Goal: Task Accomplishment & Management: Manage account settings

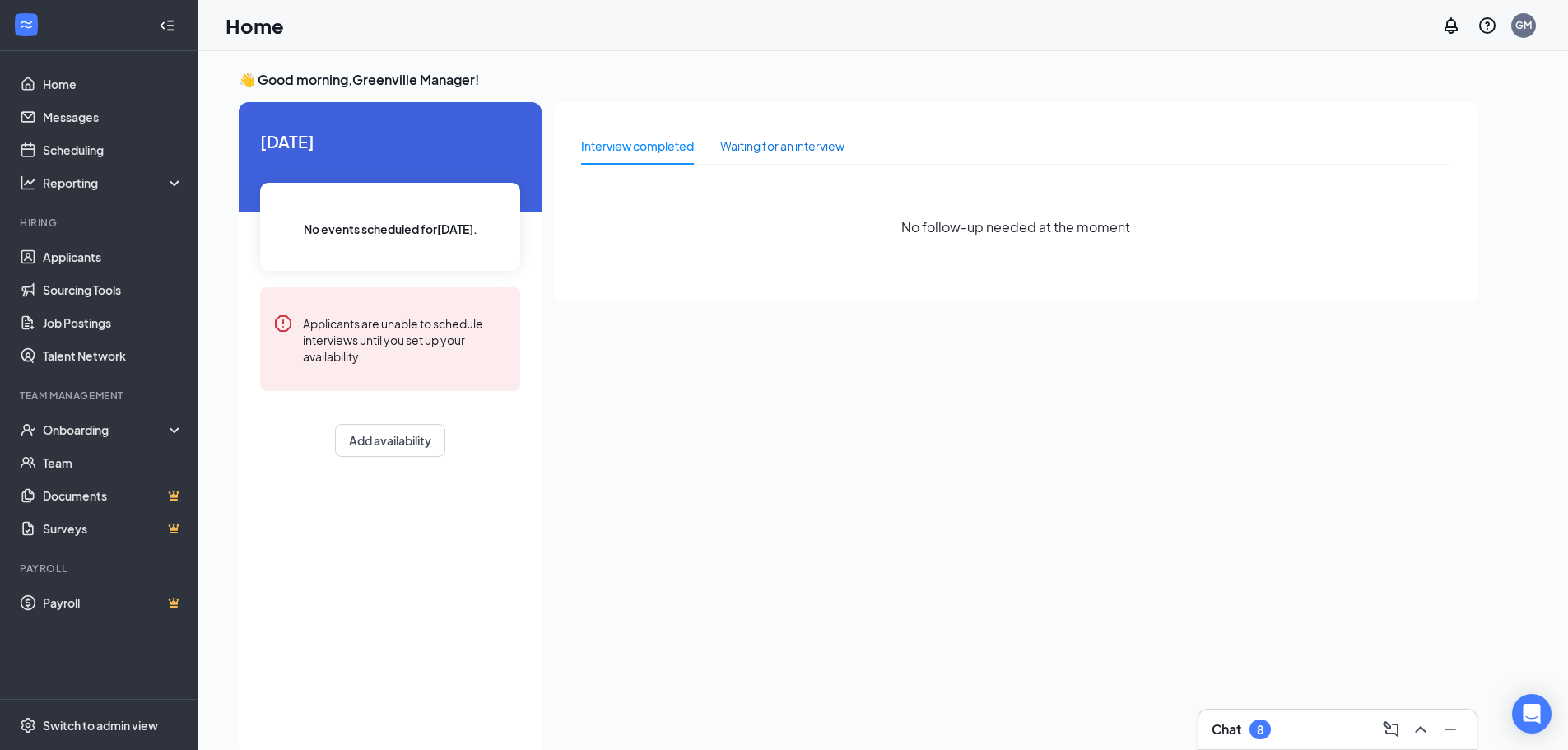
click at [783, 136] on div "Waiting for an interview" at bounding box center [782, 145] width 124 height 18
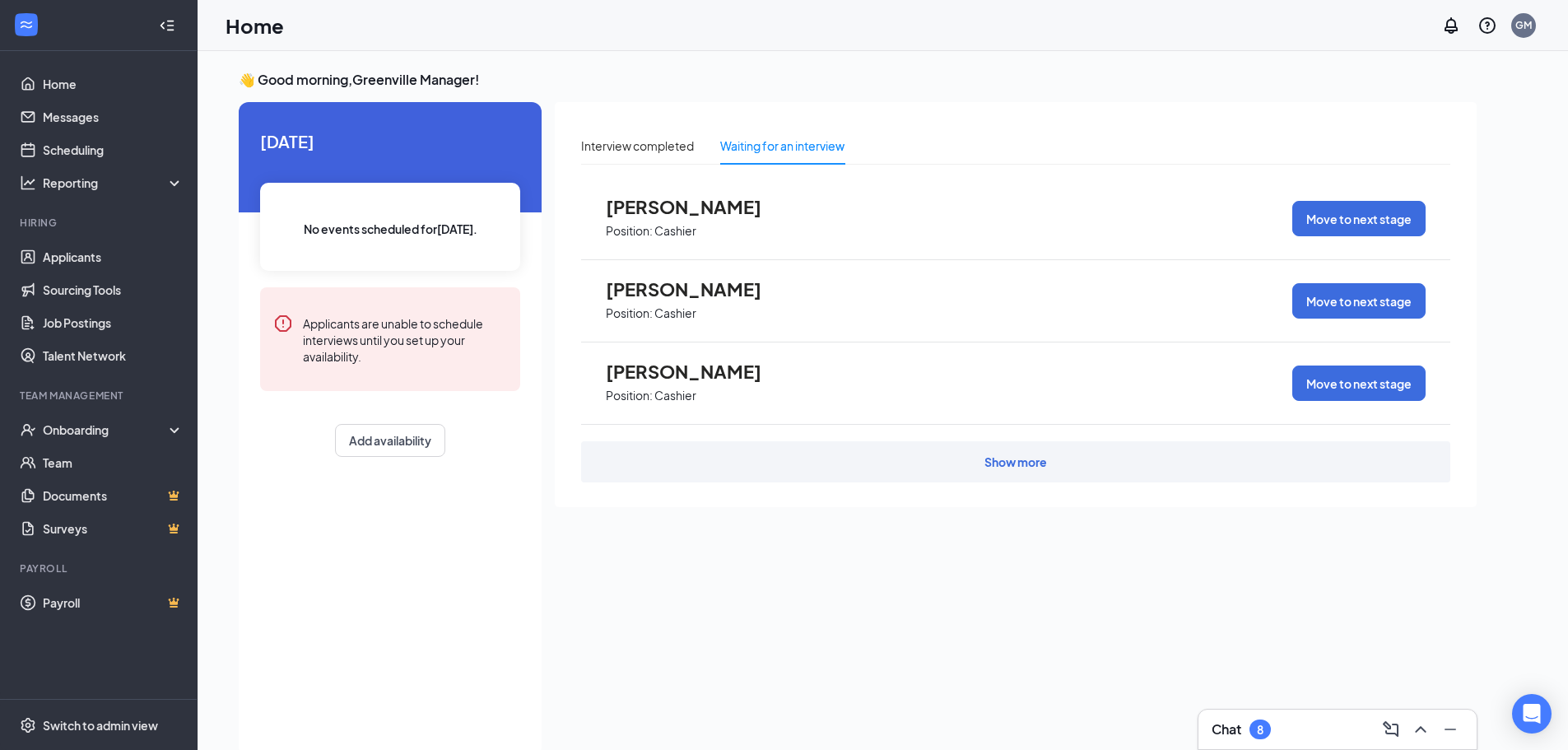
click at [1001, 469] on div "Show more" at bounding box center [1016, 462] width 62 height 16
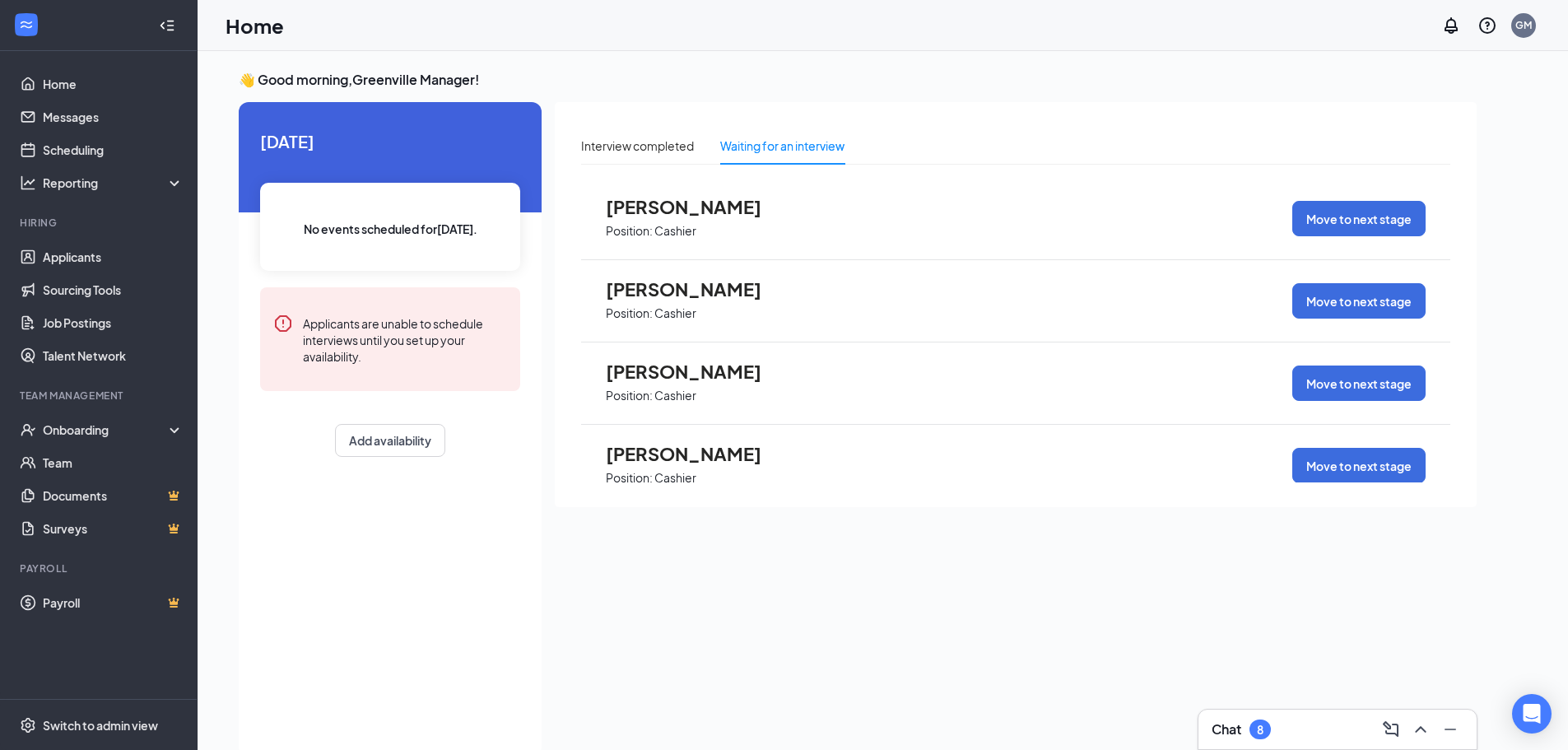
click at [703, 219] on span "Position: Cashier" at bounding box center [696, 230] width 181 height 25
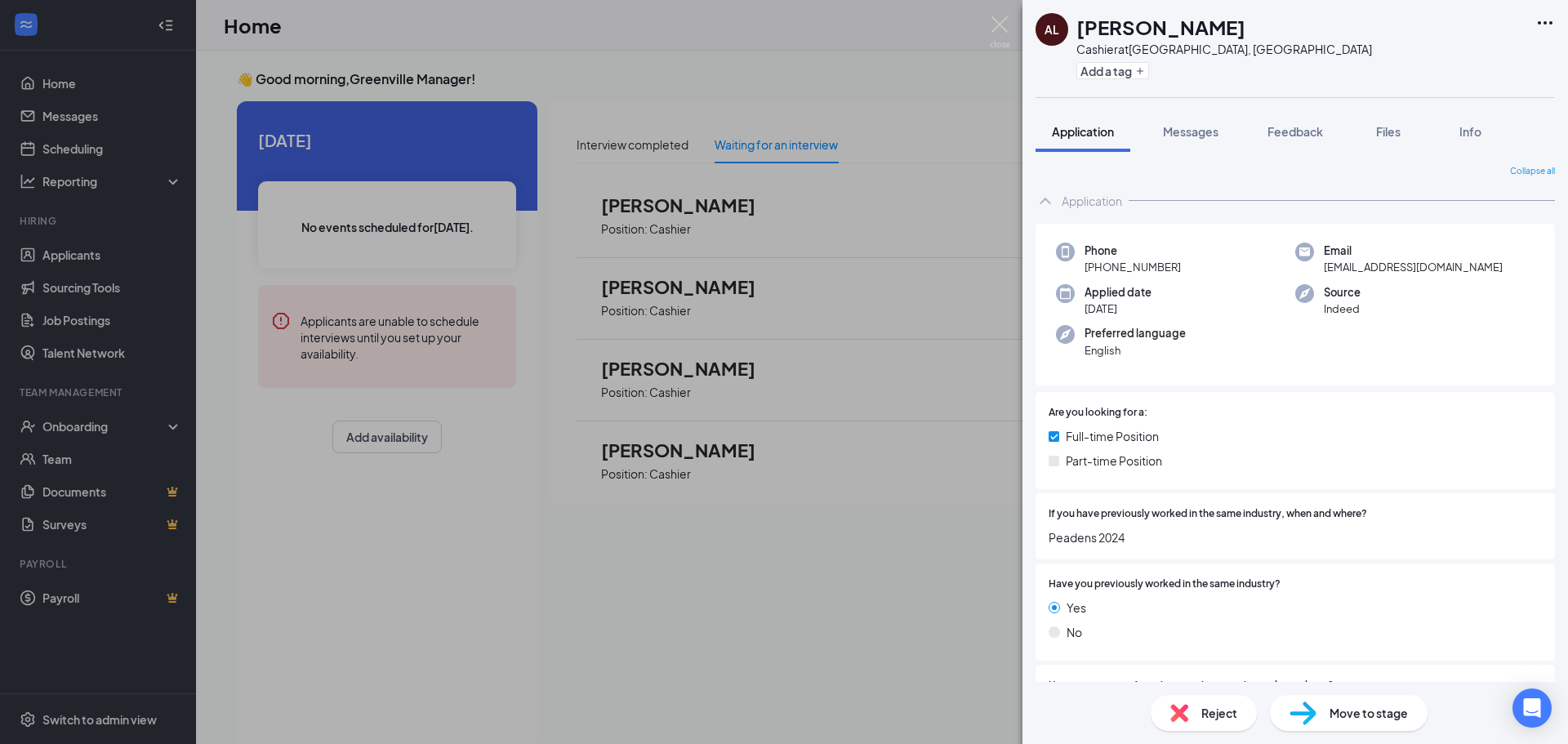
drag, startPoint x: 431, startPoint y: 518, endPoint x: 495, endPoint y: 472, distance: 78.8
click at [430, 518] on div "AL [PERSON_NAME] at [GEOGRAPHIC_DATA], [GEOGRAPHIC_DATA] Add a tag Application …" at bounding box center [784, 372] width 1568 height 744
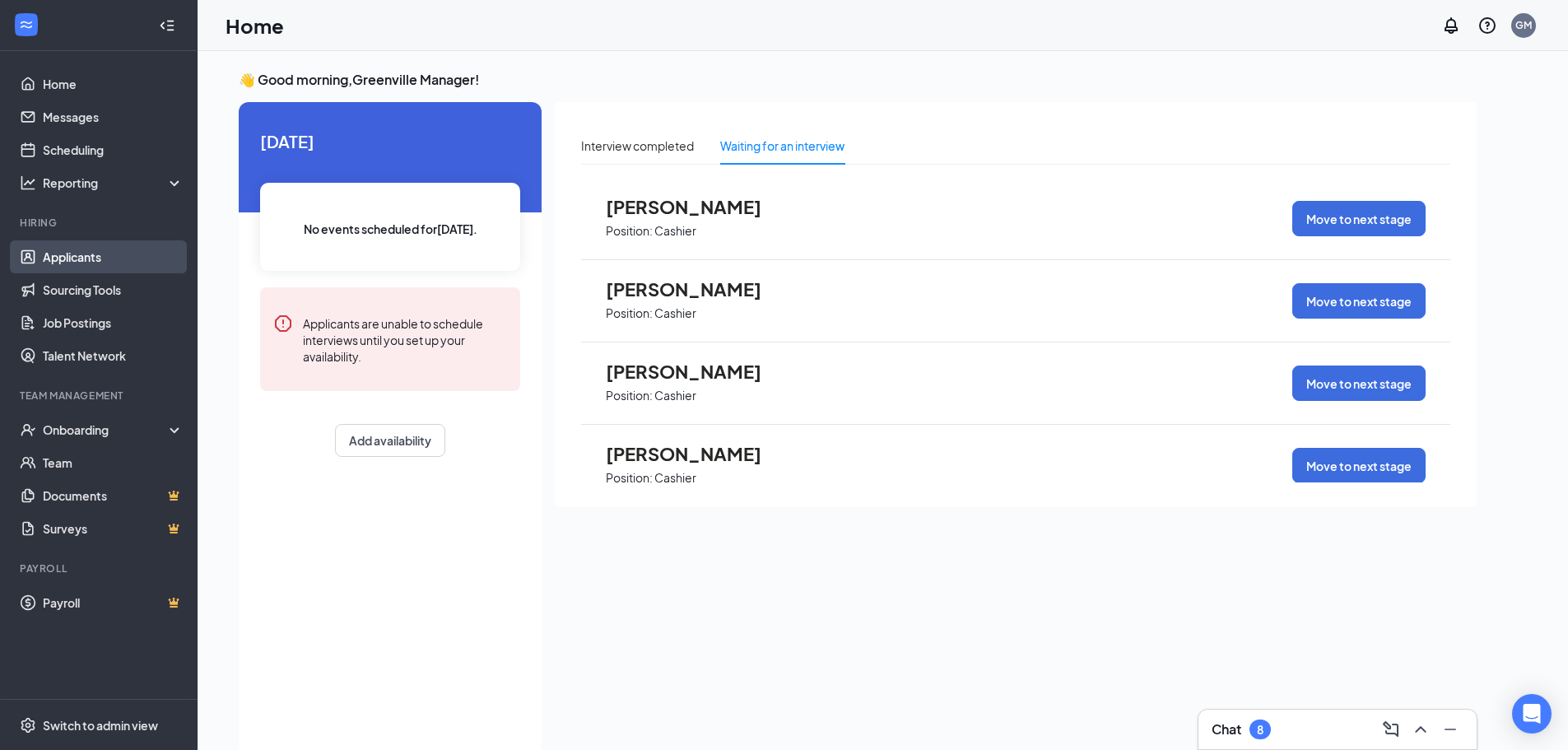
click at [124, 251] on link "Applicants" at bounding box center [113, 256] width 141 height 33
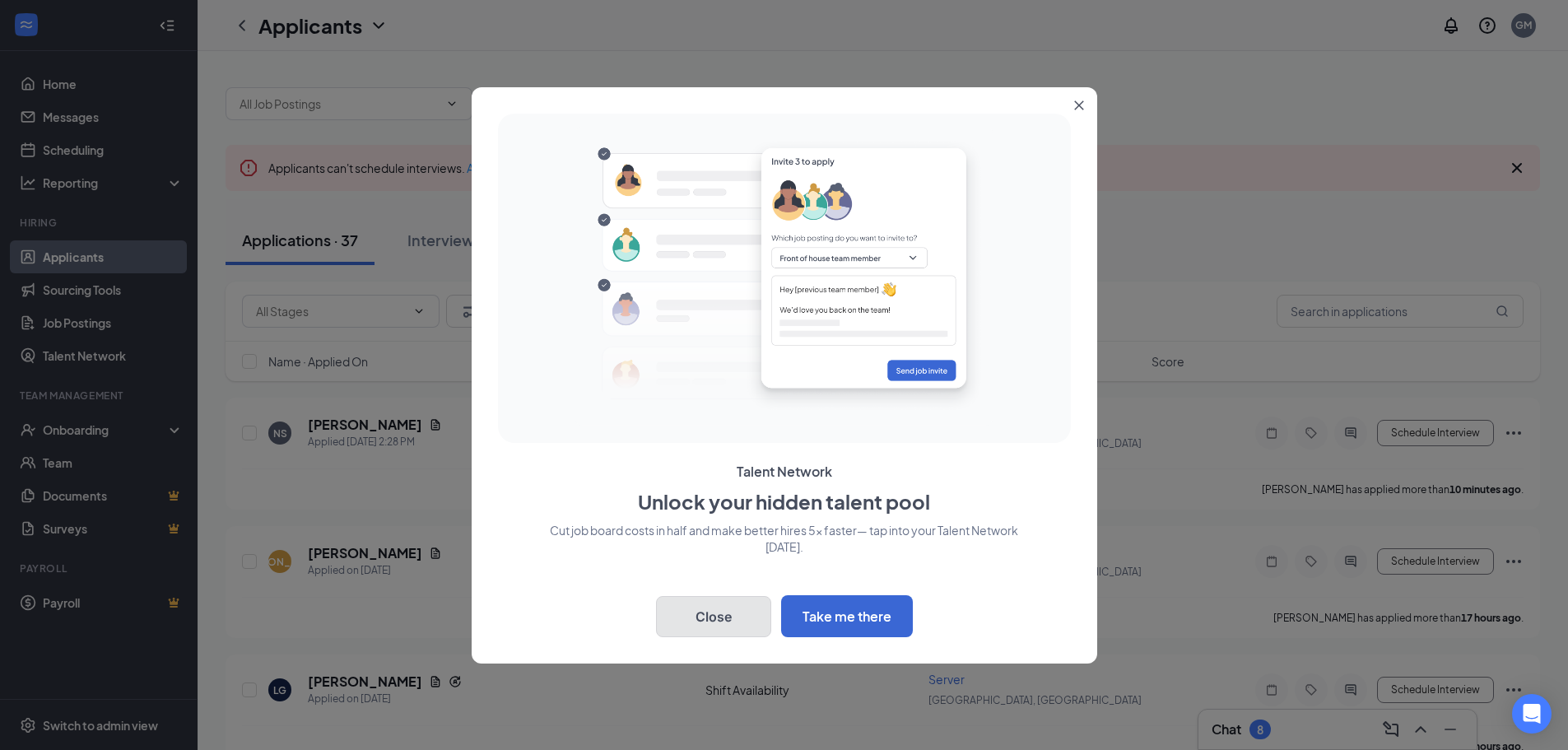
click at [715, 623] on button "Close" at bounding box center [714, 617] width 115 height 42
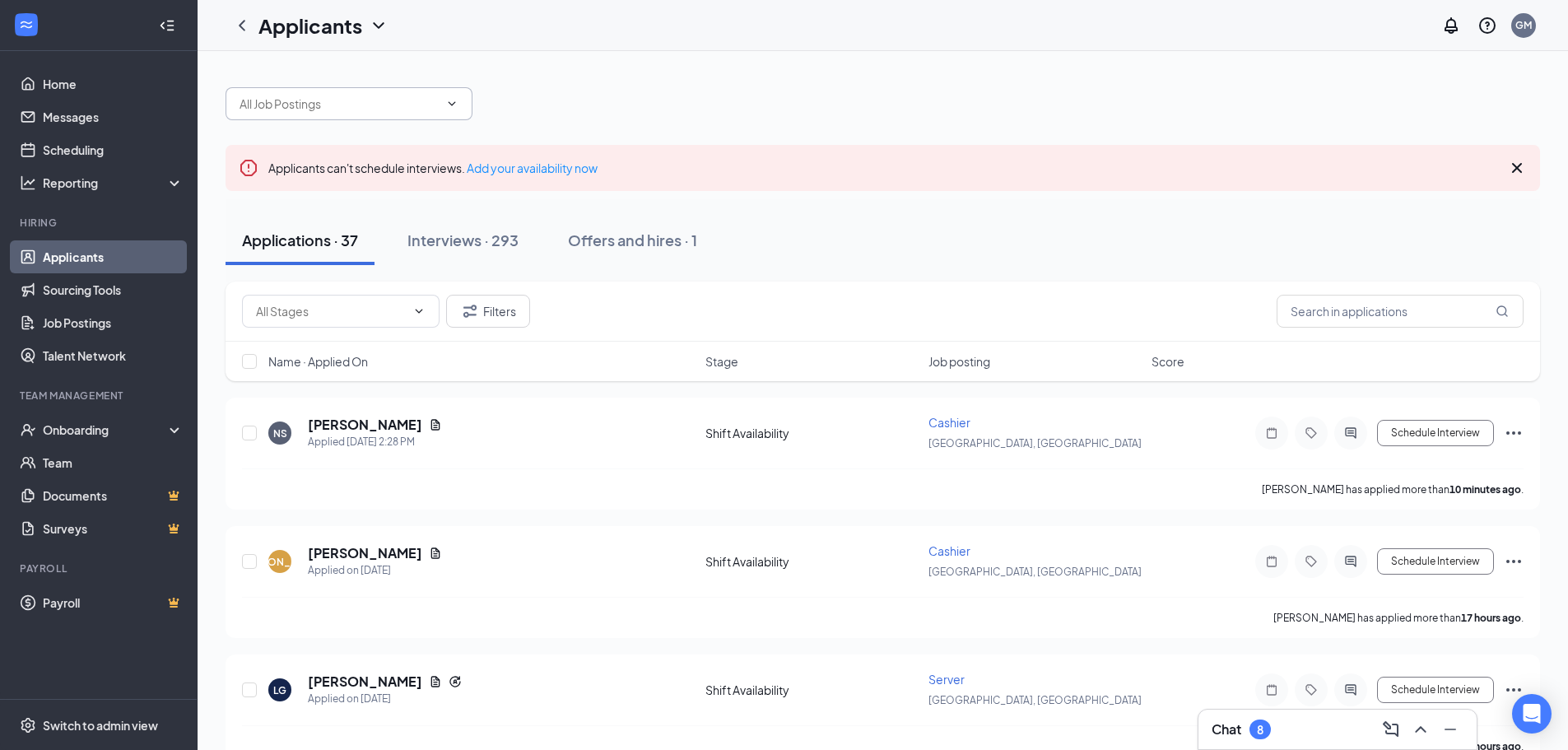
click at [447, 109] on icon "ChevronDown" at bounding box center [452, 104] width 13 height 13
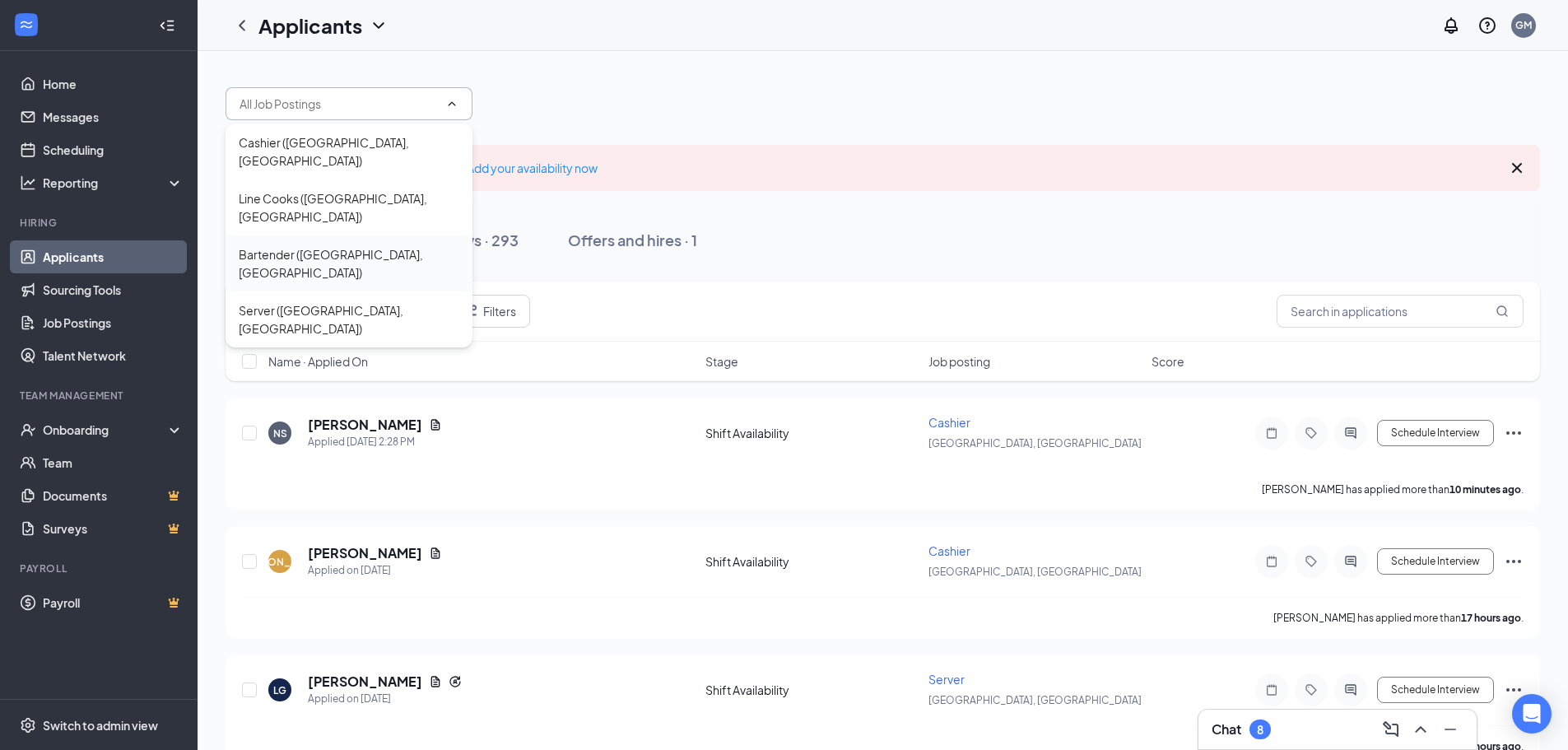
click at [364, 245] on div "Bartender ([GEOGRAPHIC_DATA], [GEOGRAPHIC_DATA])" at bounding box center [348, 263] width 220 height 36
type input "Bartender ([GEOGRAPHIC_DATA], [GEOGRAPHIC_DATA])"
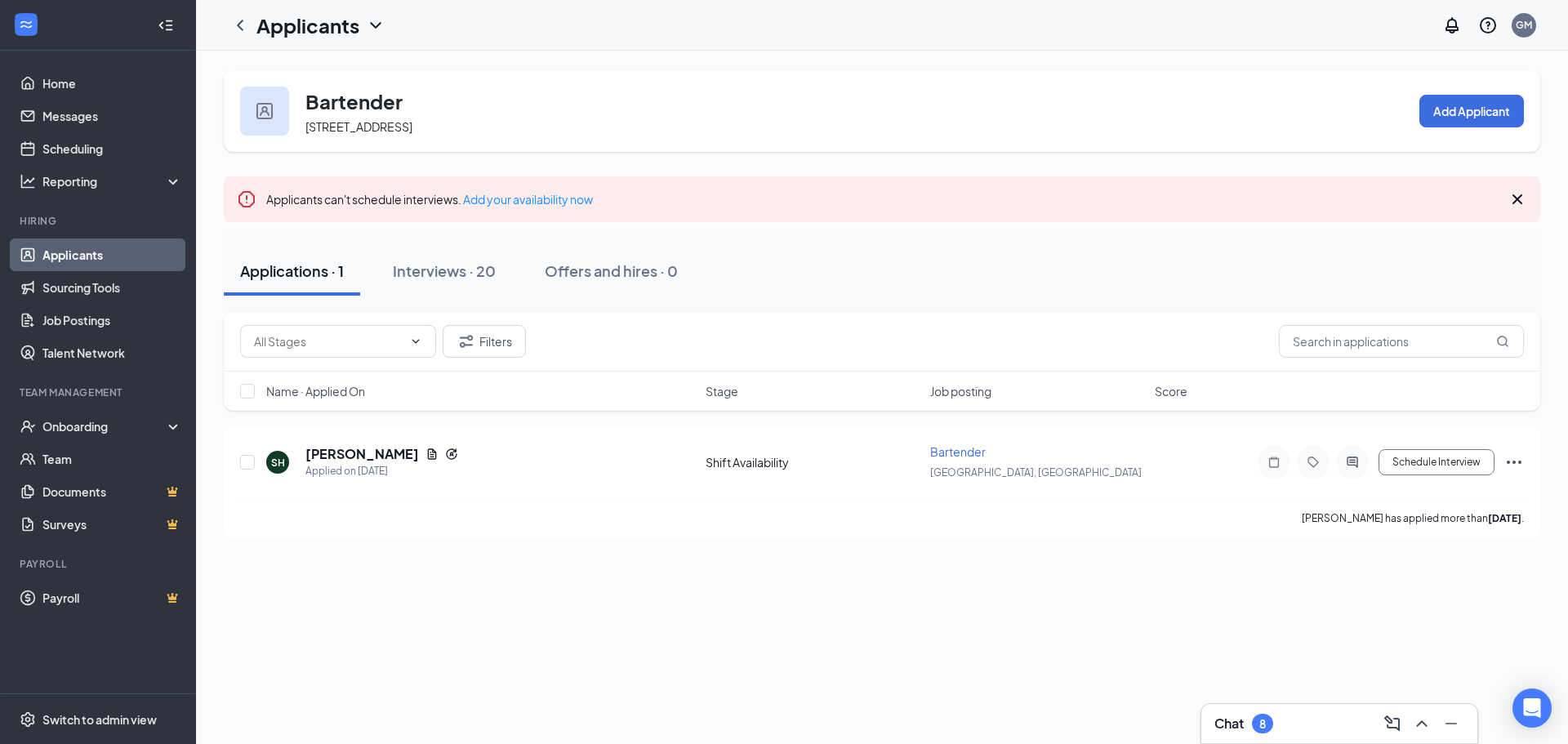
click at [375, 26] on icon "ChevronDown" at bounding box center [374, 25] width 10 height 7
click at [357, 63] on link "Applicants" at bounding box center [355, 70] width 176 height 16
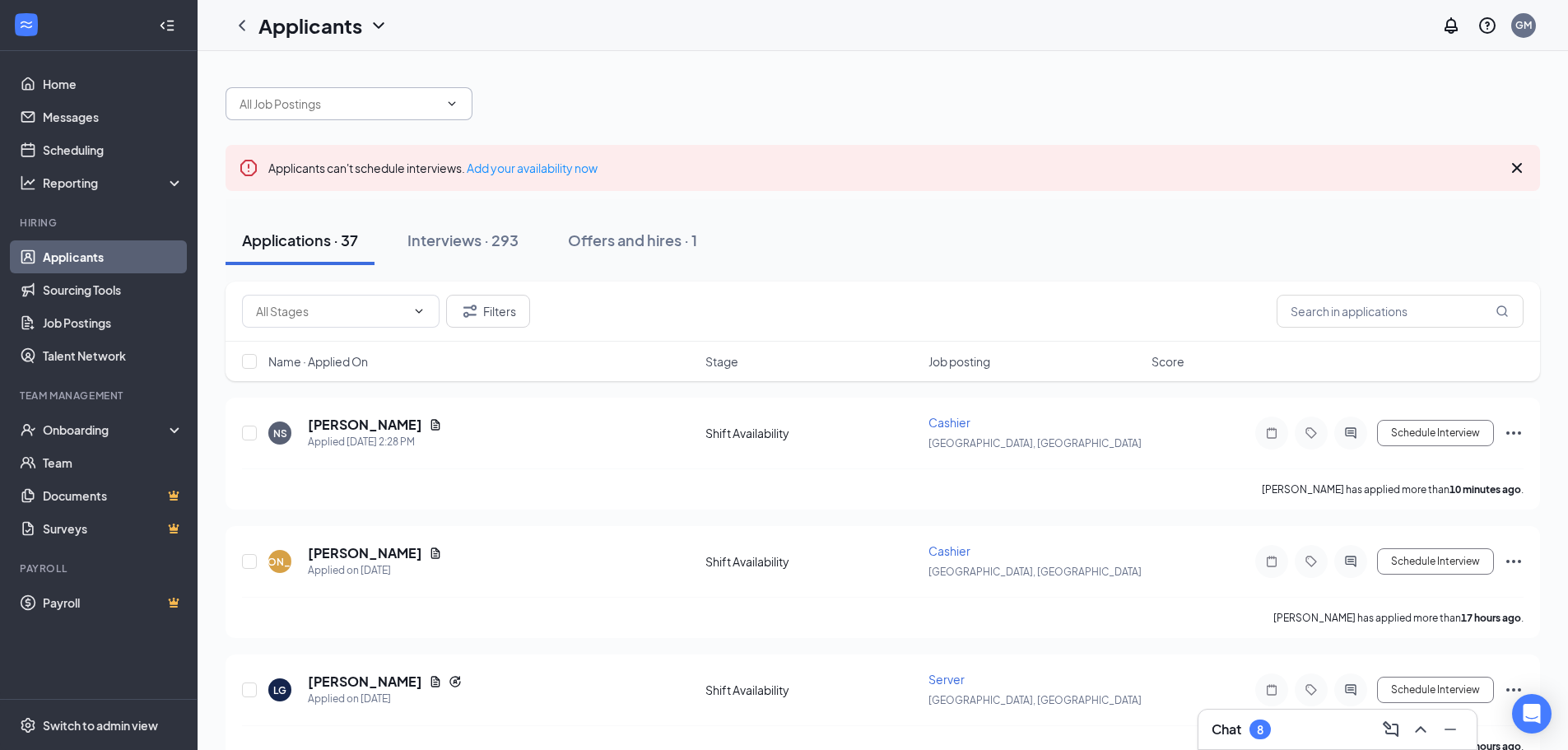
click at [443, 104] on span at bounding box center [449, 104] width 16 height 13
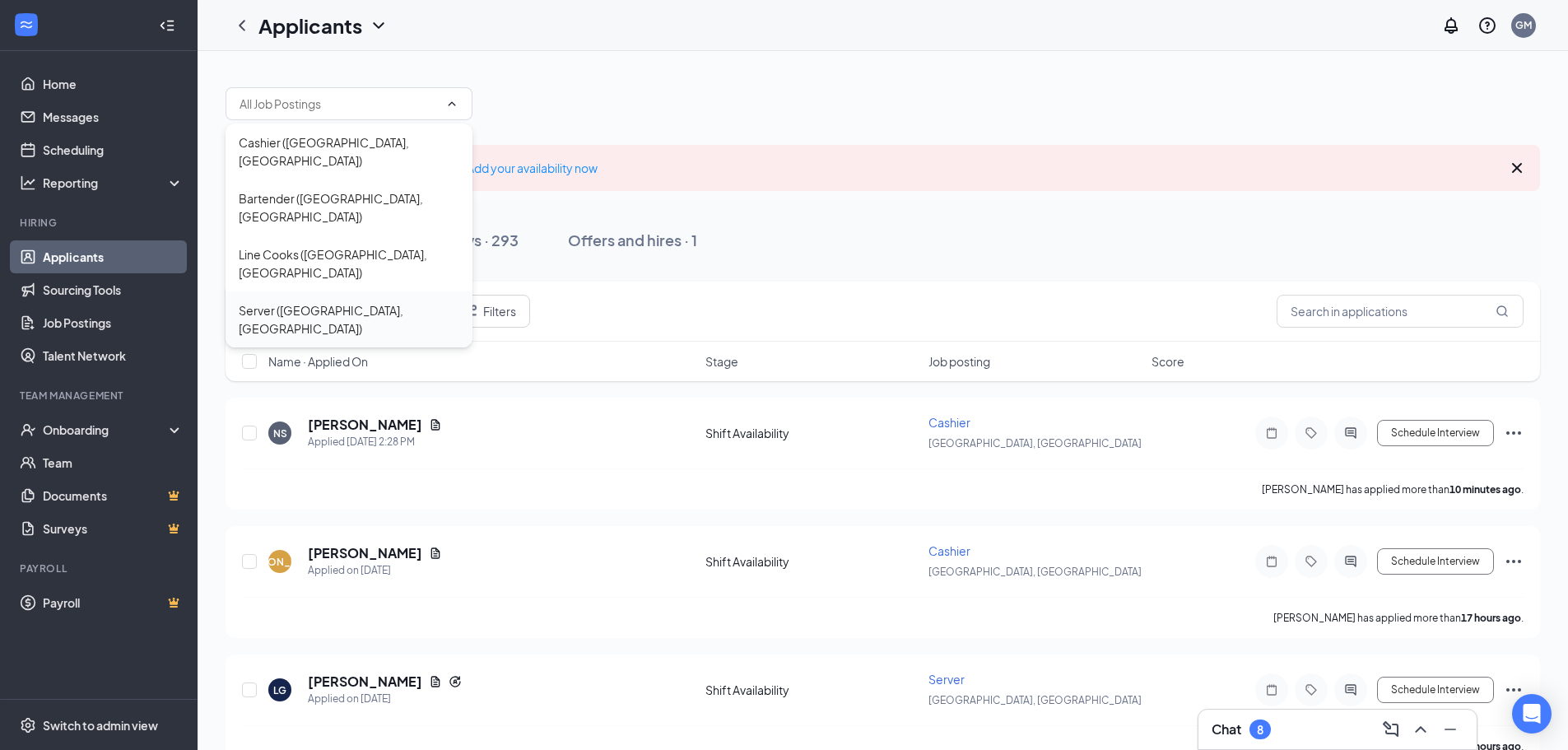
click at [333, 302] on div "Server ([GEOGRAPHIC_DATA], [GEOGRAPHIC_DATA])" at bounding box center [348, 320] width 220 height 36
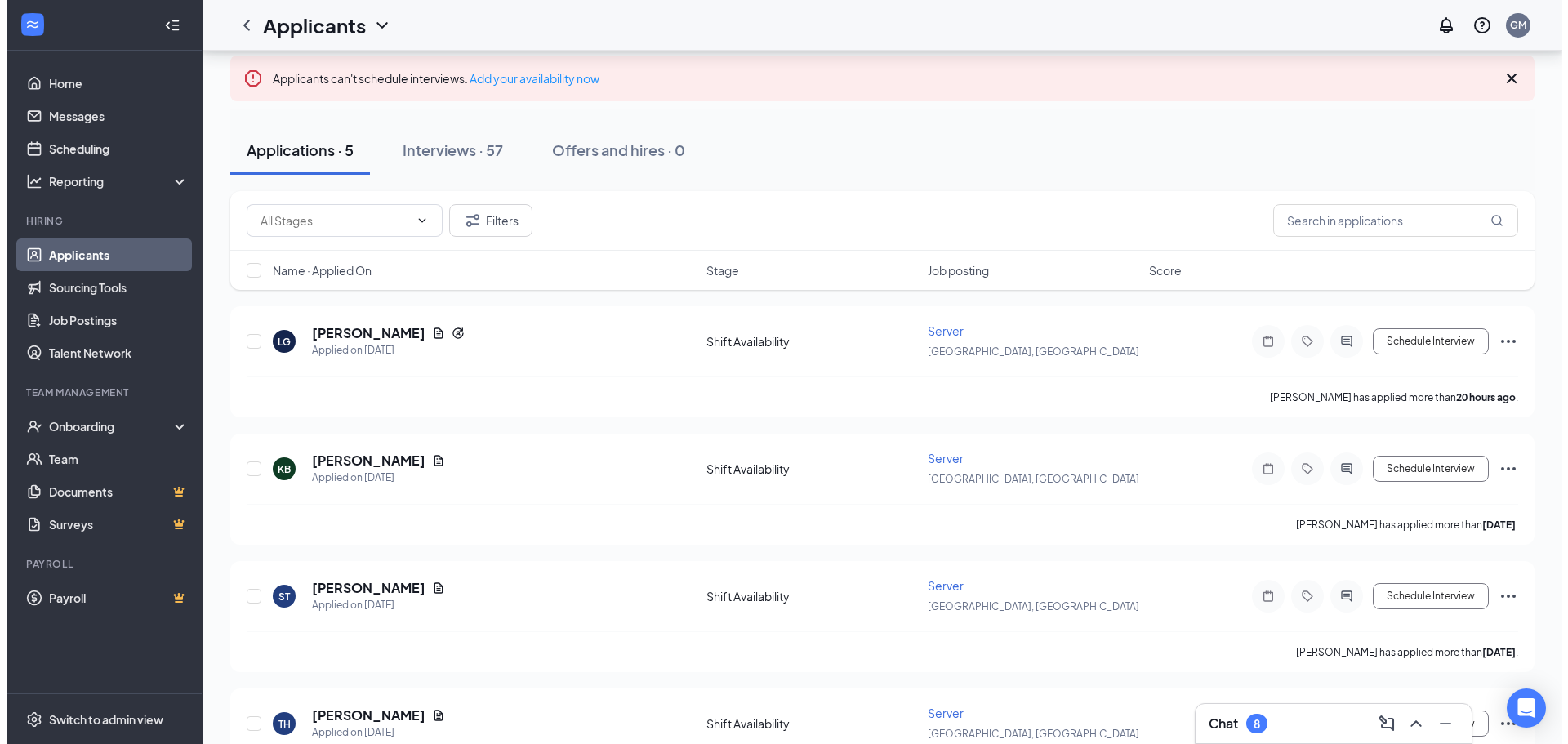
scroll to position [82, 0]
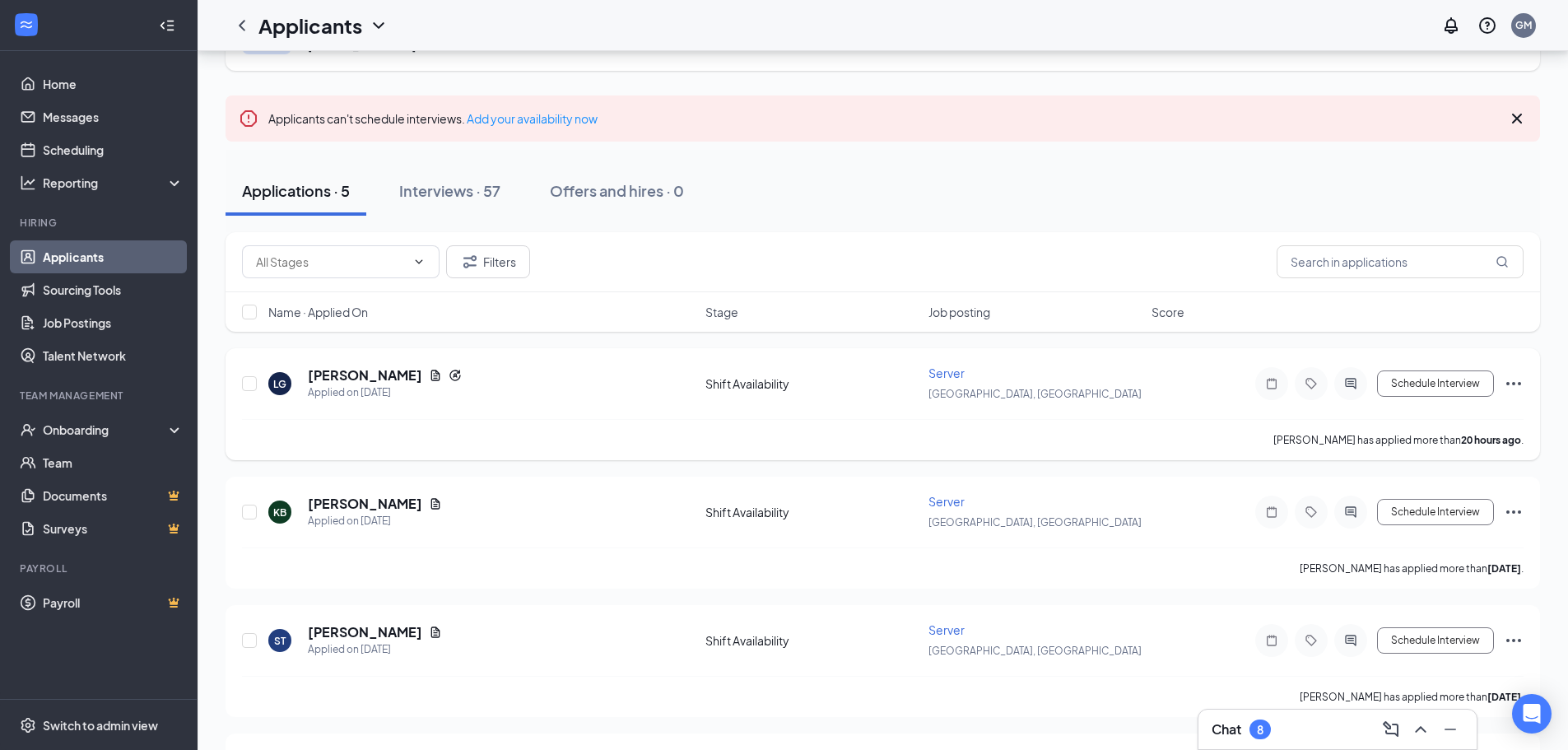
click at [530, 381] on div "LG [PERSON_NAME] Applied on [DATE]" at bounding box center [482, 383] width 427 height 35
click at [915, 438] on div "[PERSON_NAME] has applied more than 20 hours ago ." at bounding box center [882, 440] width 1281 height 42
click at [383, 372] on h5 "[PERSON_NAME]" at bounding box center [365, 375] width 114 height 18
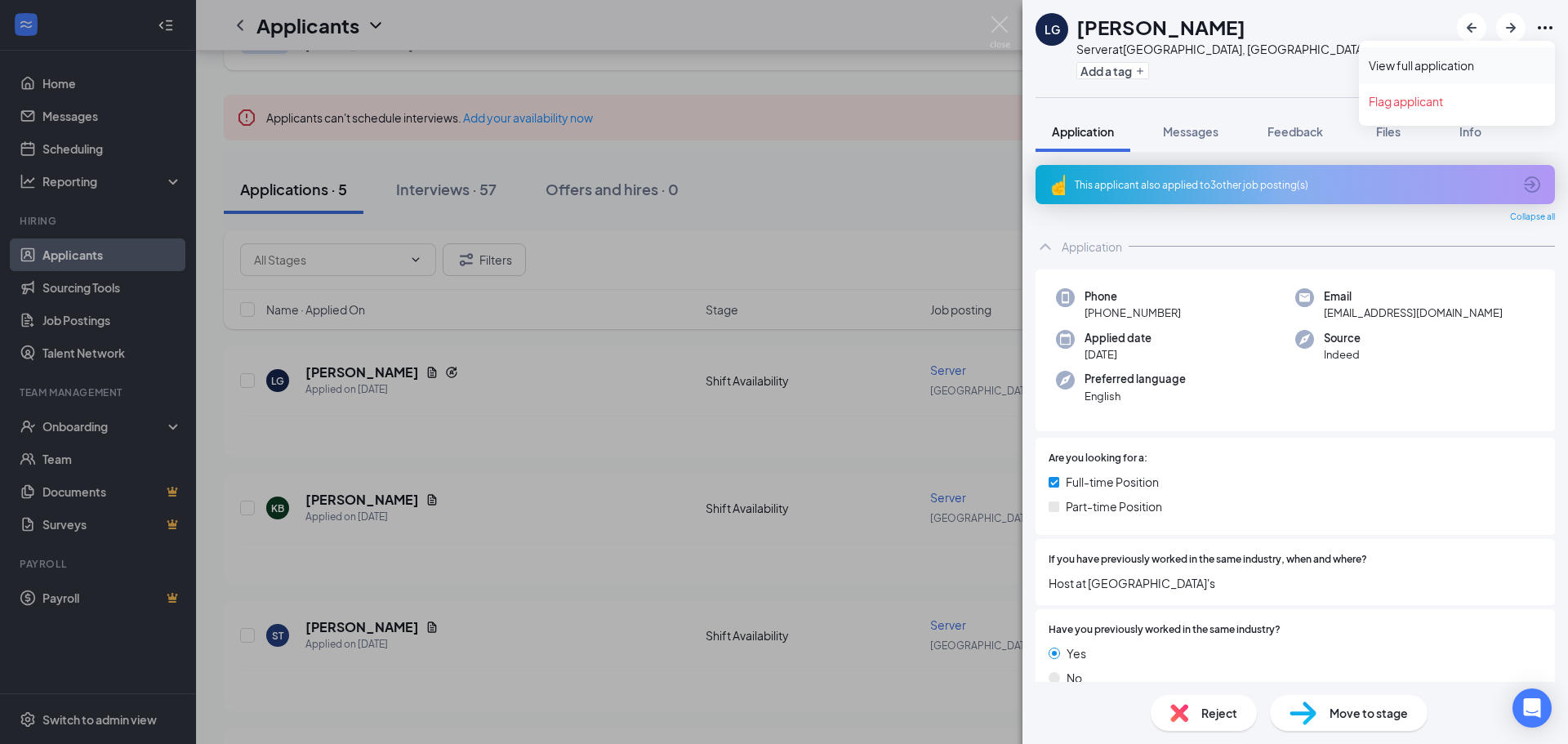
click at [1480, 68] on link "View full application" at bounding box center [1457, 65] width 176 height 16
click at [925, 218] on div "LG [PERSON_NAME] Server at [GEOGRAPHIC_DATA], [GEOGRAPHIC_DATA] Add a tag Appli…" at bounding box center [784, 372] width 1568 height 744
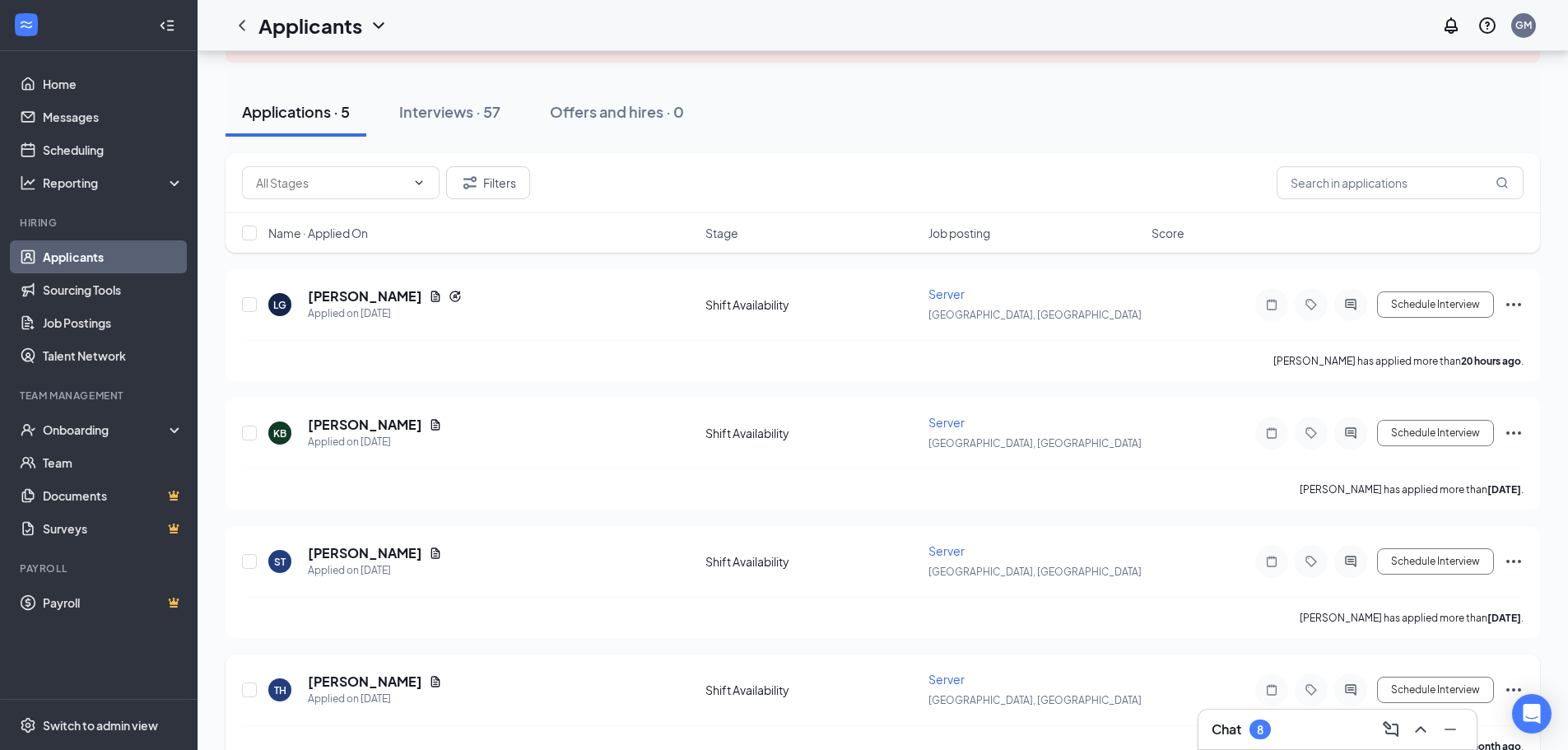
scroll to position [79, 0]
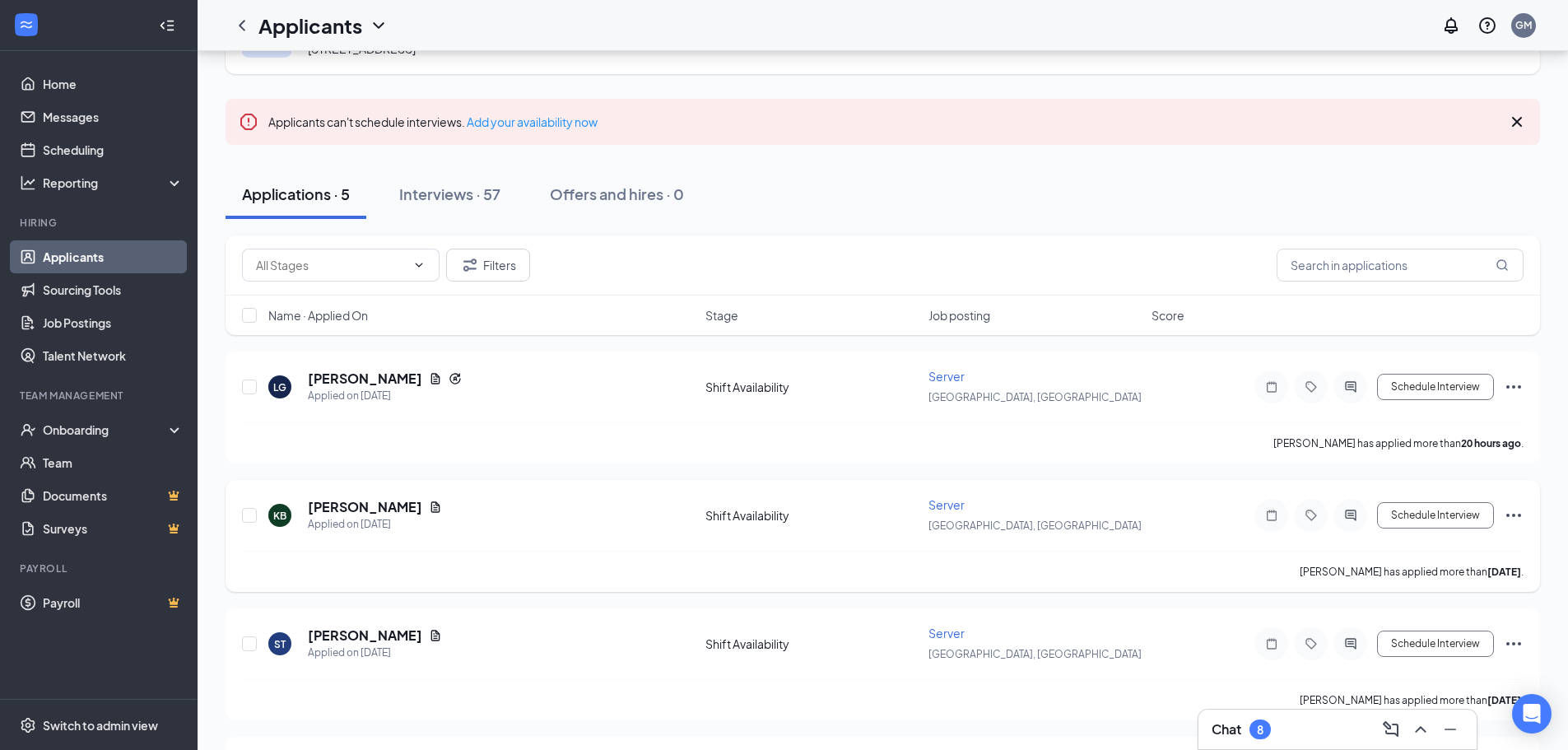
click at [1508, 516] on icon "Ellipses" at bounding box center [1514, 515] width 15 height 3
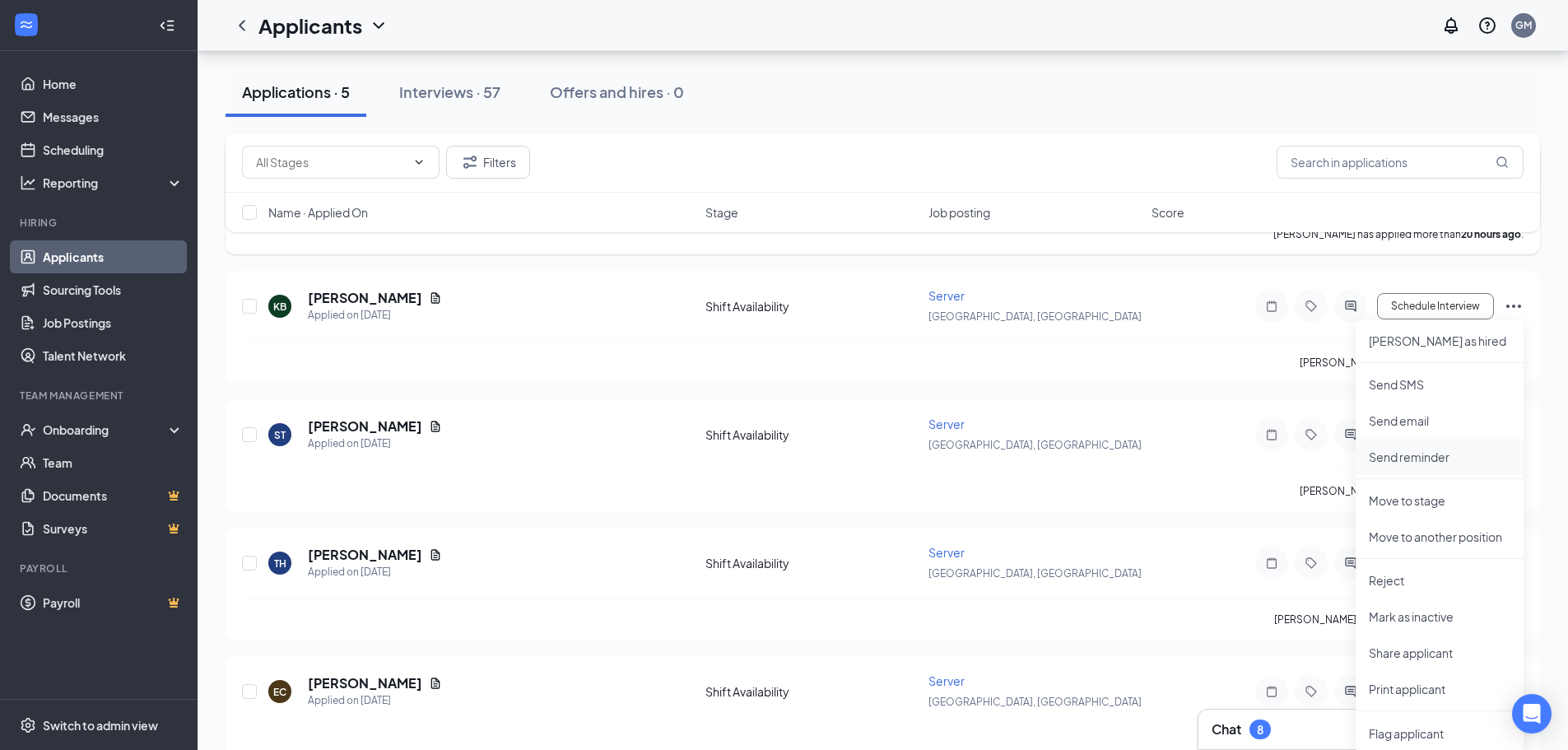
scroll to position [326, 0]
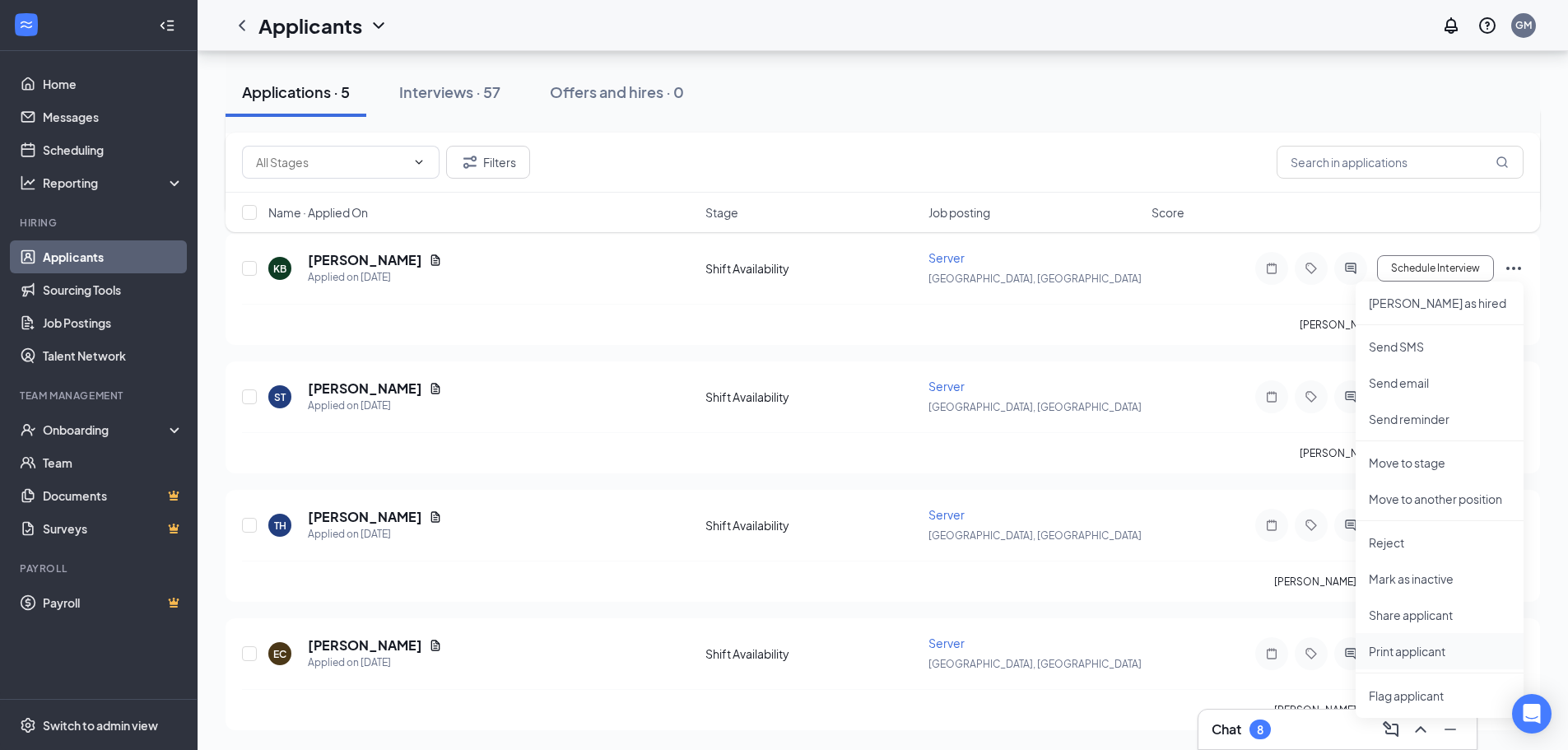
click at [1425, 649] on p "Print applicant" at bounding box center [1439, 651] width 142 height 16
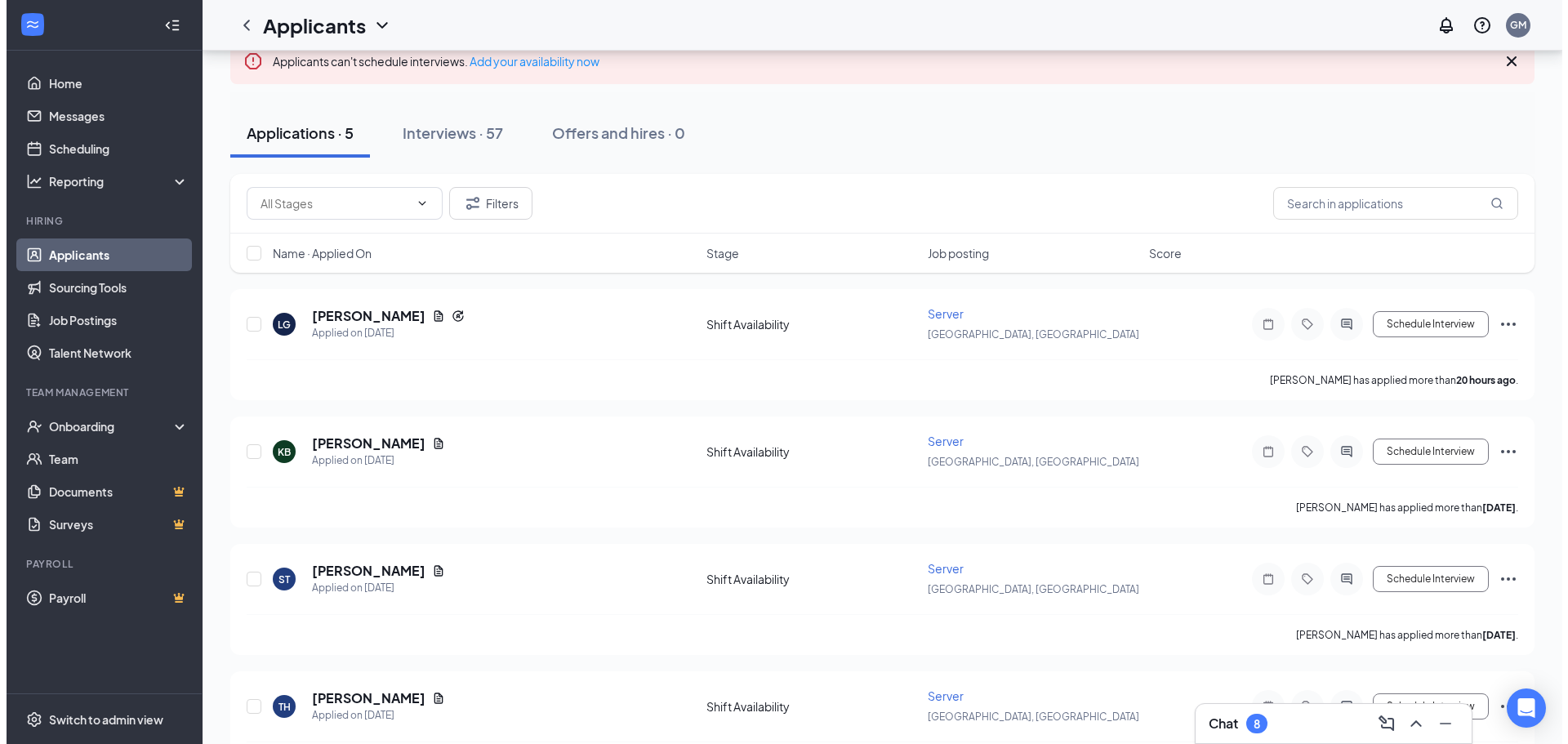
scroll to position [163, 0]
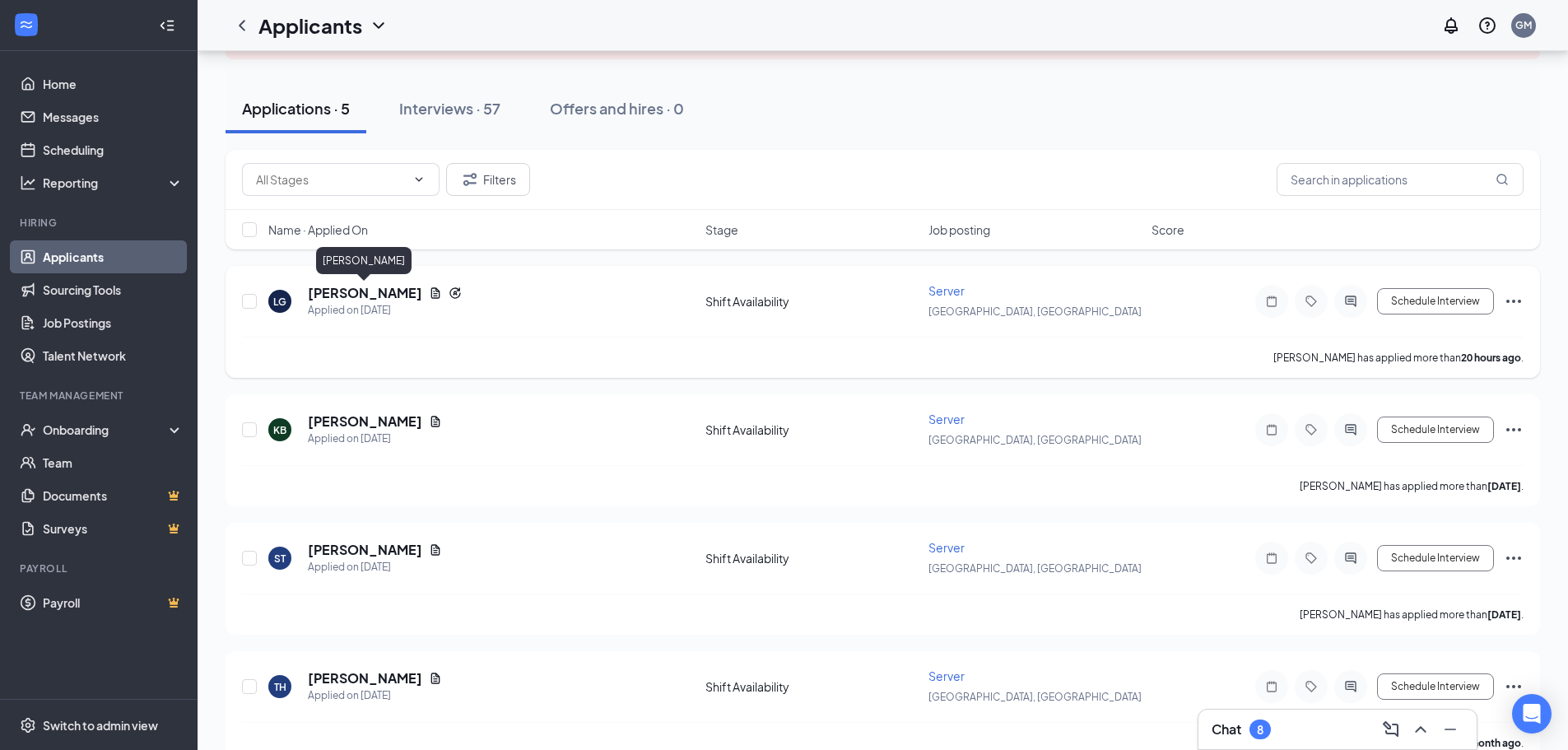
click at [379, 292] on h5 "[PERSON_NAME]" at bounding box center [365, 292] width 114 height 18
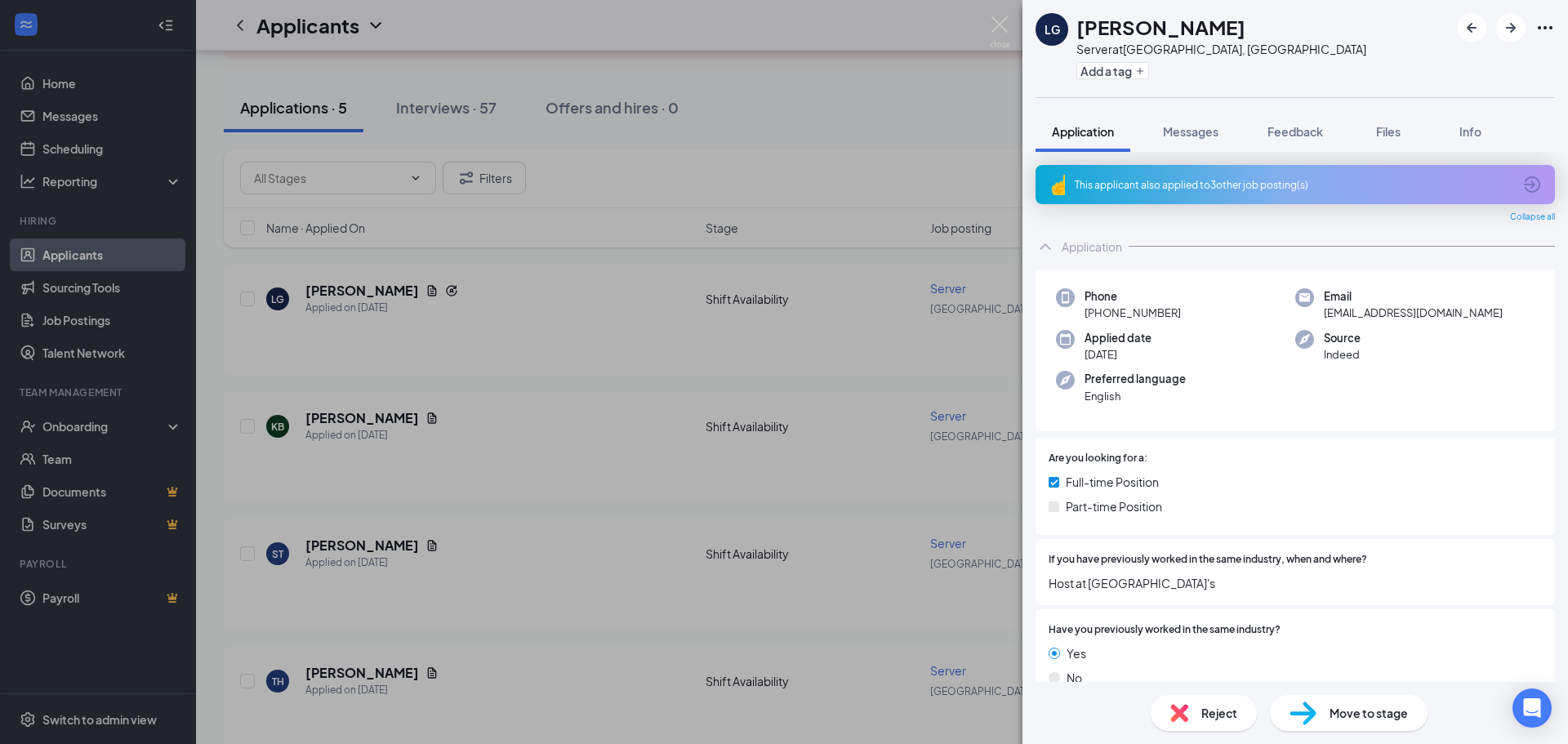
click at [956, 336] on div "LG [PERSON_NAME] Server at [GEOGRAPHIC_DATA], [GEOGRAPHIC_DATA] Add a tag Appli…" at bounding box center [784, 372] width 1568 height 744
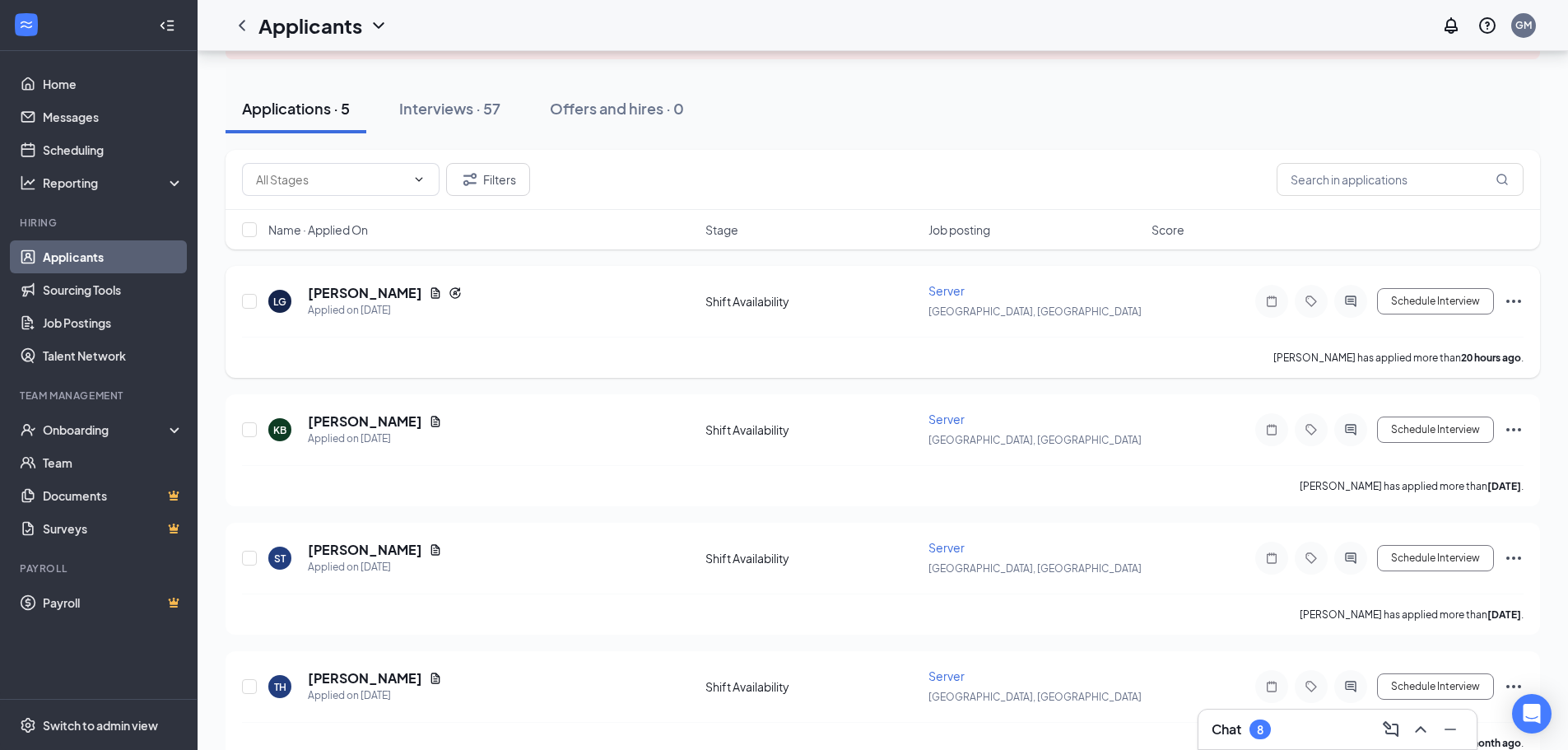
click at [1515, 296] on icon "Ellipses" at bounding box center [1513, 301] width 20 height 20
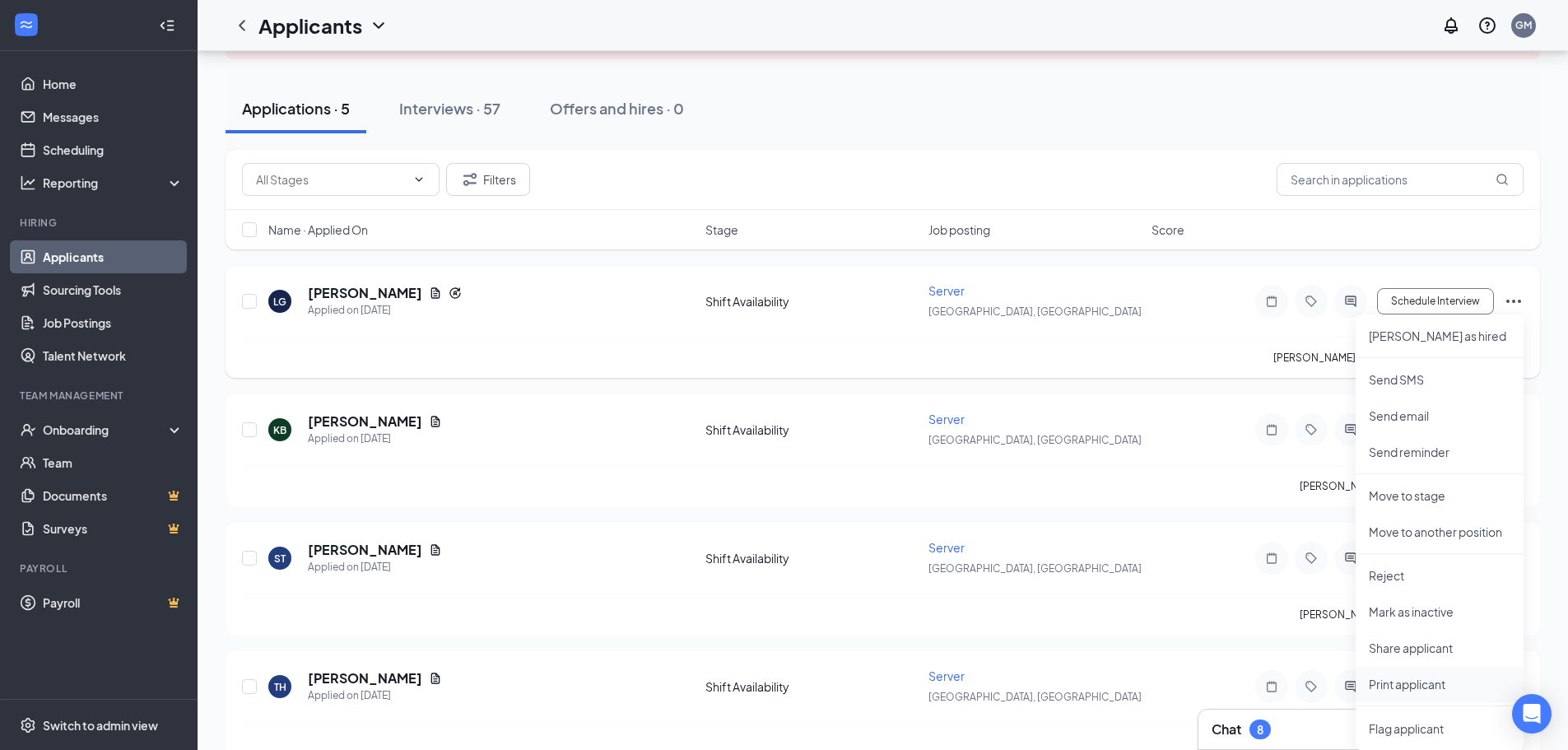
click at [1438, 683] on p "Print applicant" at bounding box center [1439, 684] width 142 height 16
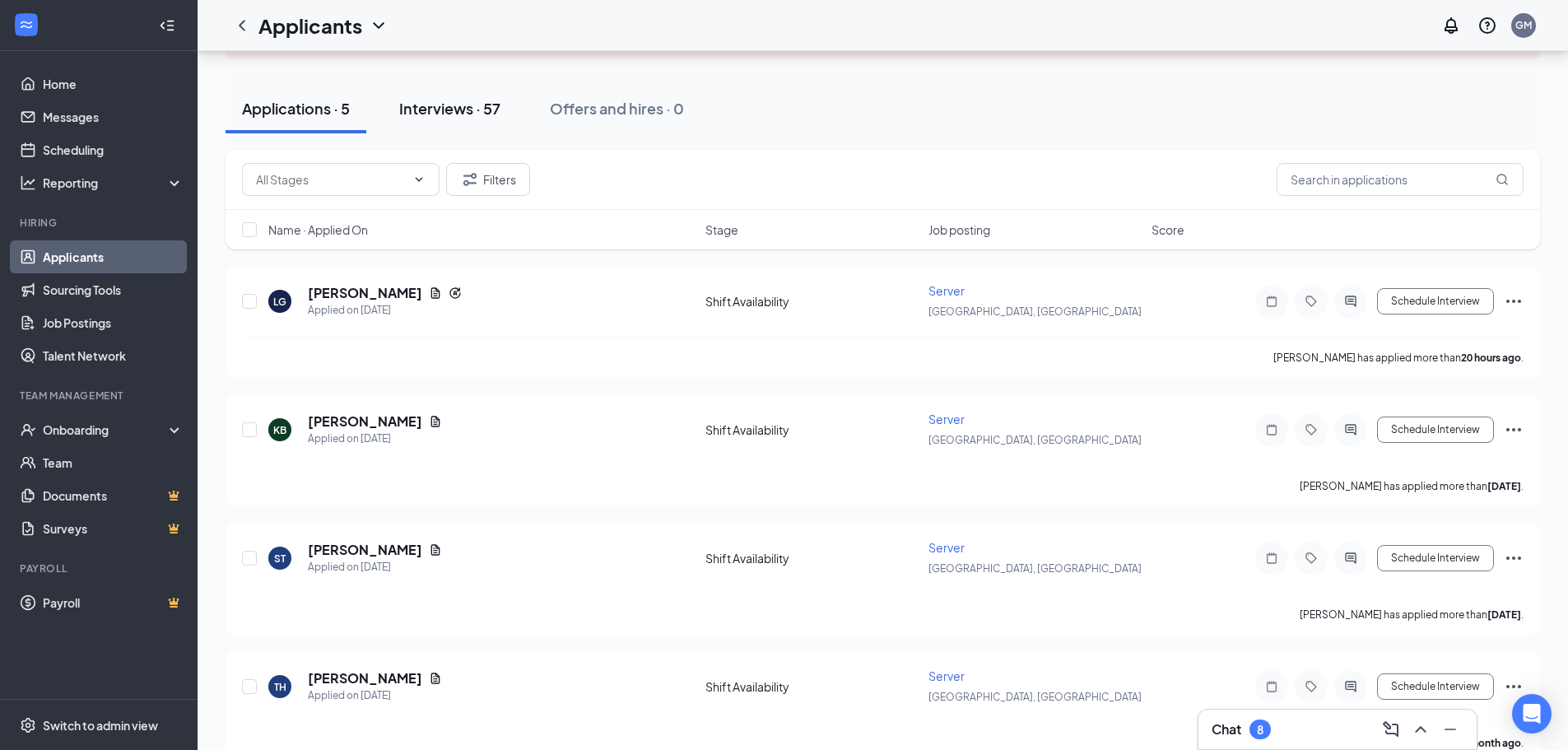
click at [462, 109] on div "Interviews · 57" at bounding box center [449, 109] width 101 height 21
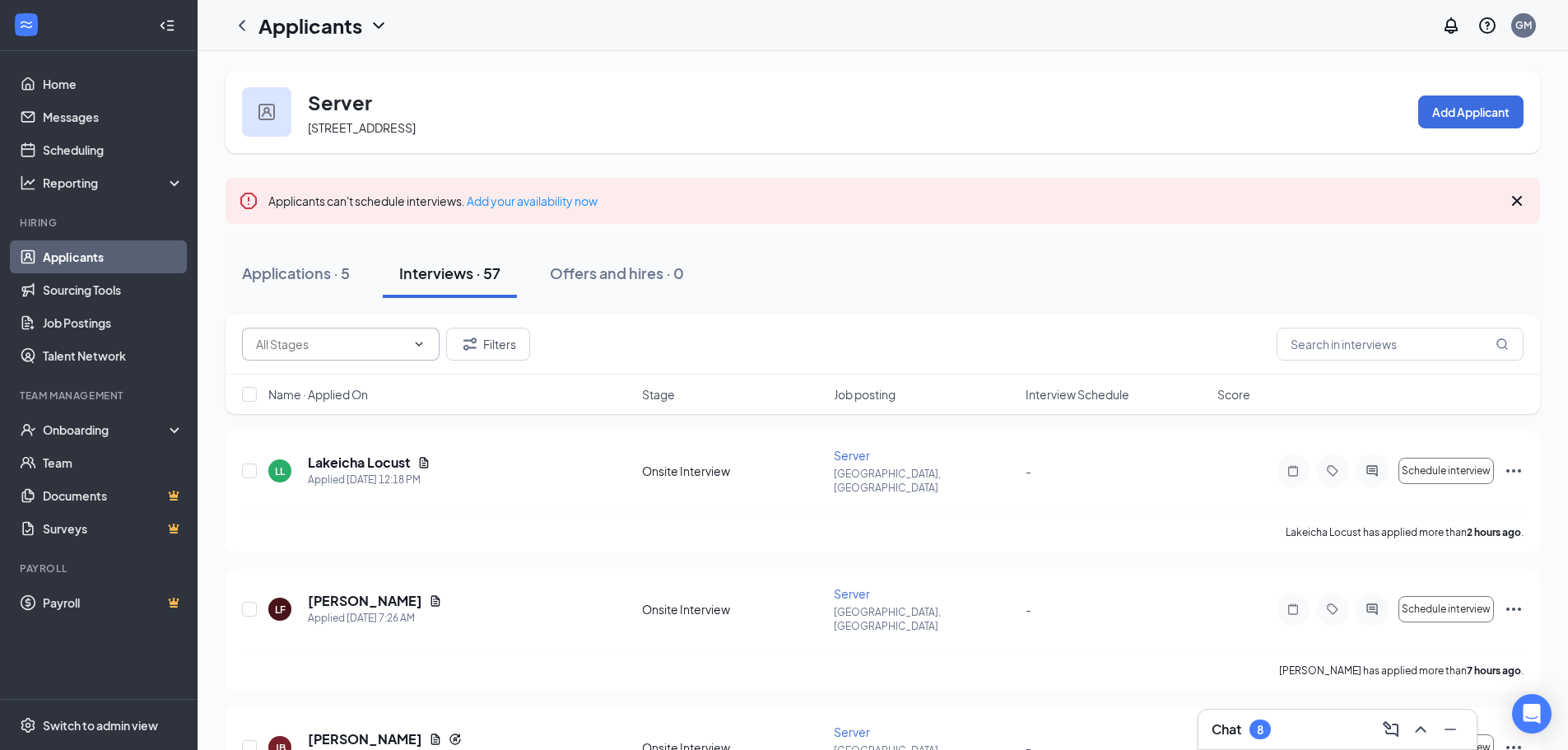
click at [425, 350] on icon "ChevronDown" at bounding box center [419, 344] width 13 height 13
click at [425, 350] on icon "ChevronUp" at bounding box center [419, 344] width 13 height 13
click at [462, 341] on icon "Filter" at bounding box center [470, 343] width 20 height 20
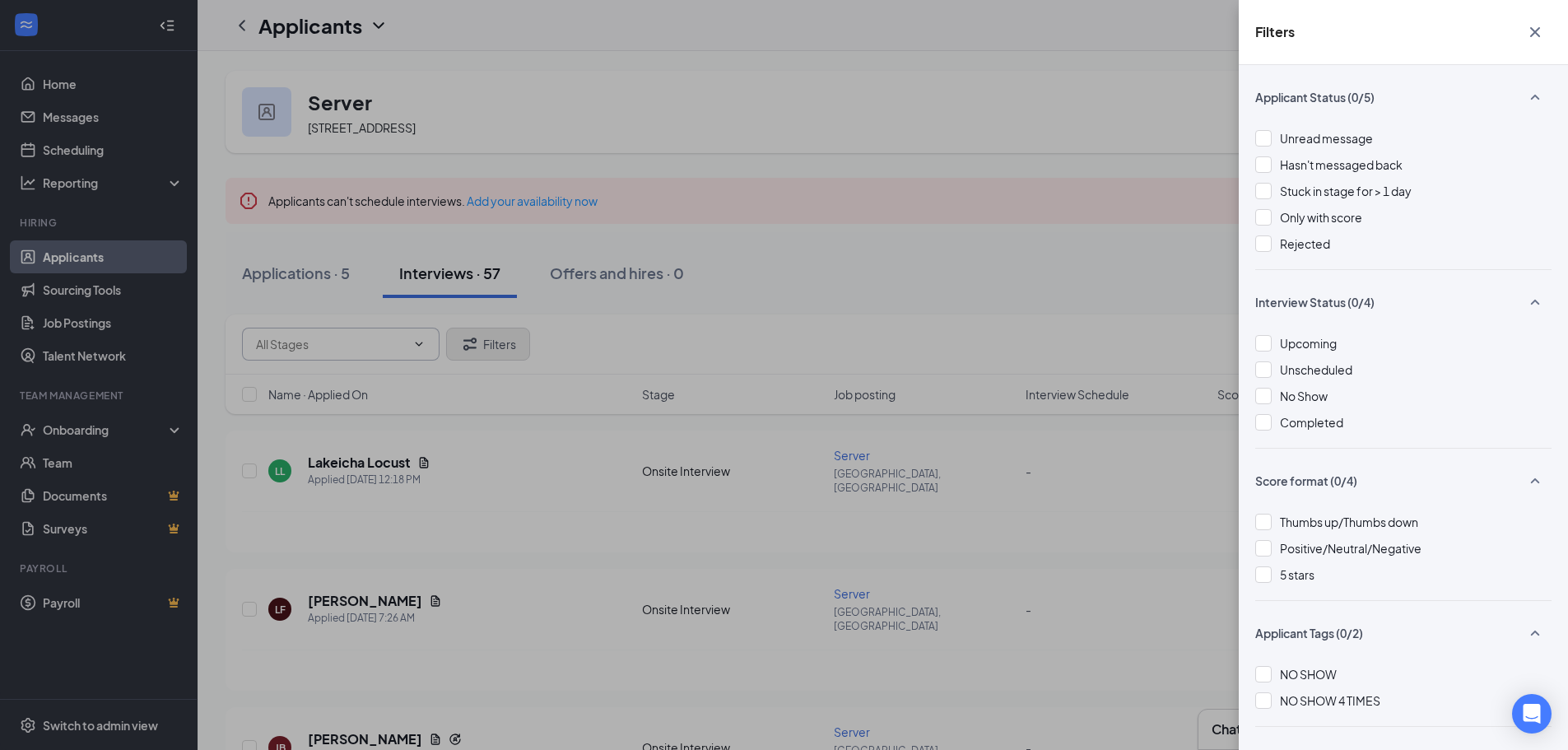
click at [462, 341] on div "Filters Applicant Status (0/5) Unread message Hasn't messaged back Stuck in sta…" at bounding box center [784, 375] width 1568 height 750
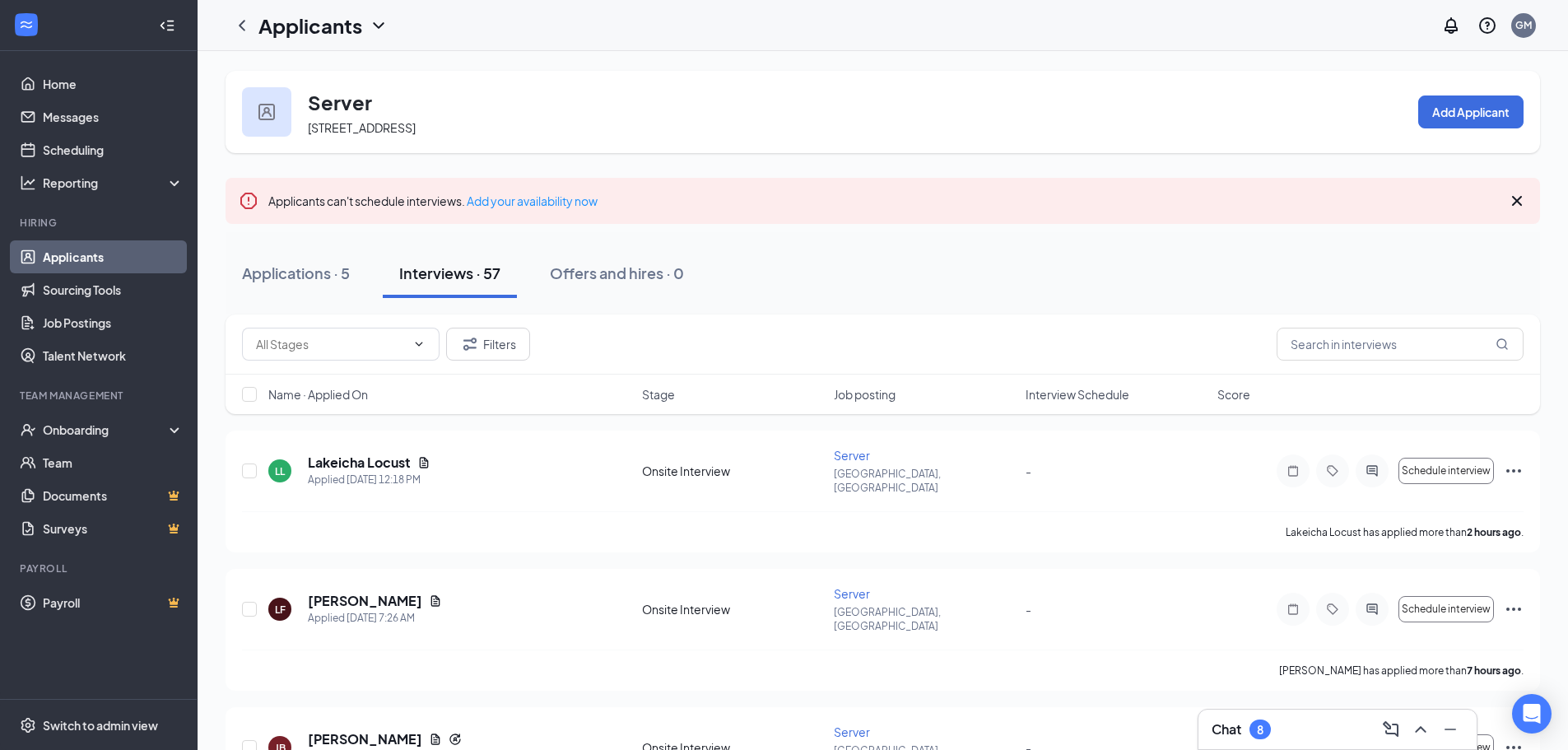
click at [375, 22] on icon "ChevronDown" at bounding box center [378, 26] width 20 height 20
click at [369, 65] on link "Applicants" at bounding box center [357, 71] width 178 height 16
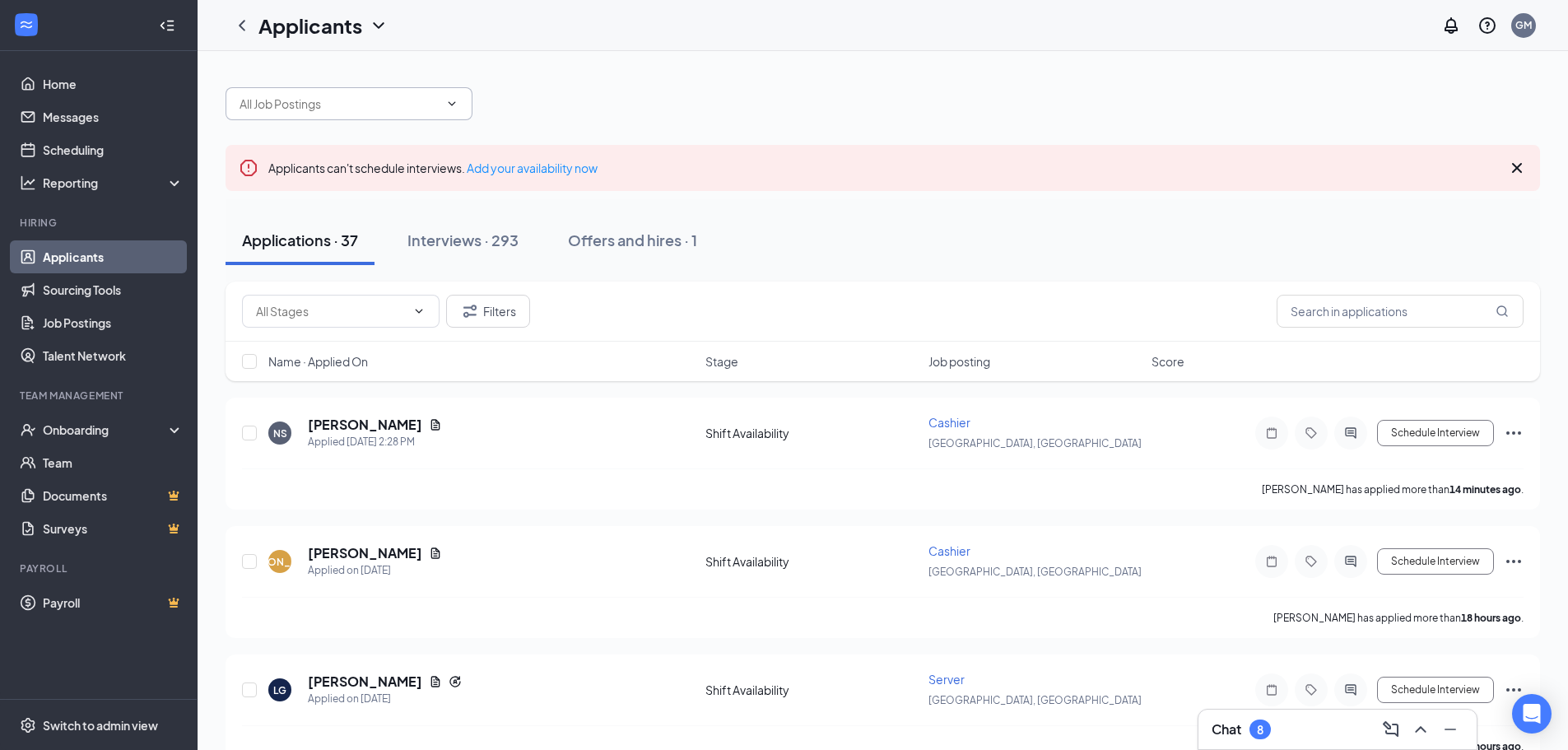
click at [442, 106] on span at bounding box center [348, 103] width 247 height 33
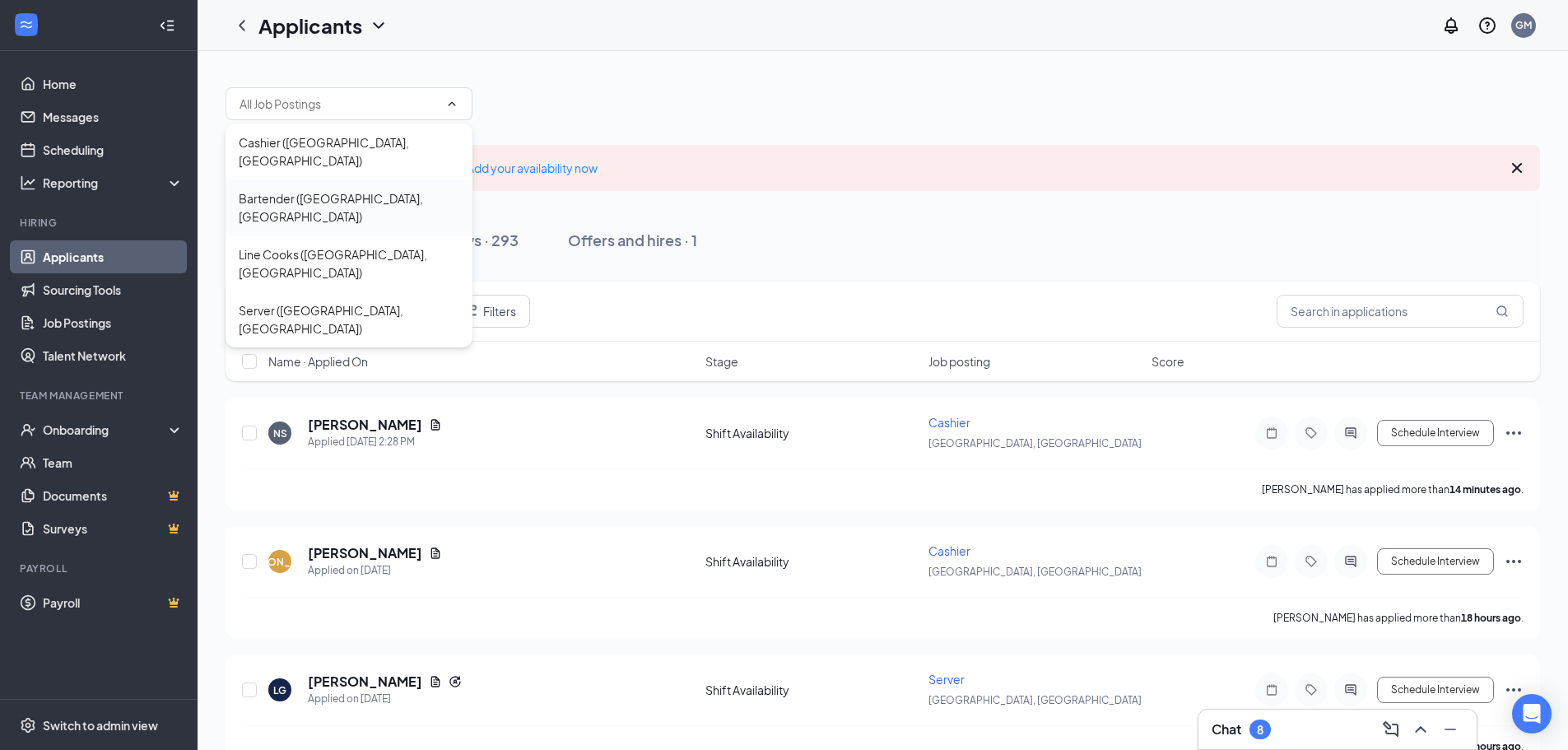
click at [381, 189] on div "Bartender ([GEOGRAPHIC_DATA], [GEOGRAPHIC_DATA])" at bounding box center [348, 207] width 220 height 36
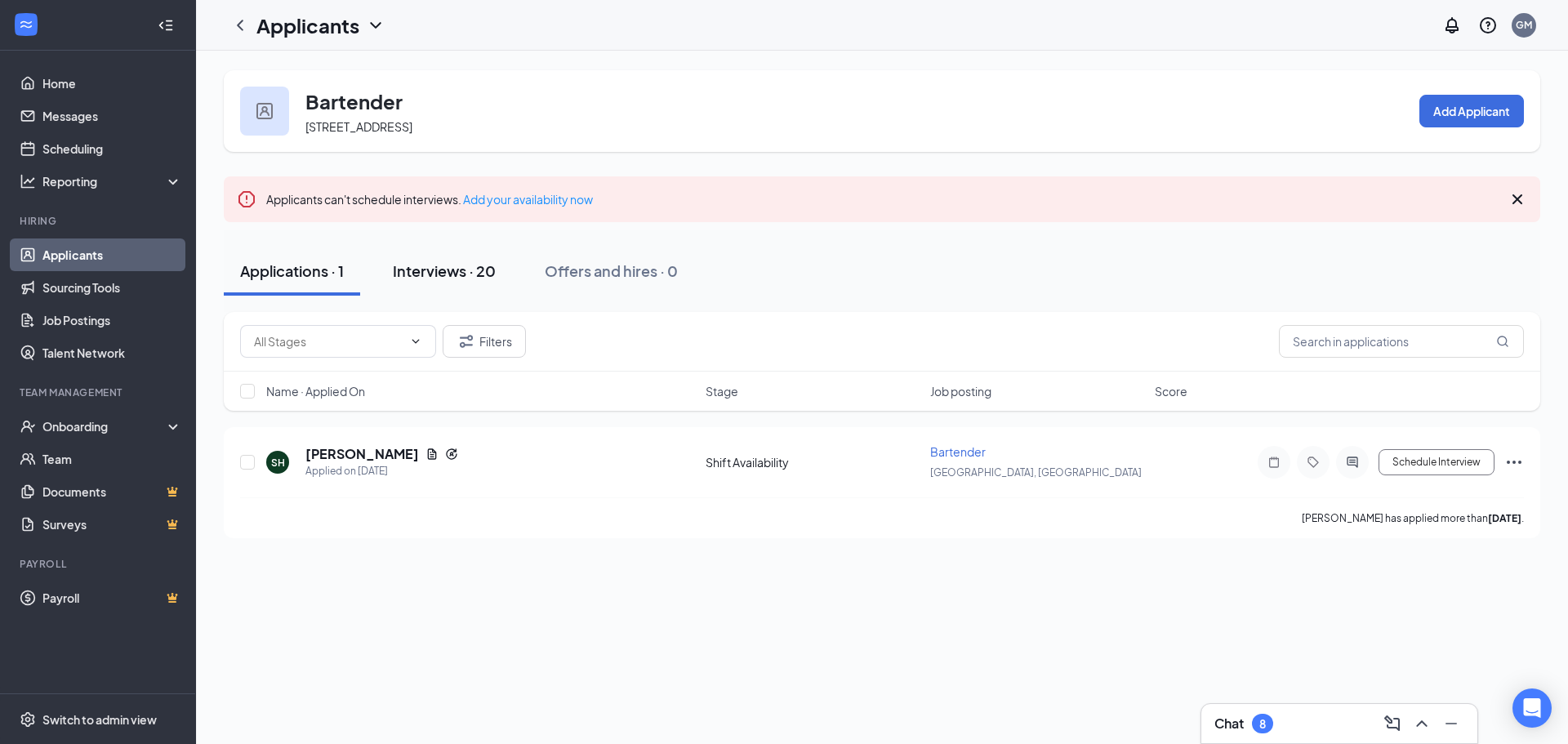
click at [464, 265] on div "Interviews · 20" at bounding box center [445, 271] width 103 height 21
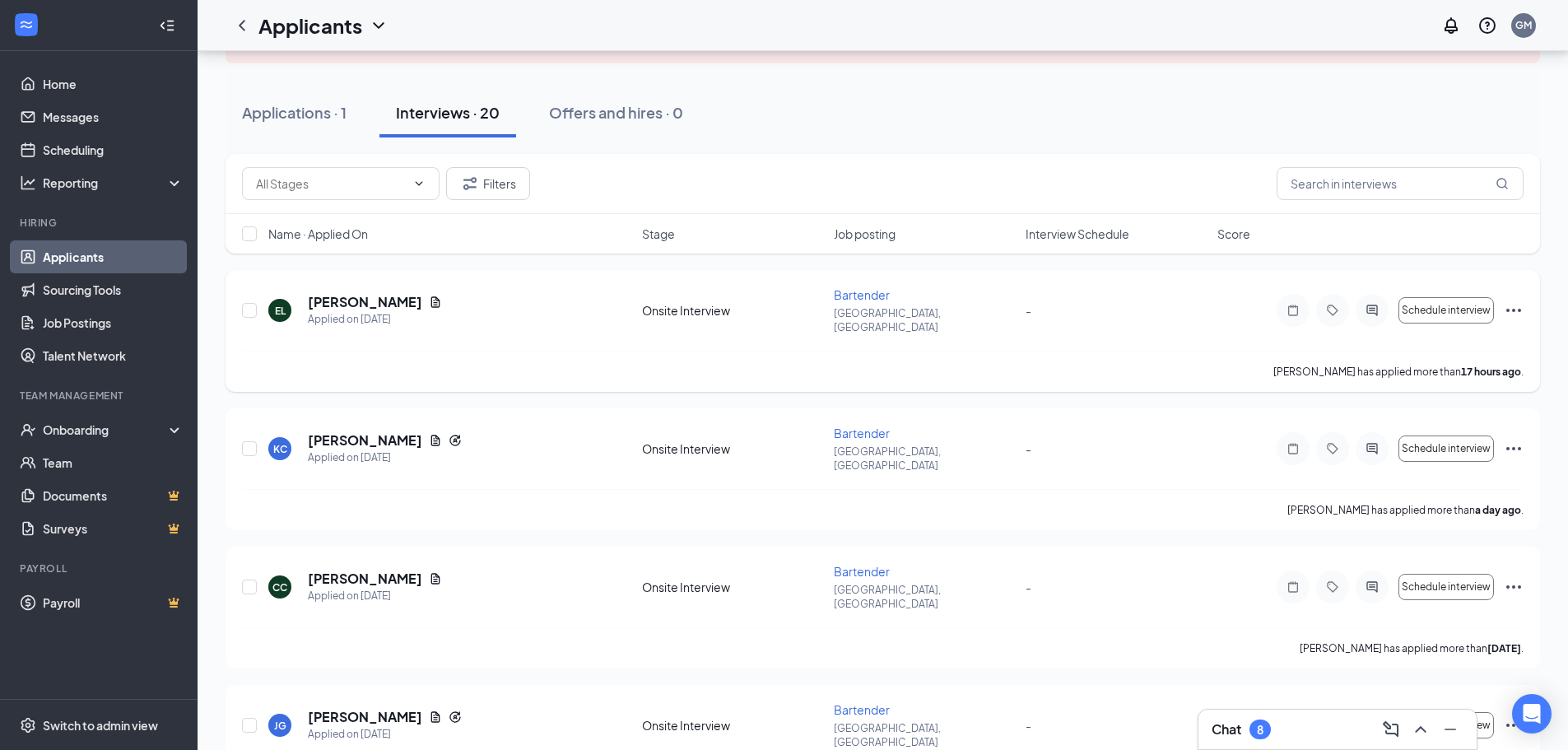
scroll to position [165, 0]
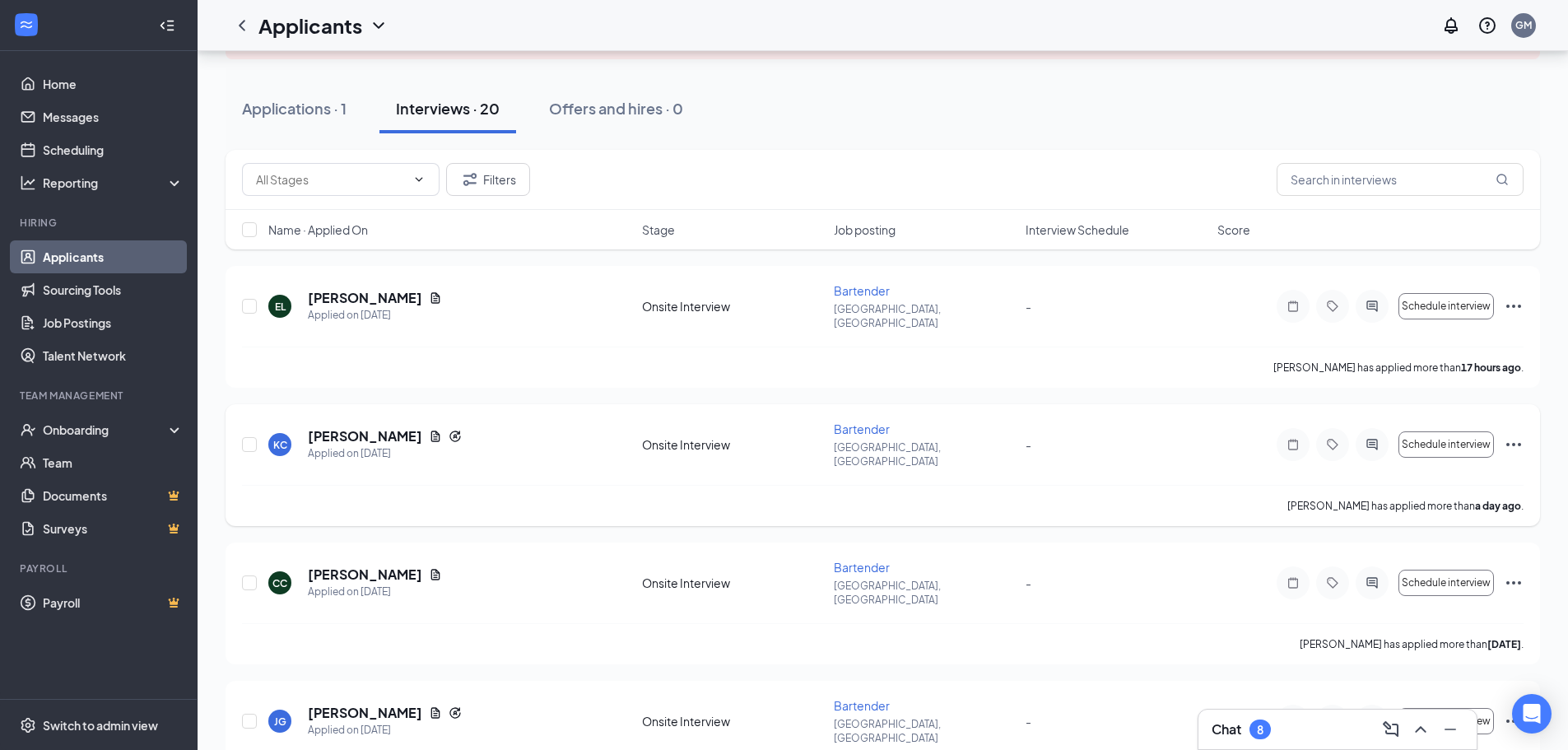
click at [1517, 435] on icon "Ellipses" at bounding box center [1513, 445] width 20 height 20
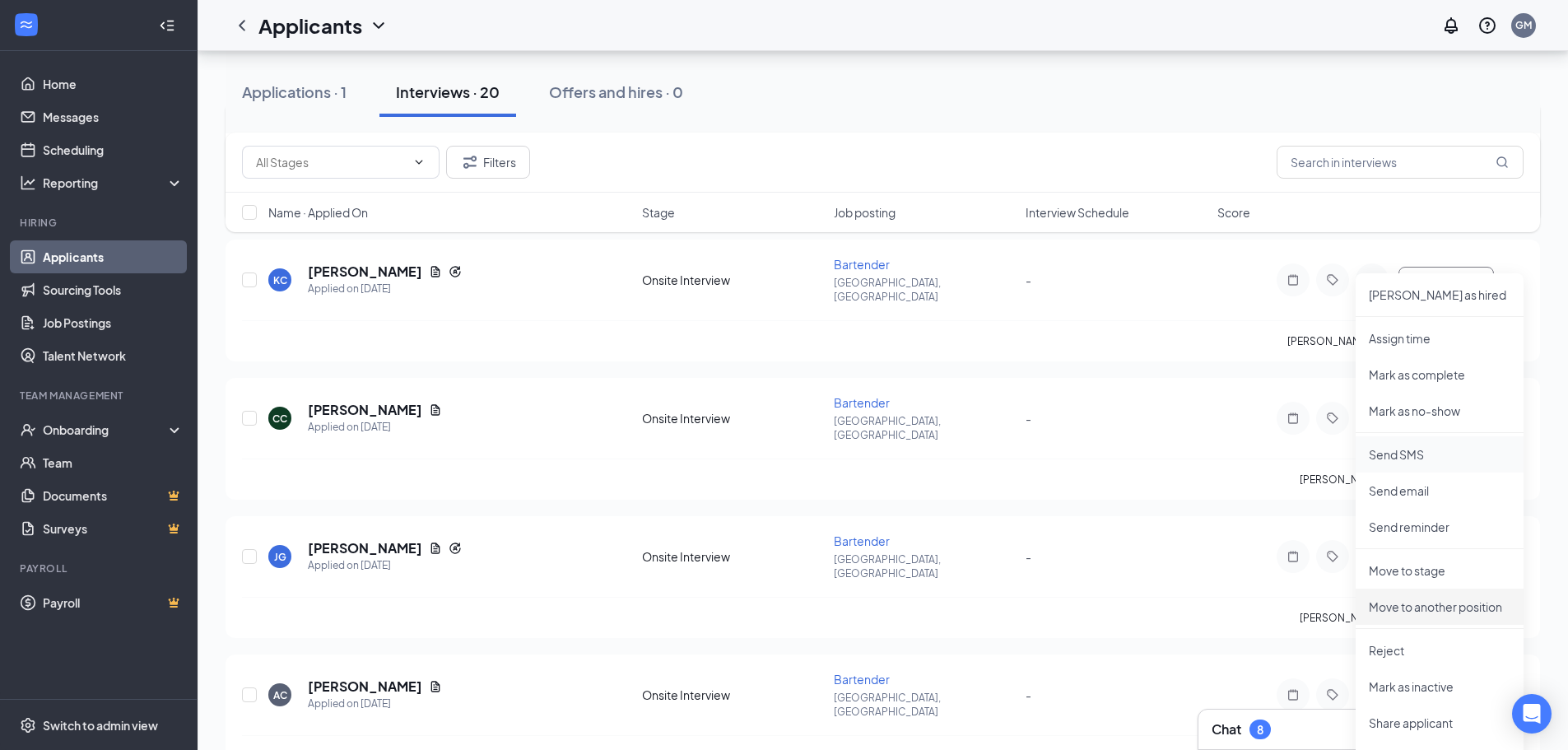
scroll to position [411, 0]
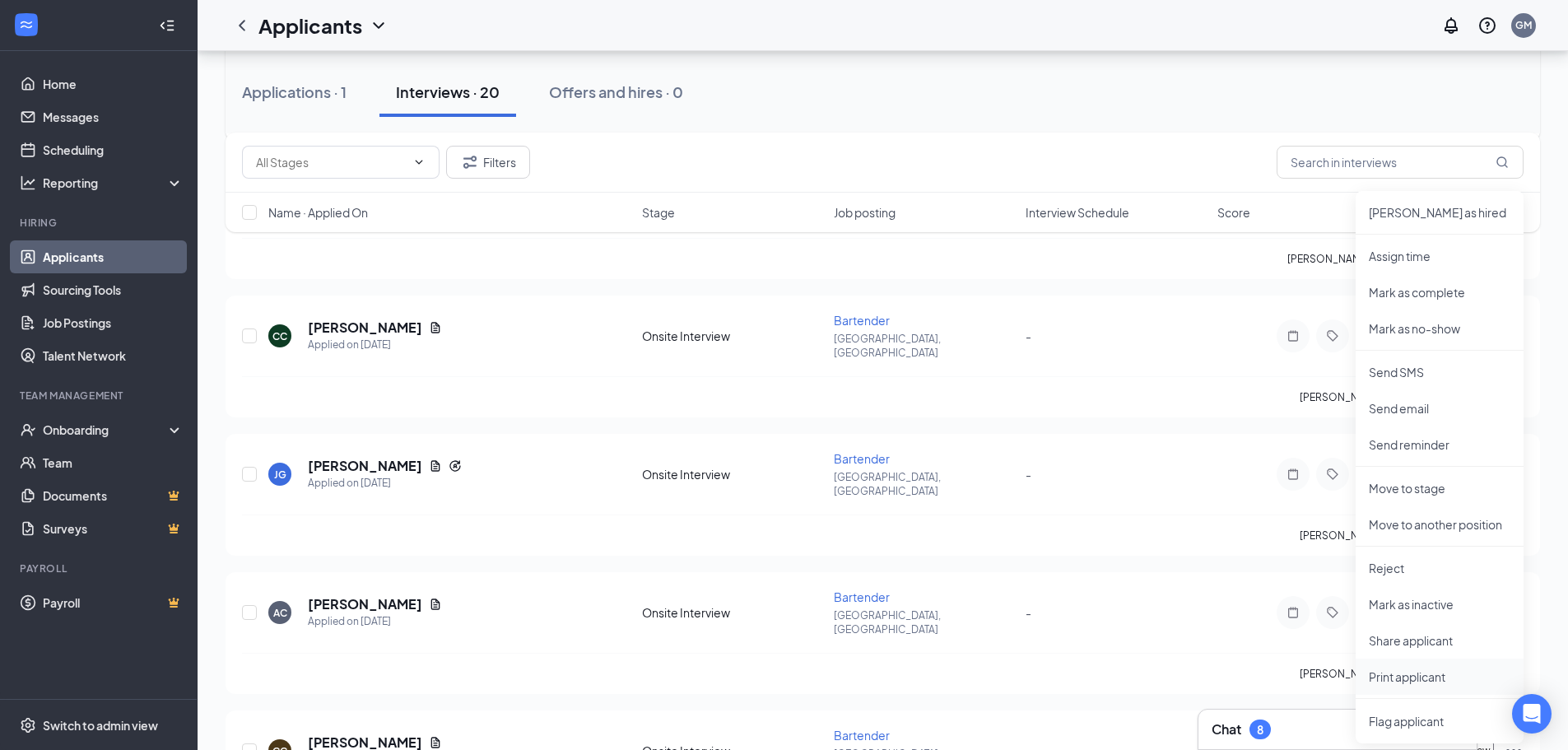
click at [1426, 670] on p "Print applicant" at bounding box center [1439, 676] width 142 height 16
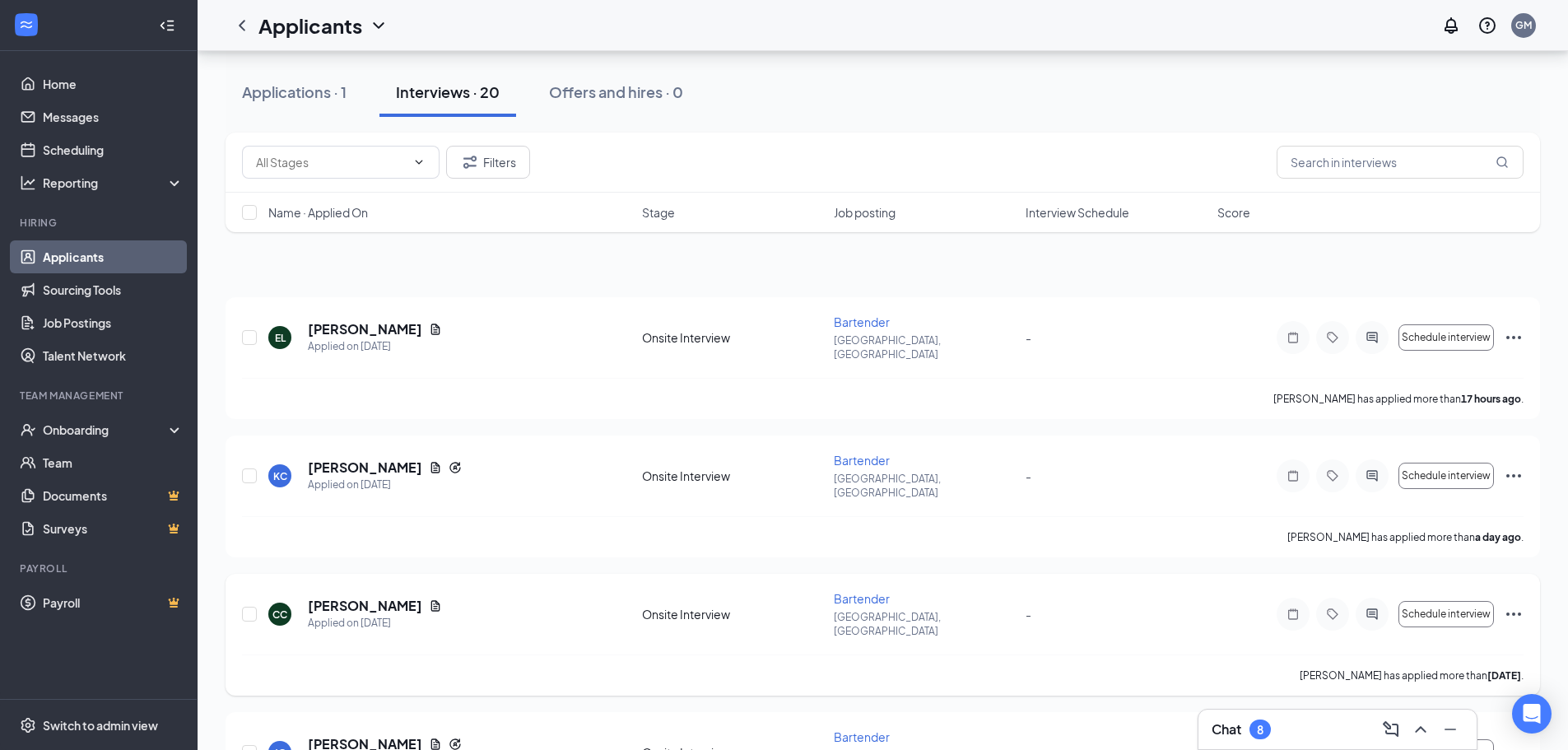
scroll to position [0, 0]
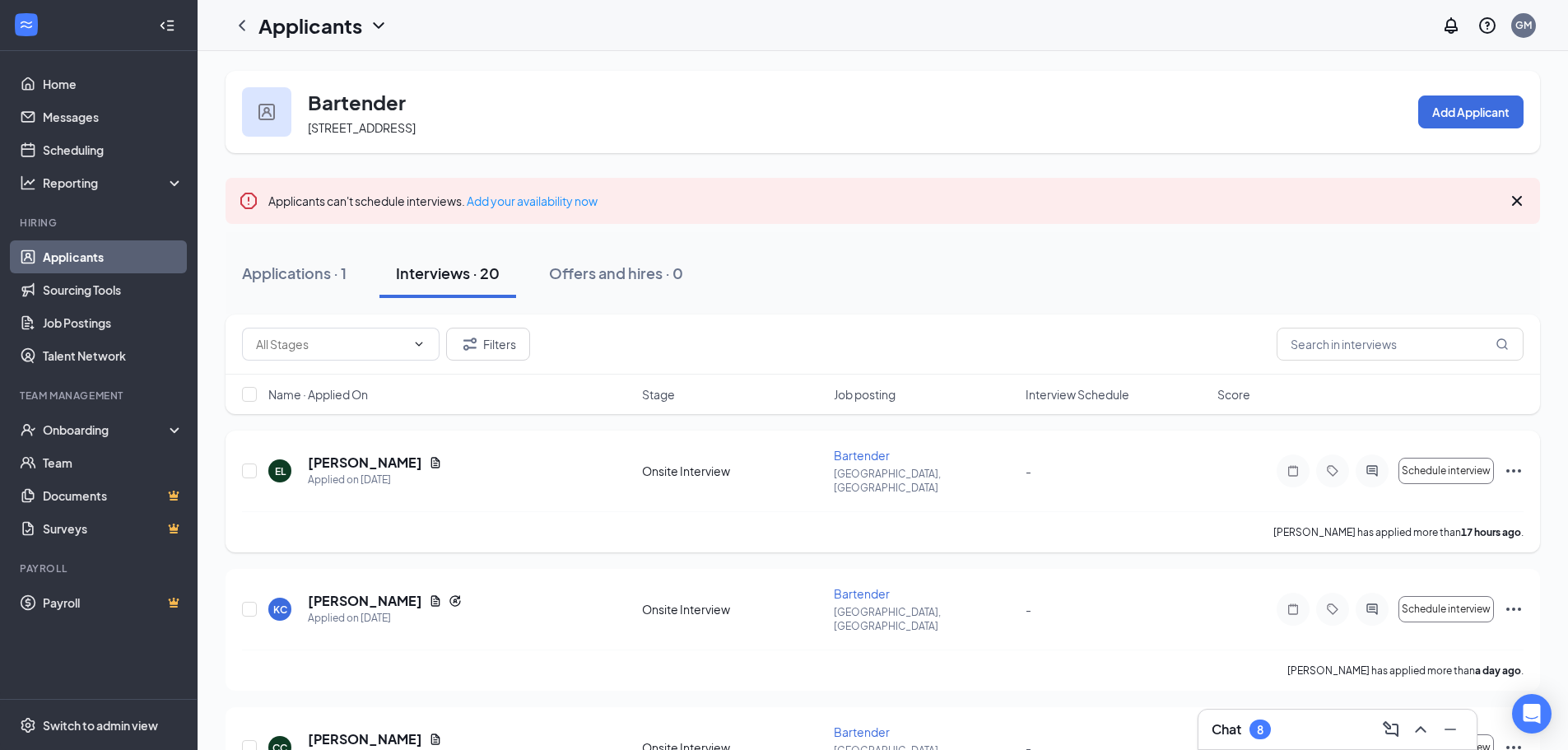
click at [1515, 470] on icon "Ellipses" at bounding box center [1513, 470] width 20 height 20
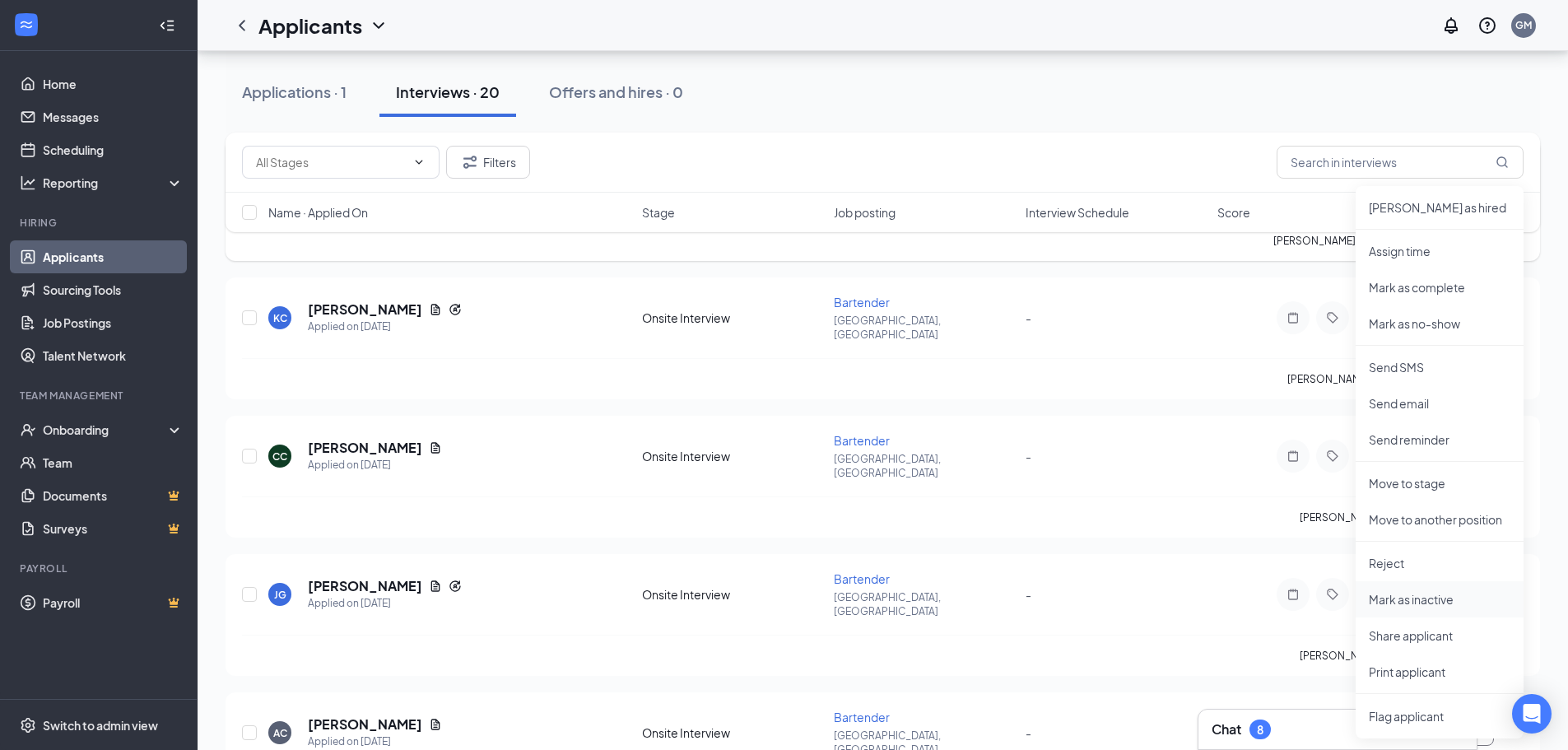
scroll to position [329, 0]
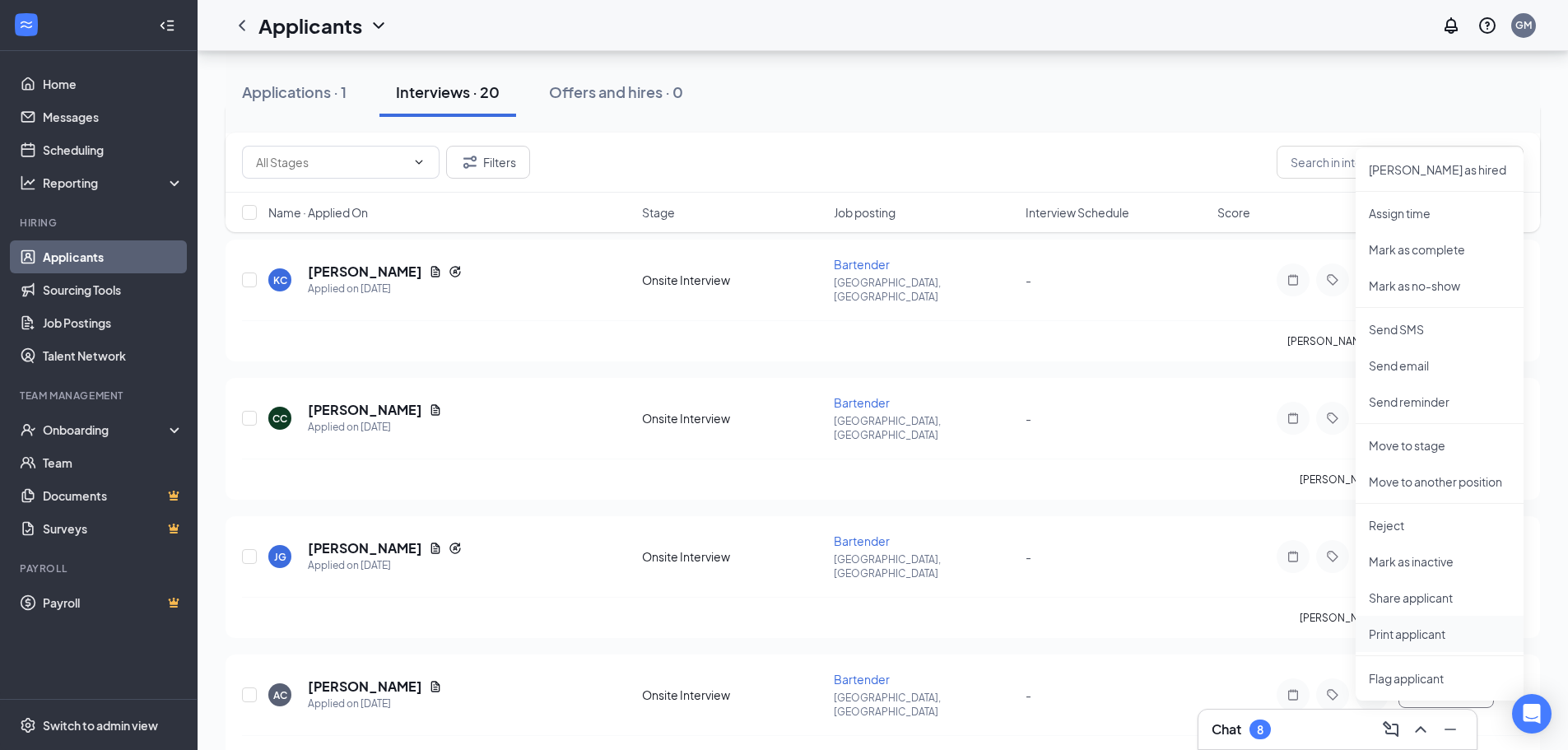
click at [1437, 634] on p "Print applicant" at bounding box center [1439, 634] width 142 height 16
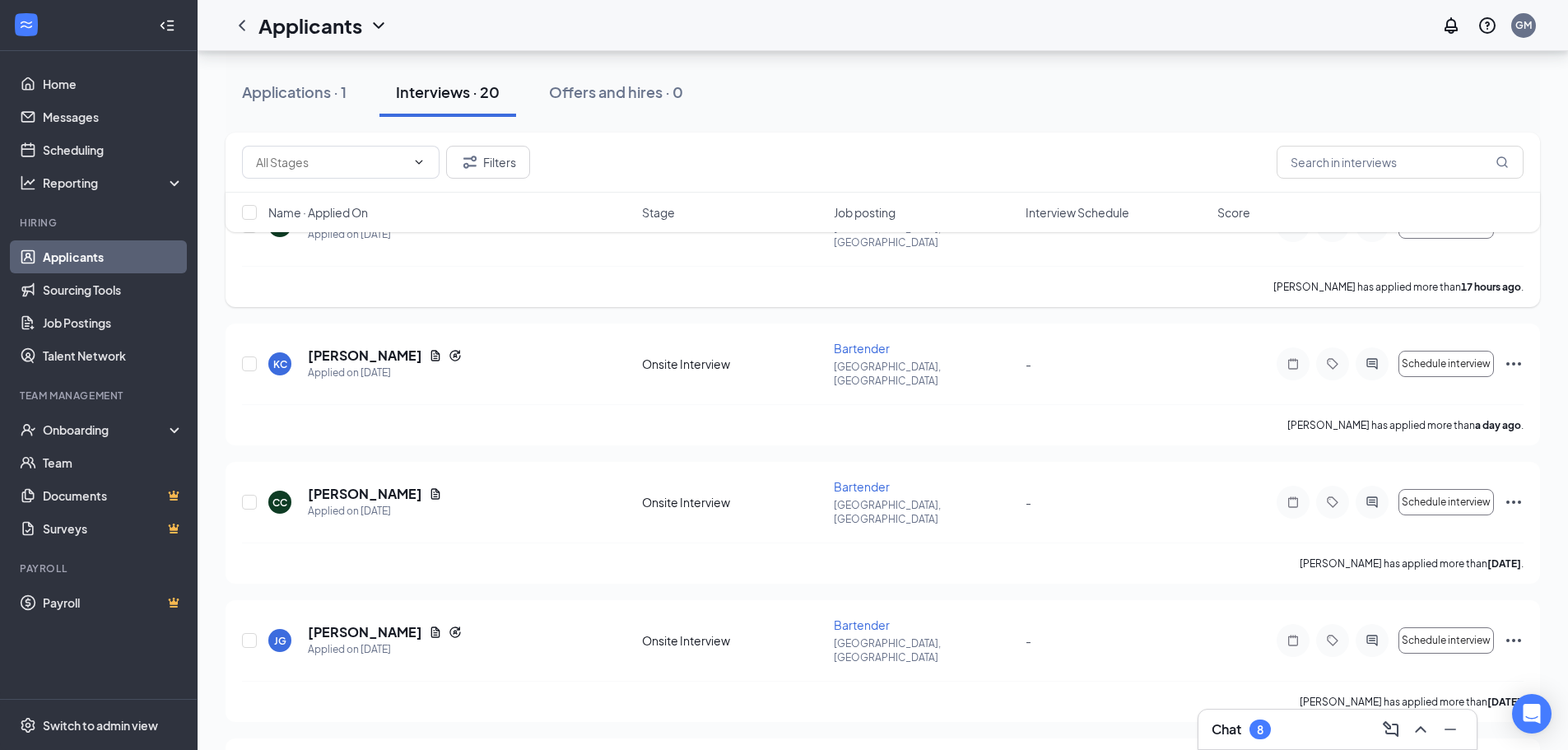
scroll to position [247, 0]
click at [1514, 498] on icon "Ellipses" at bounding box center [1514, 499] width 15 height 3
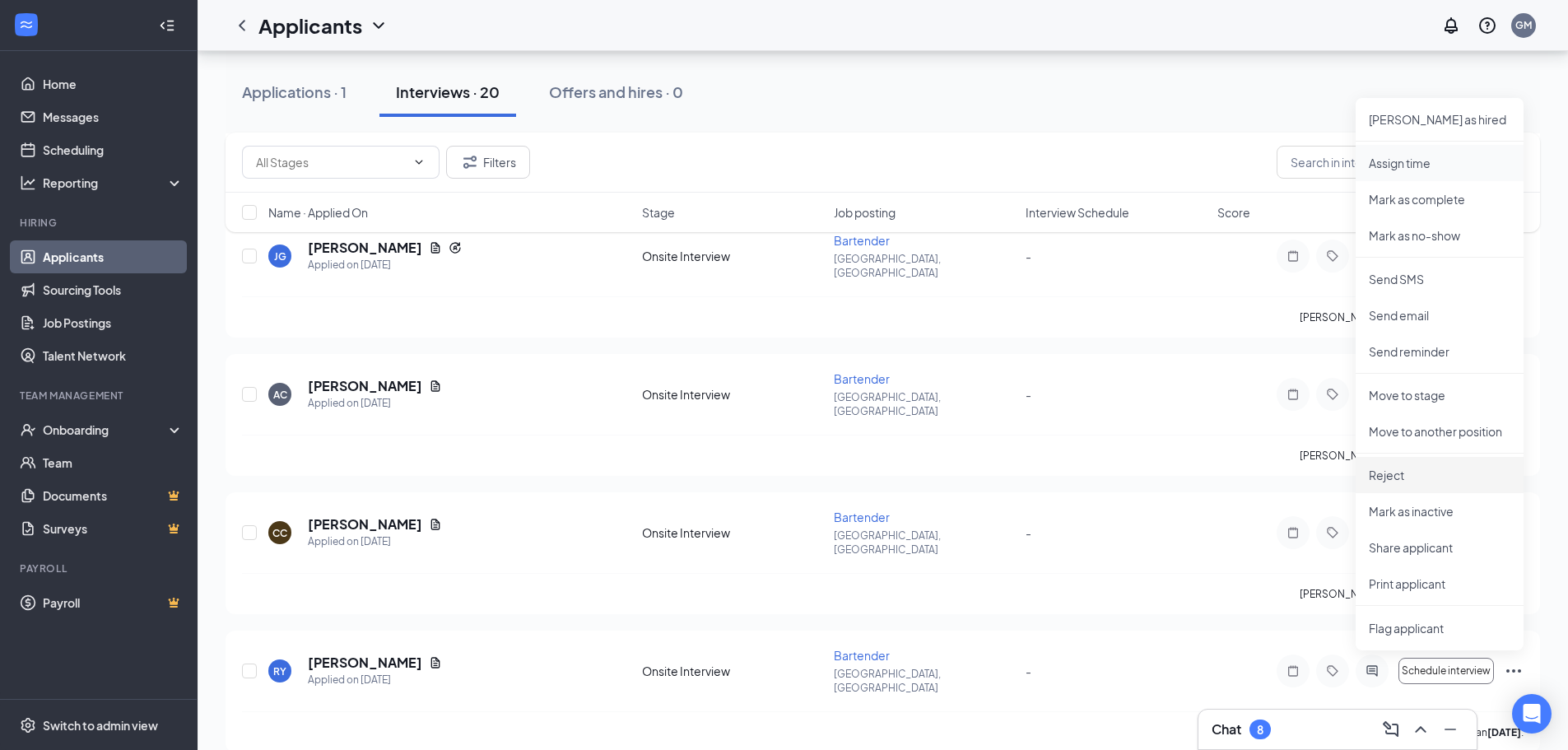
scroll to position [658, 0]
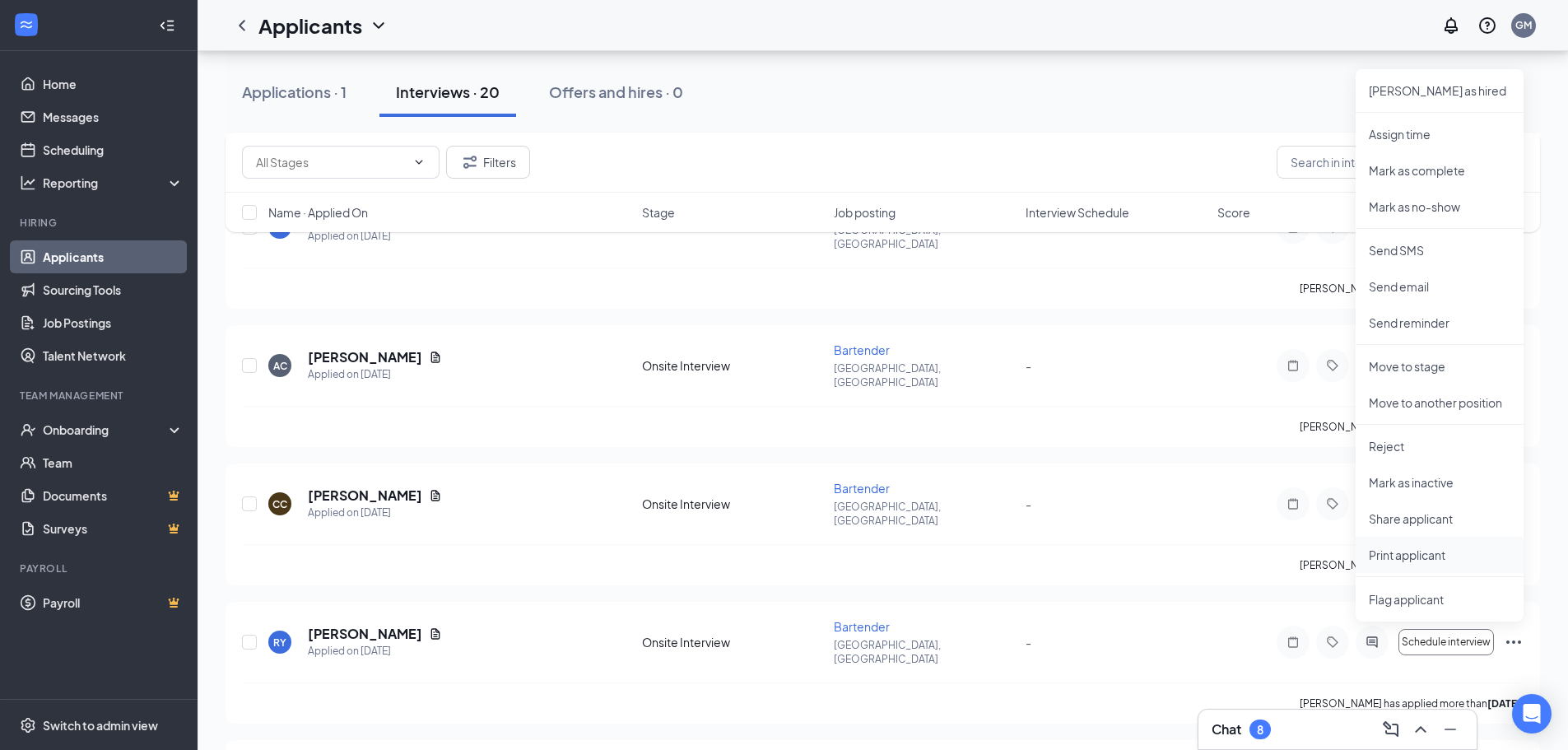
click at [1461, 547] on li "Print applicant" at bounding box center [1440, 554] width 168 height 36
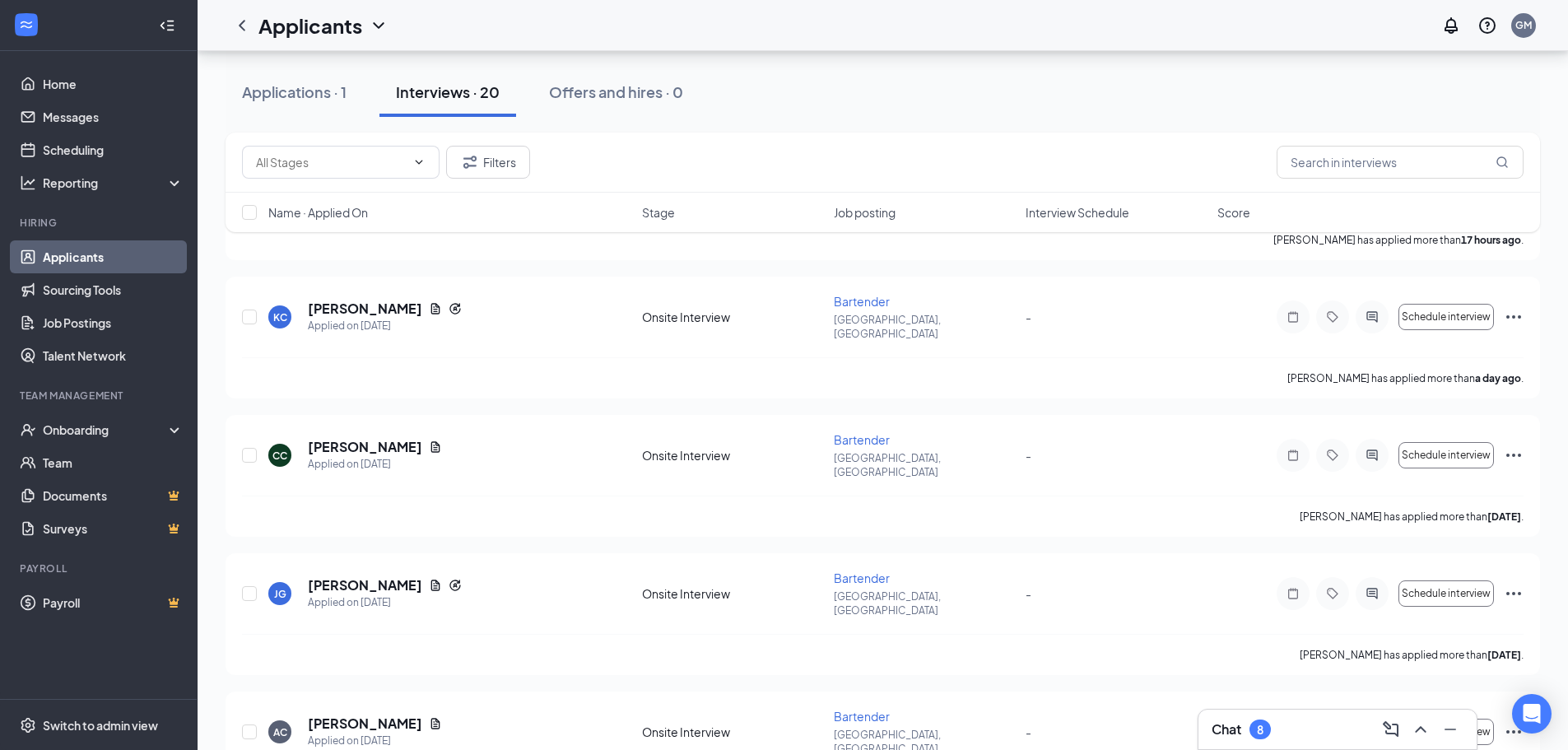
scroll to position [329, 0]
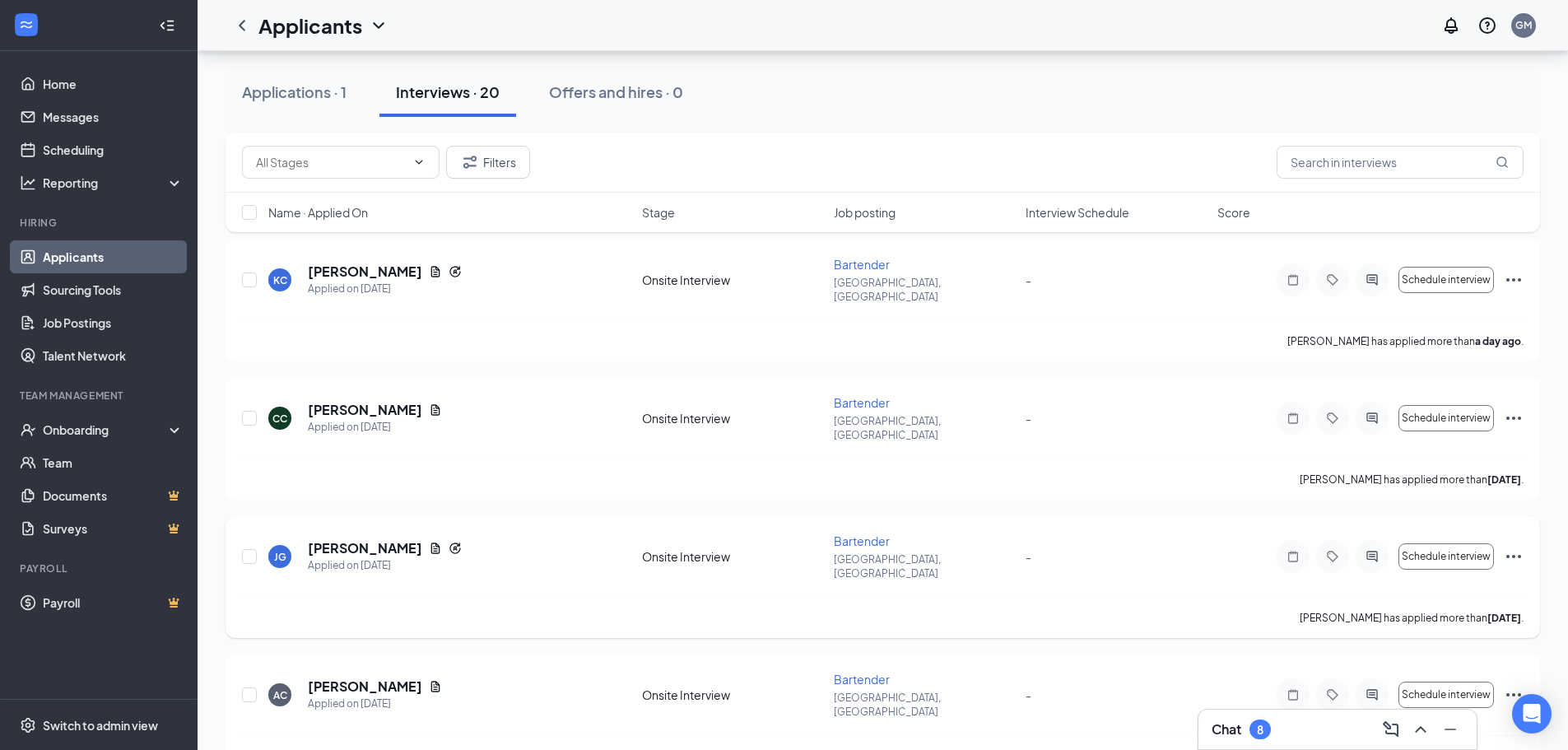
click at [1508, 547] on icon "Ellipses" at bounding box center [1513, 556] width 20 height 20
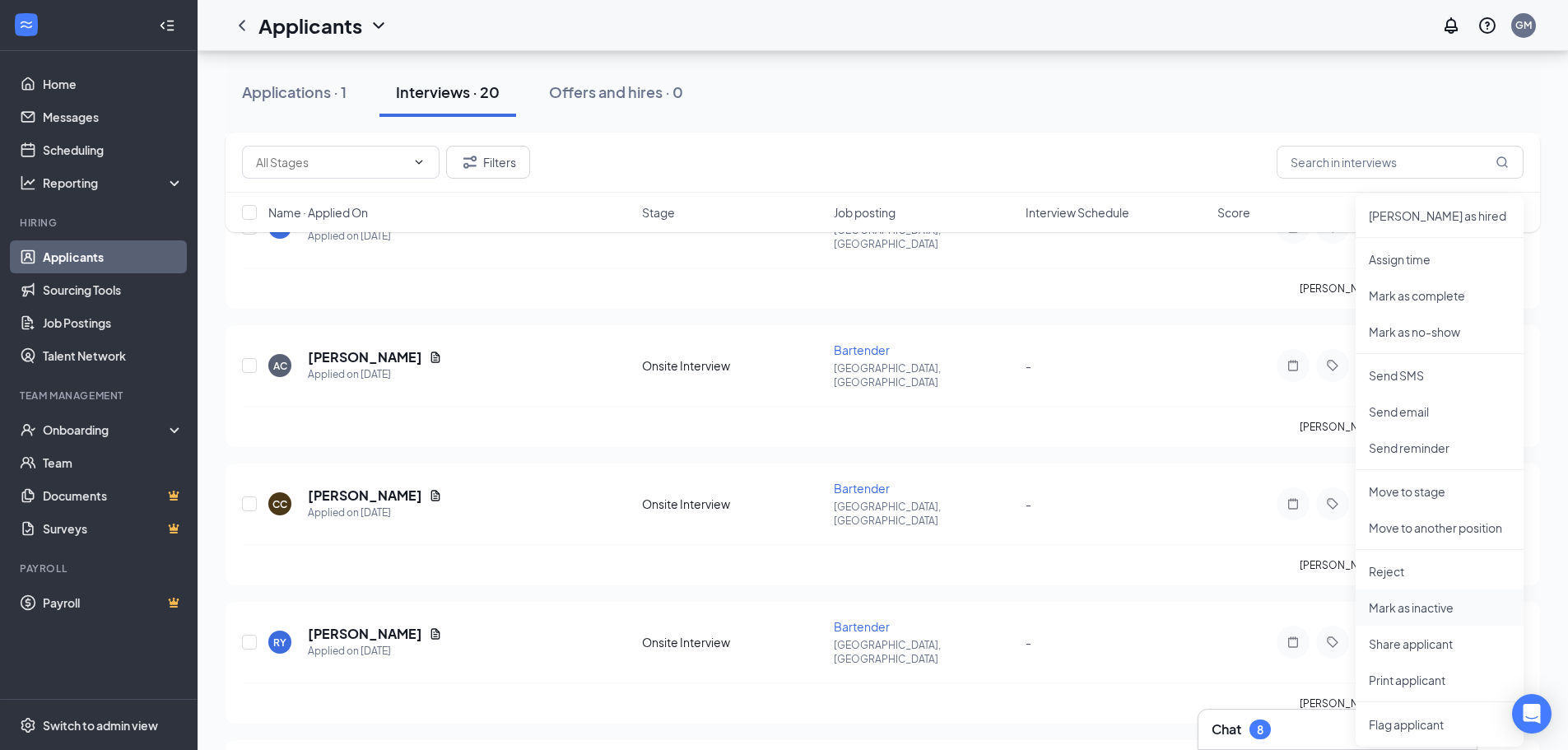
scroll to position [741, 0]
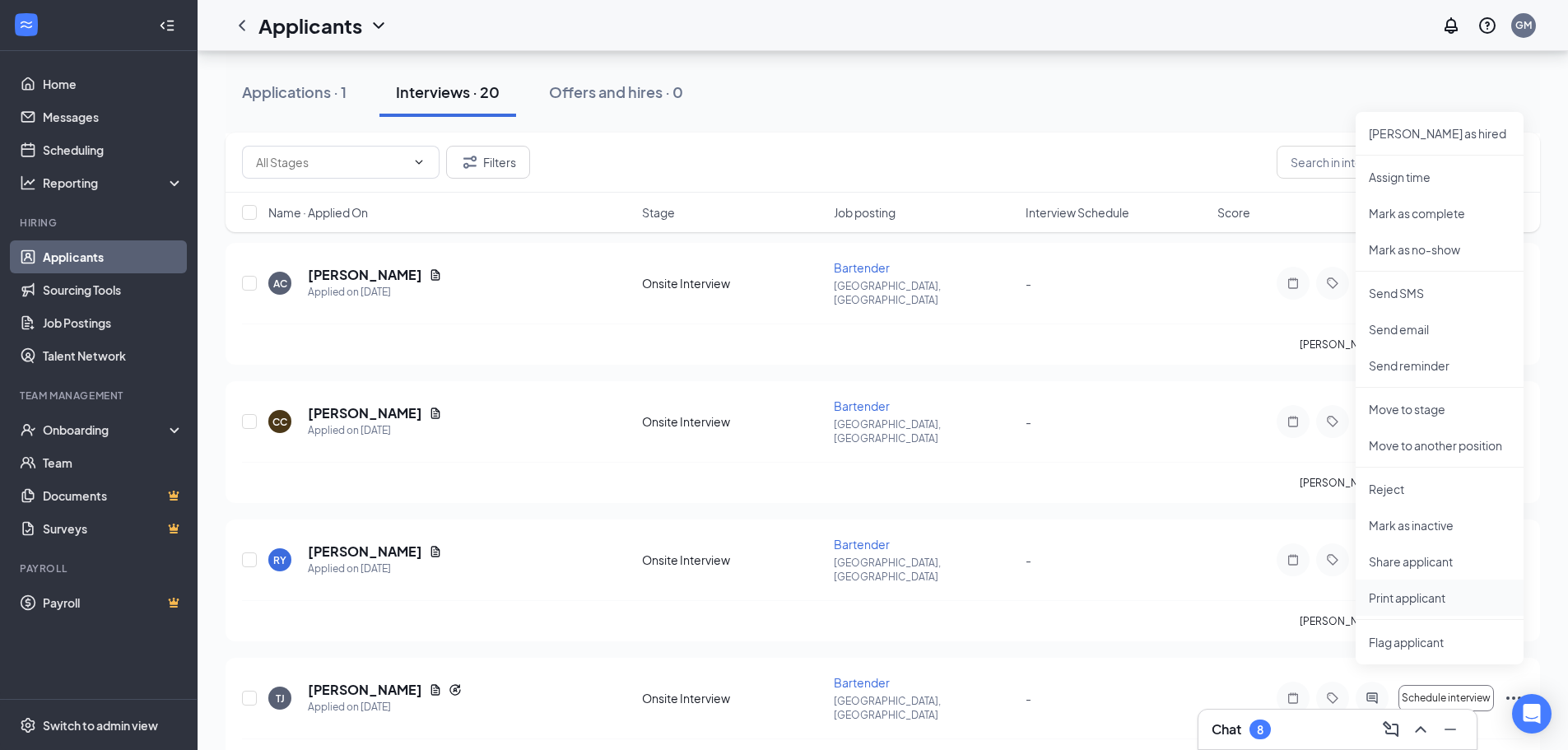
click at [1432, 602] on p "Print applicant" at bounding box center [1439, 597] width 142 height 16
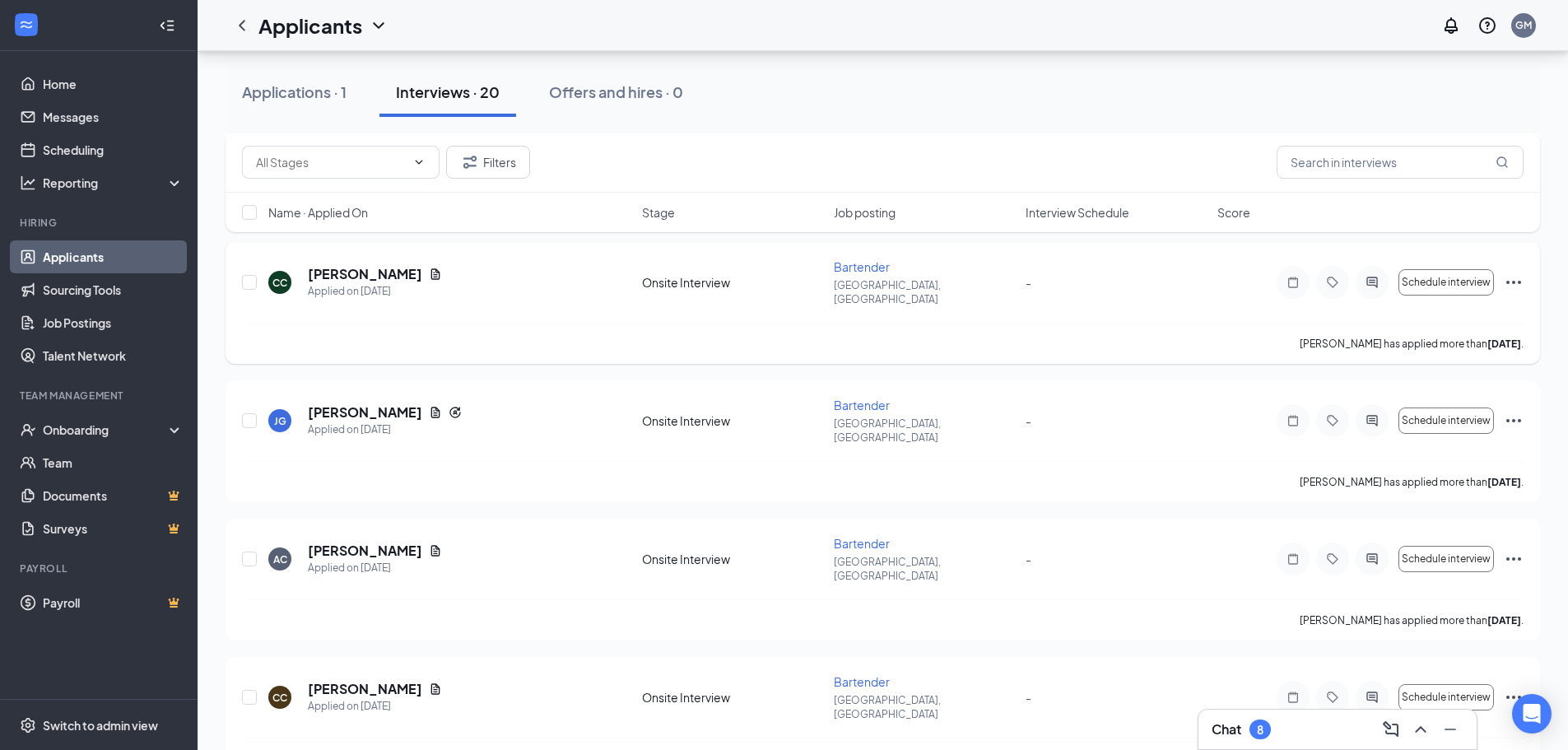
scroll to position [494, 0]
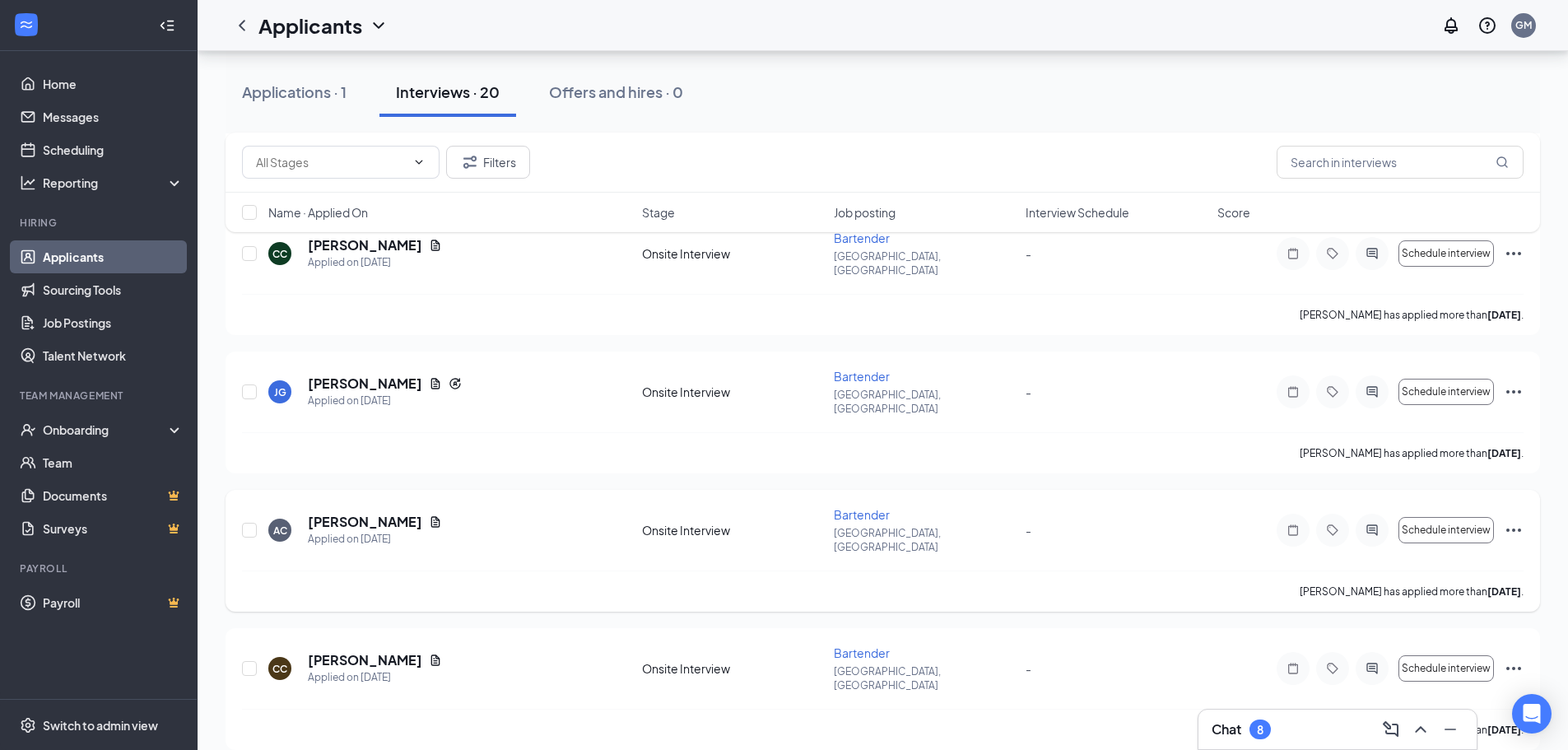
click at [1519, 520] on icon "Ellipses" at bounding box center [1513, 530] width 20 height 20
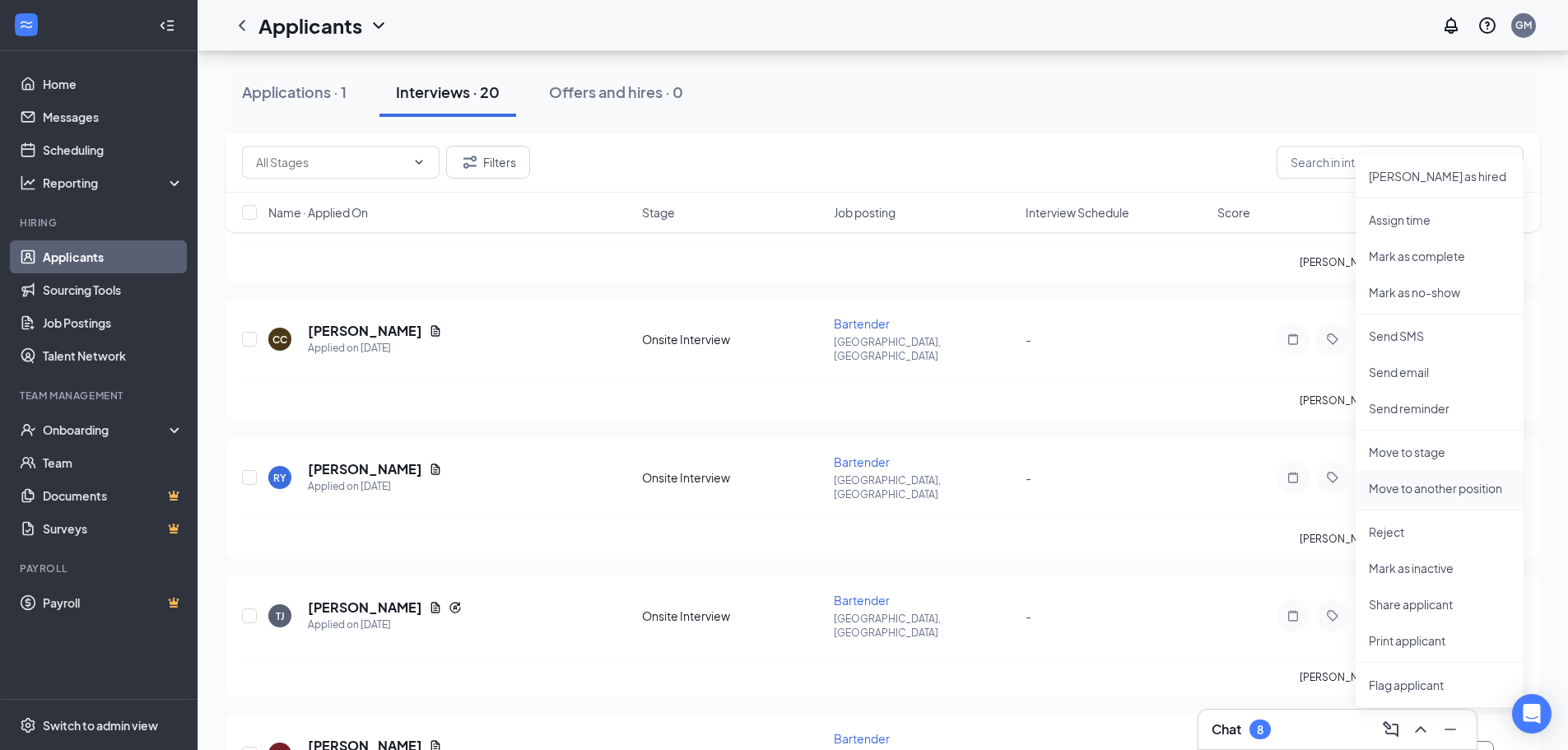
scroll to position [905, 0]
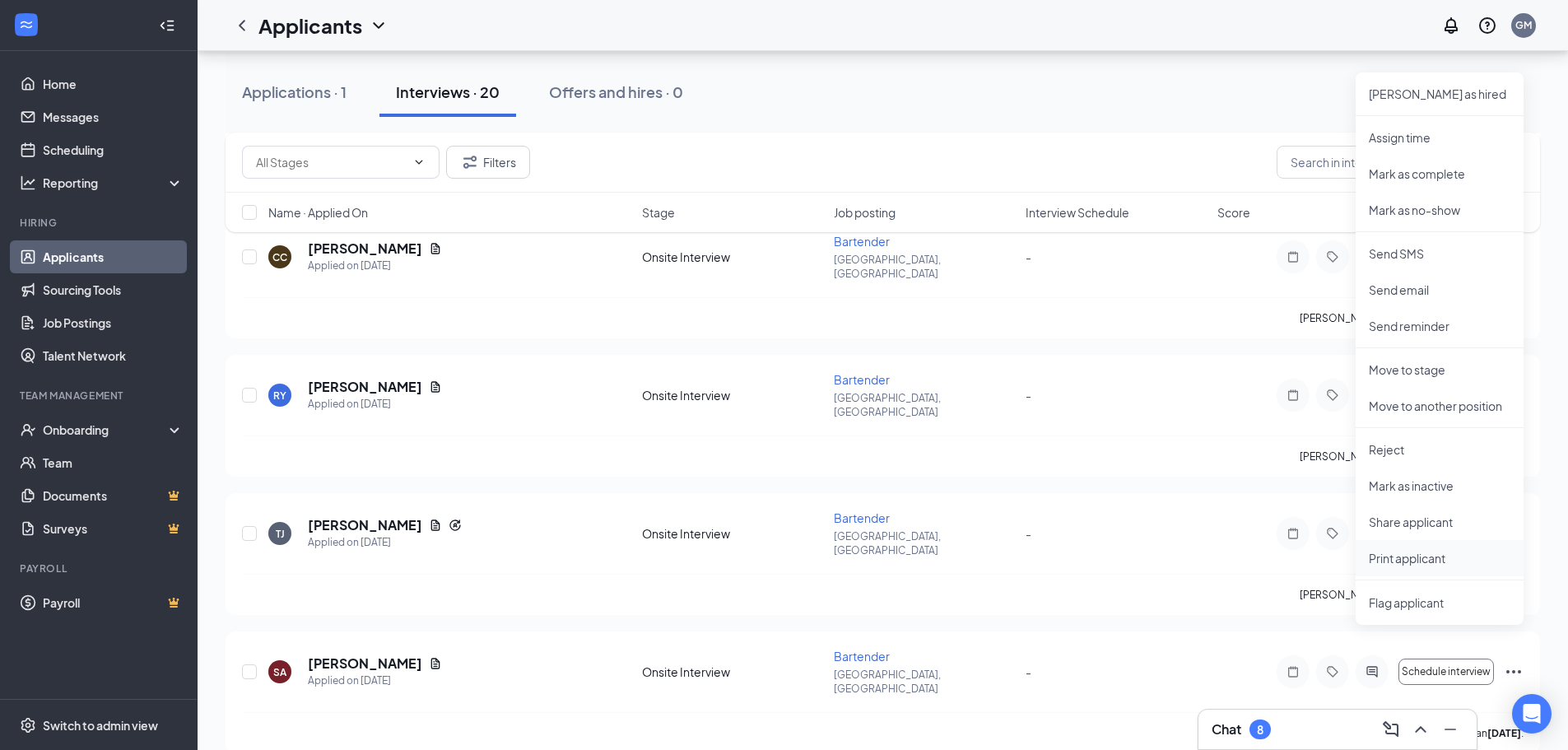
click at [1469, 552] on p "Print applicant" at bounding box center [1439, 557] width 142 height 16
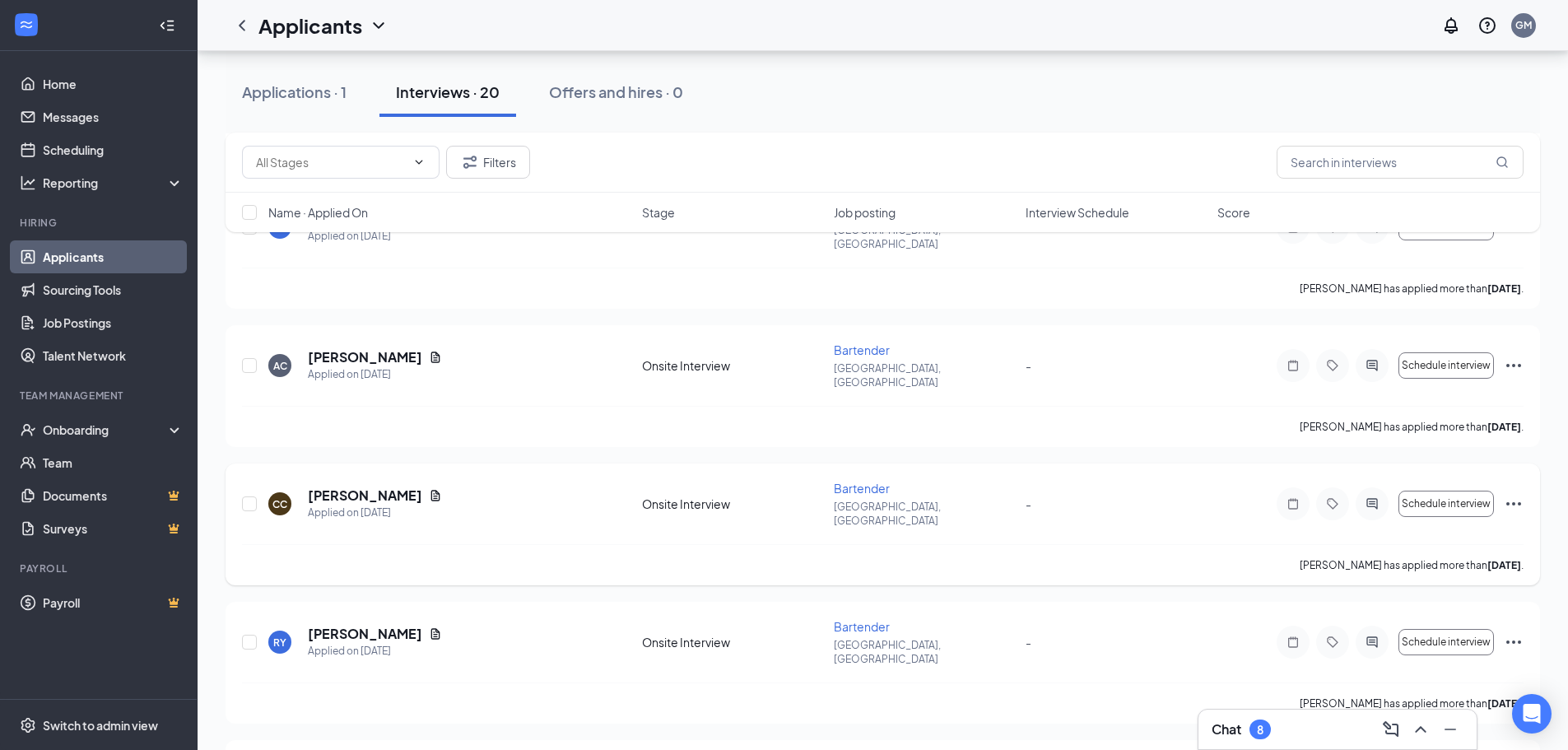
scroll to position [576, 0]
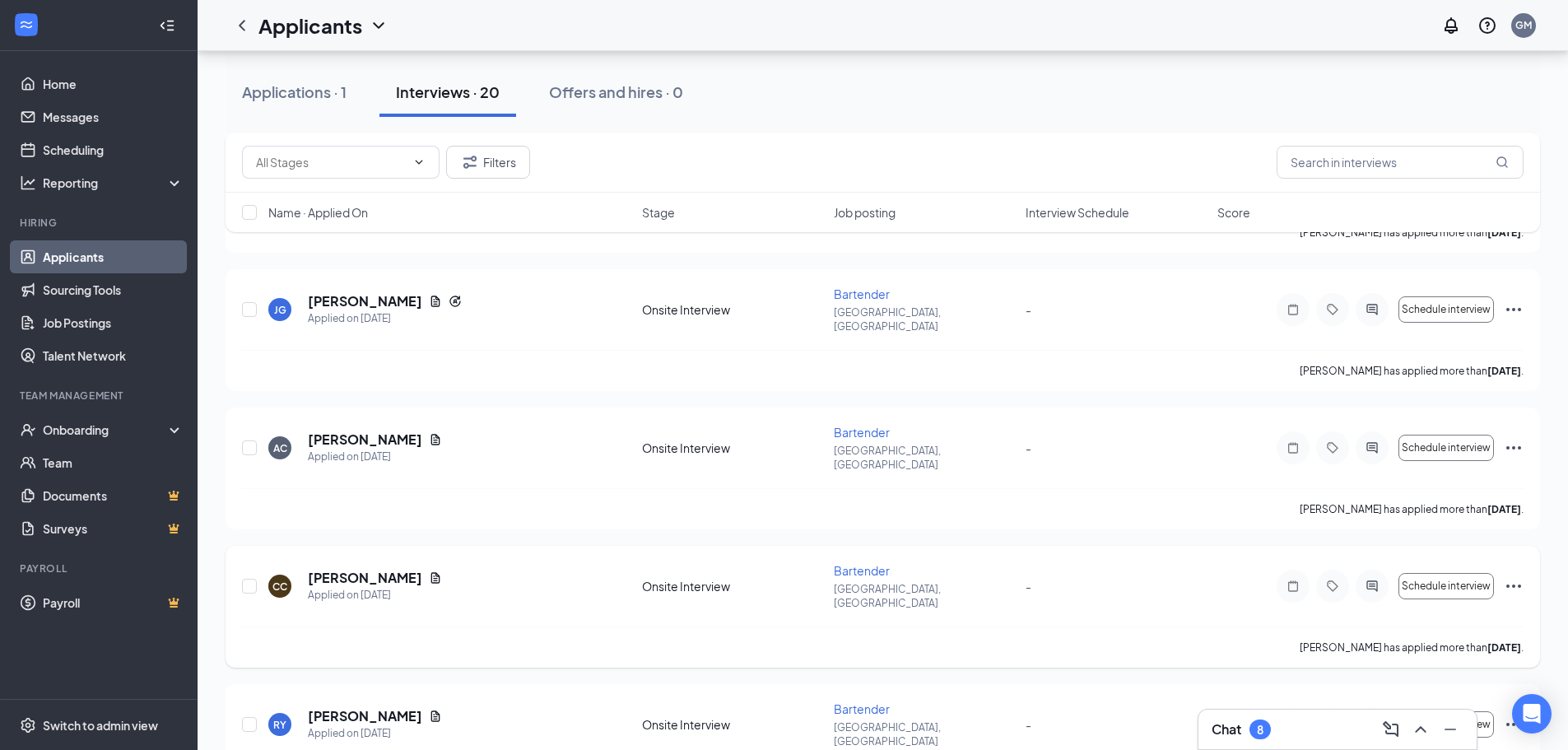
click at [1521, 576] on icon "Ellipses" at bounding box center [1513, 585] width 20 height 20
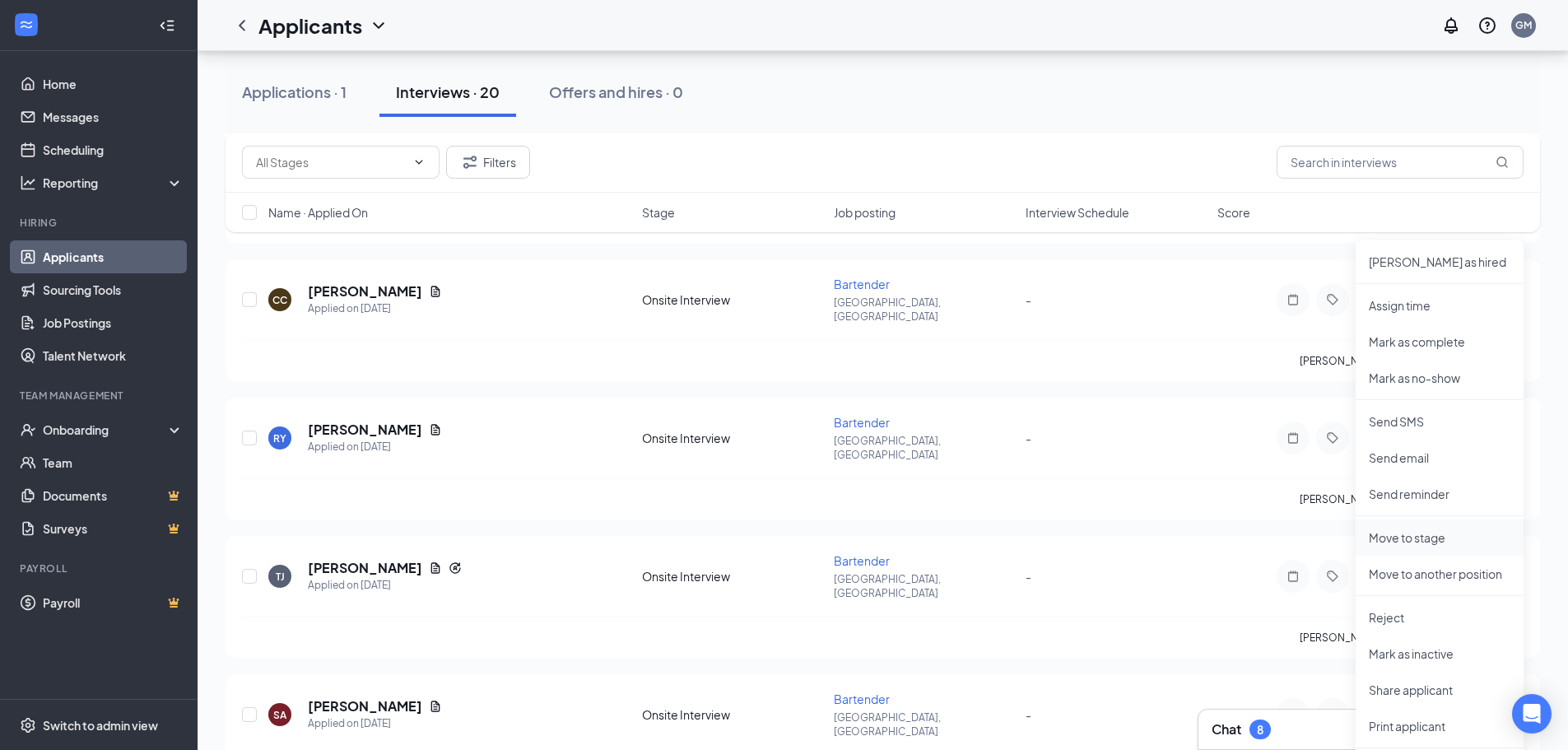
scroll to position [905, 0]
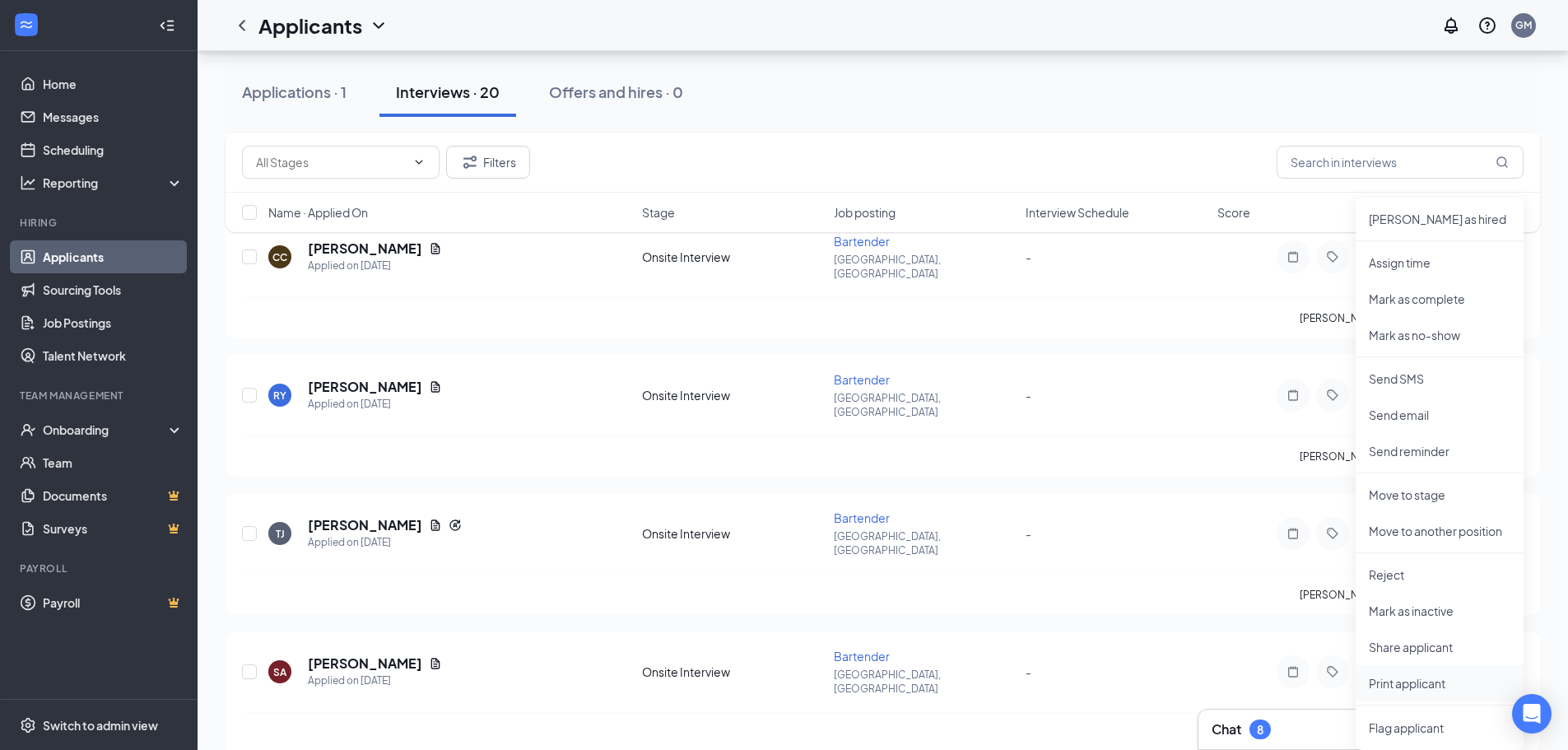
click at [1414, 684] on p "Print applicant" at bounding box center [1439, 683] width 142 height 16
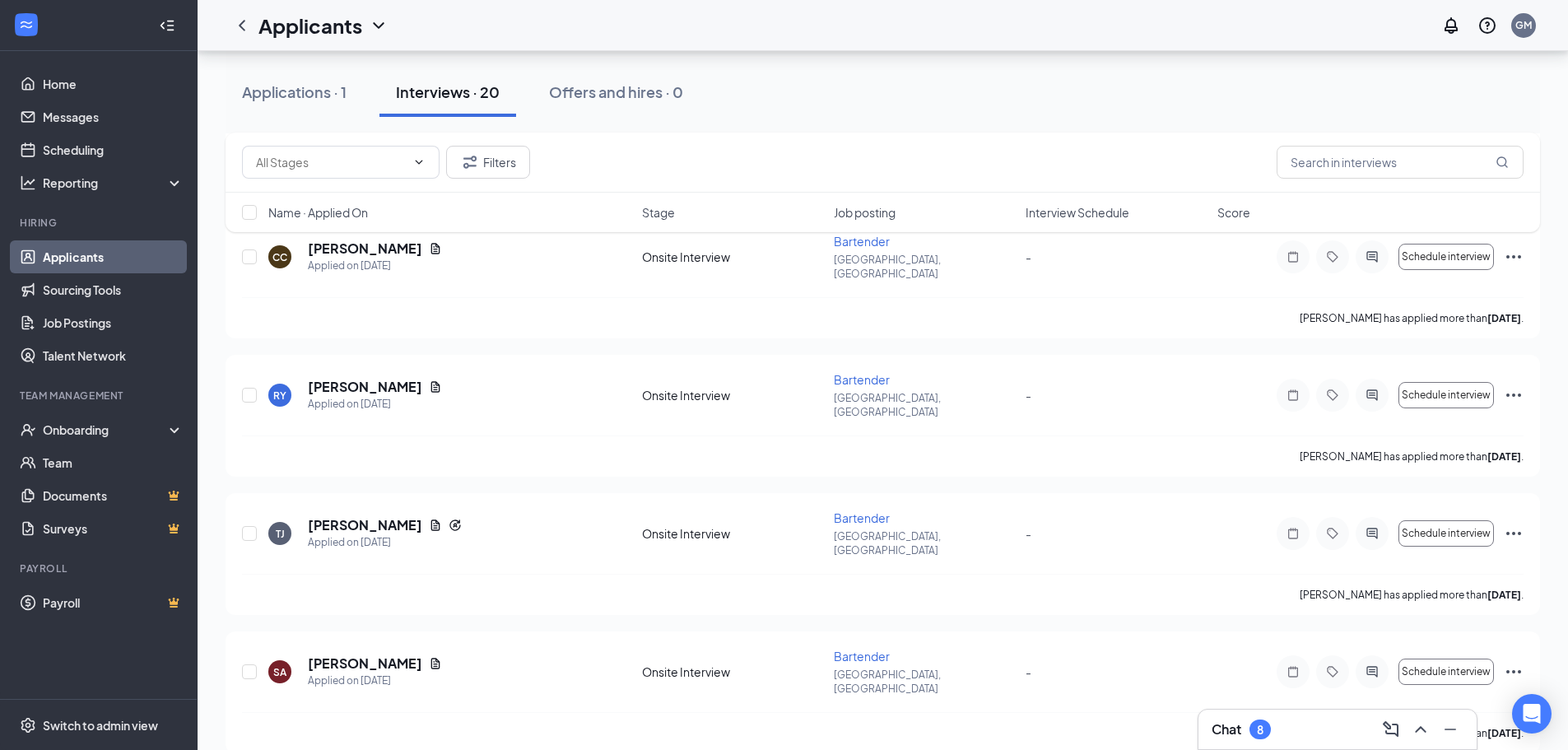
click at [375, 26] on icon "ChevronDown" at bounding box center [378, 26] width 20 height 20
click at [375, 63] on link "Applicants" at bounding box center [357, 71] width 178 height 16
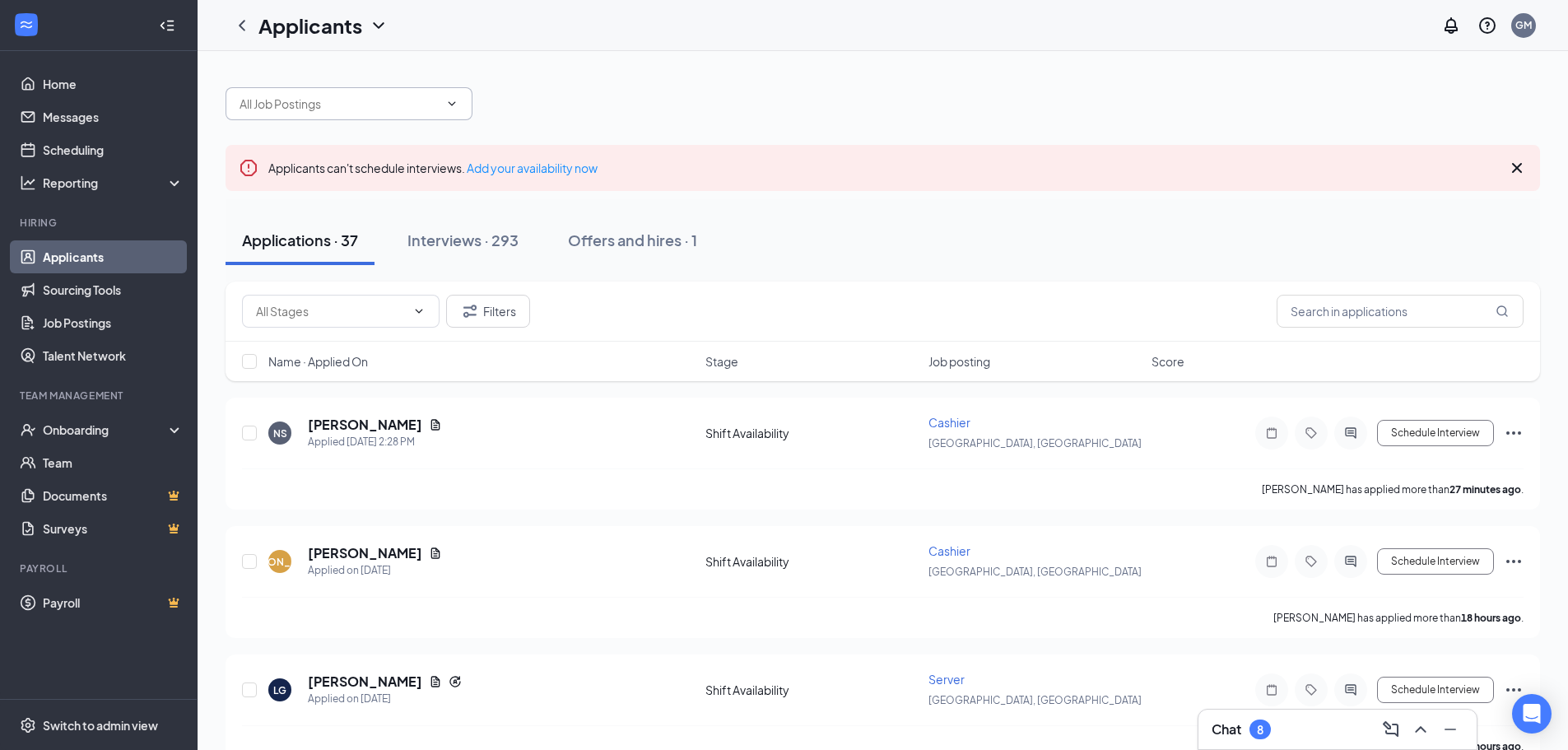
click at [415, 105] on input "text" at bounding box center [339, 103] width 200 height 18
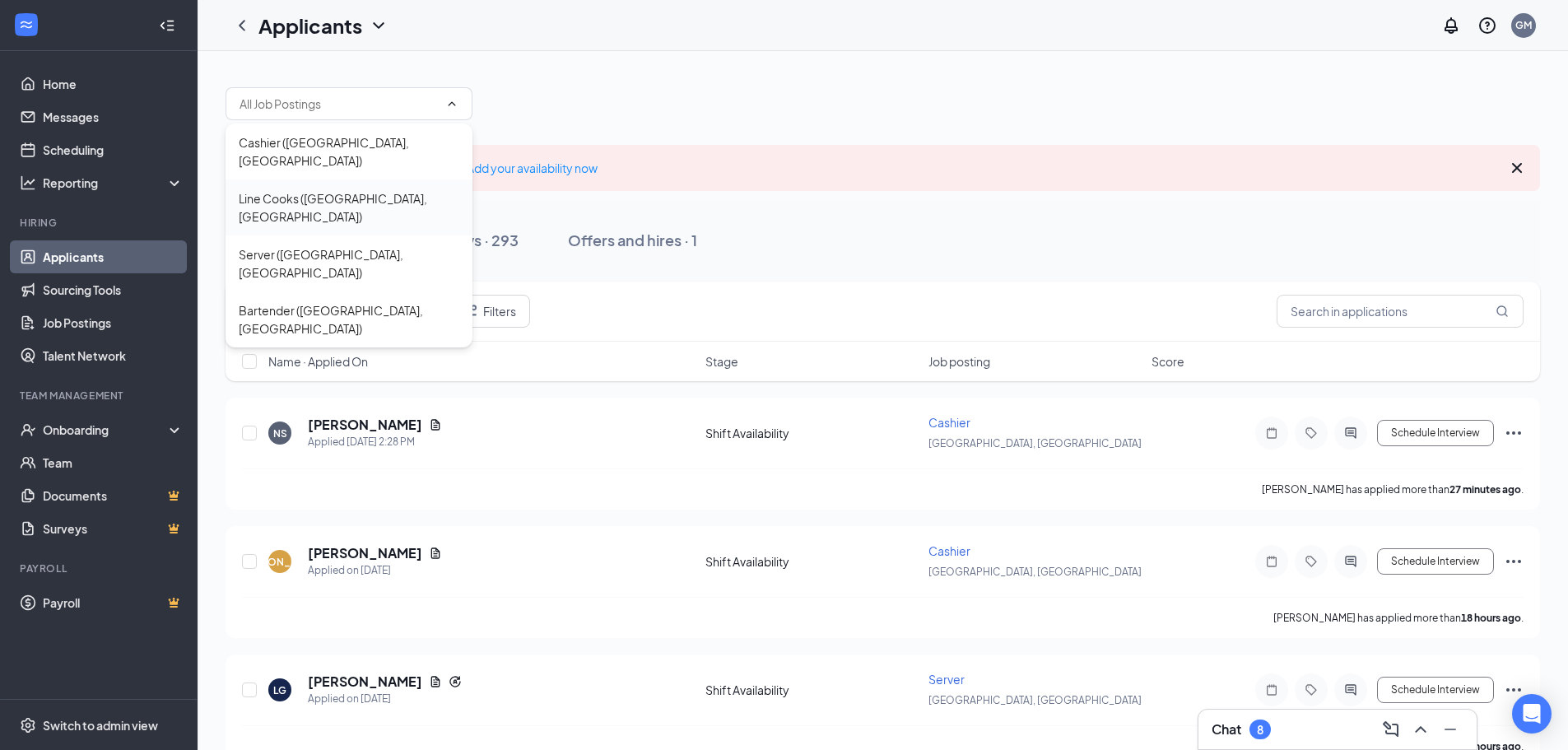
click at [381, 189] on div "Line Cooks ([GEOGRAPHIC_DATA], [GEOGRAPHIC_DATA])" at bounding box center [348, 207] width 220 height 36
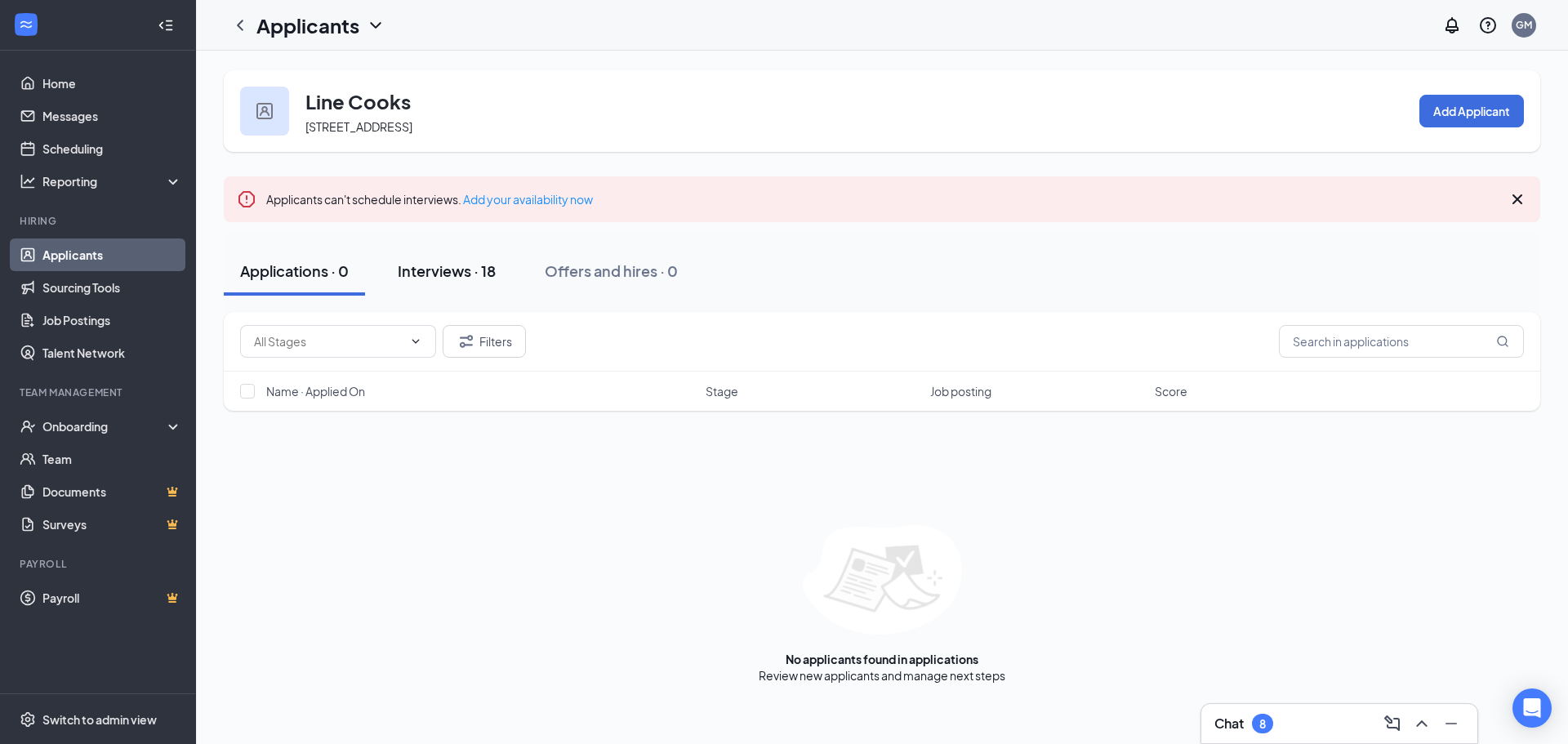
click at [462, 268] on div "Interviews · 18" at bounding box center [447, 271] width 98 height 21
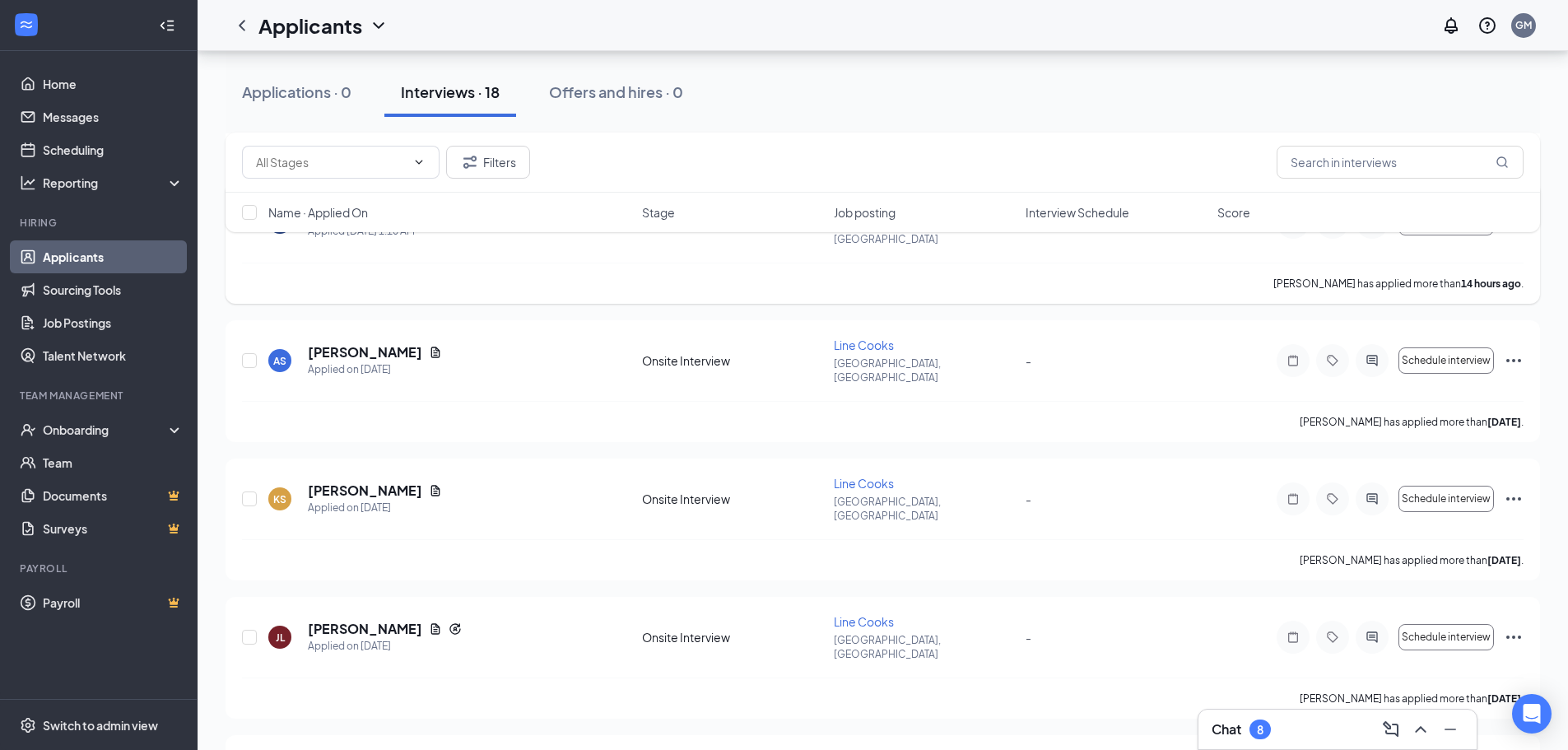
scroll to position [494, 0]
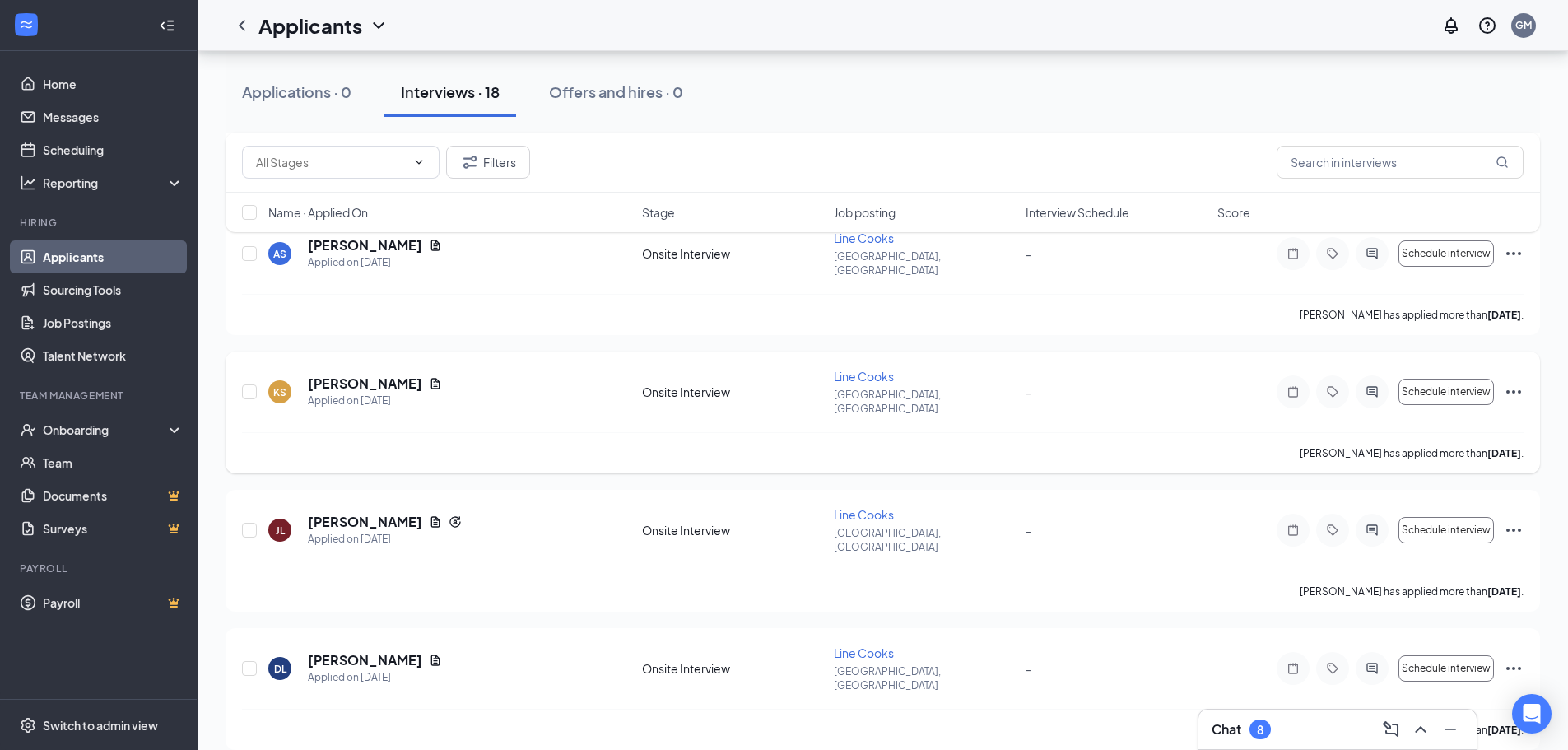
click at [1509, 382] on icon "Ellipses" at bounding box center [1513, 392] width 20 height 20
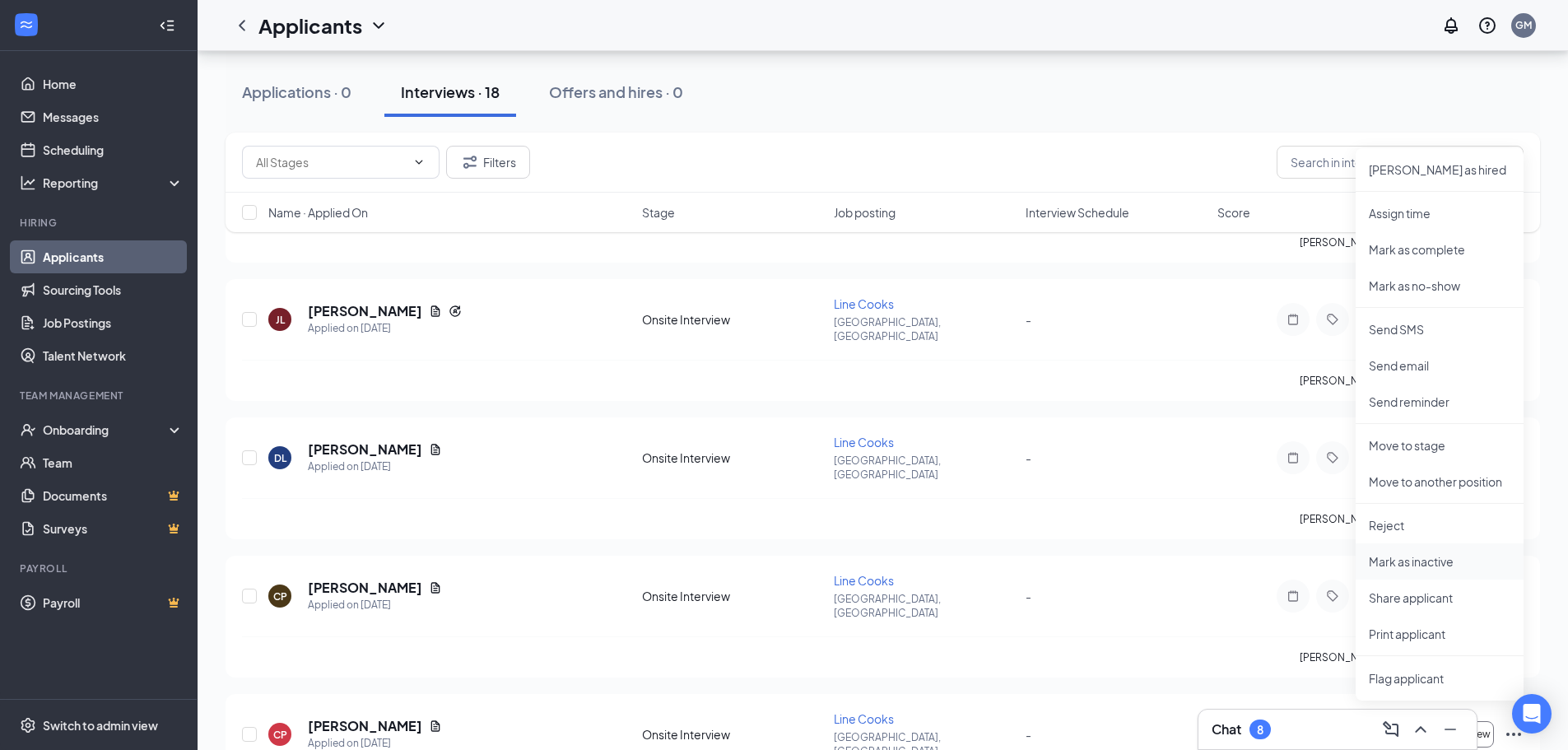
scroll to position [741, 0]
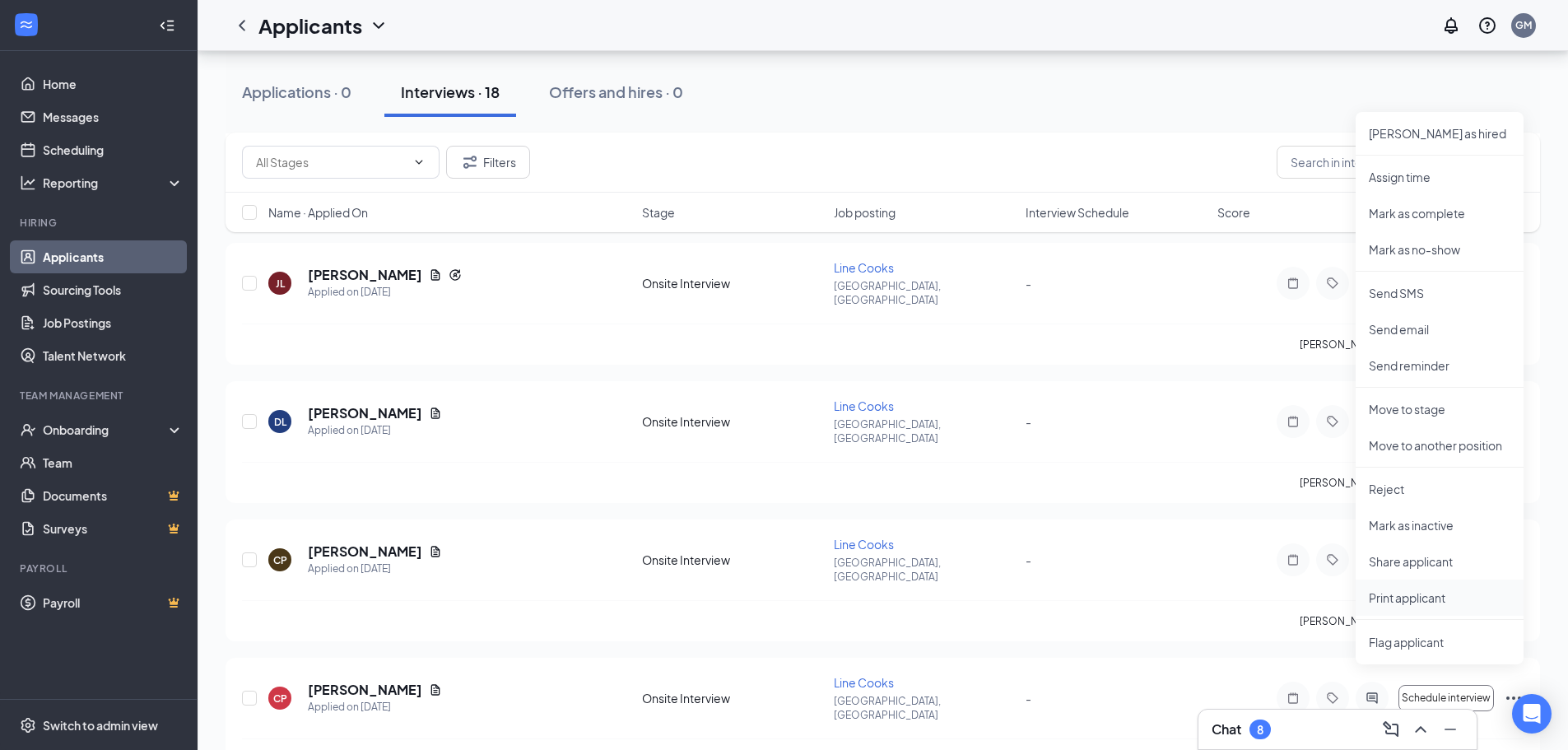
click at [1413, 592] on p "Print applicant" at bounding box center [1439, 597] width 142 height 16
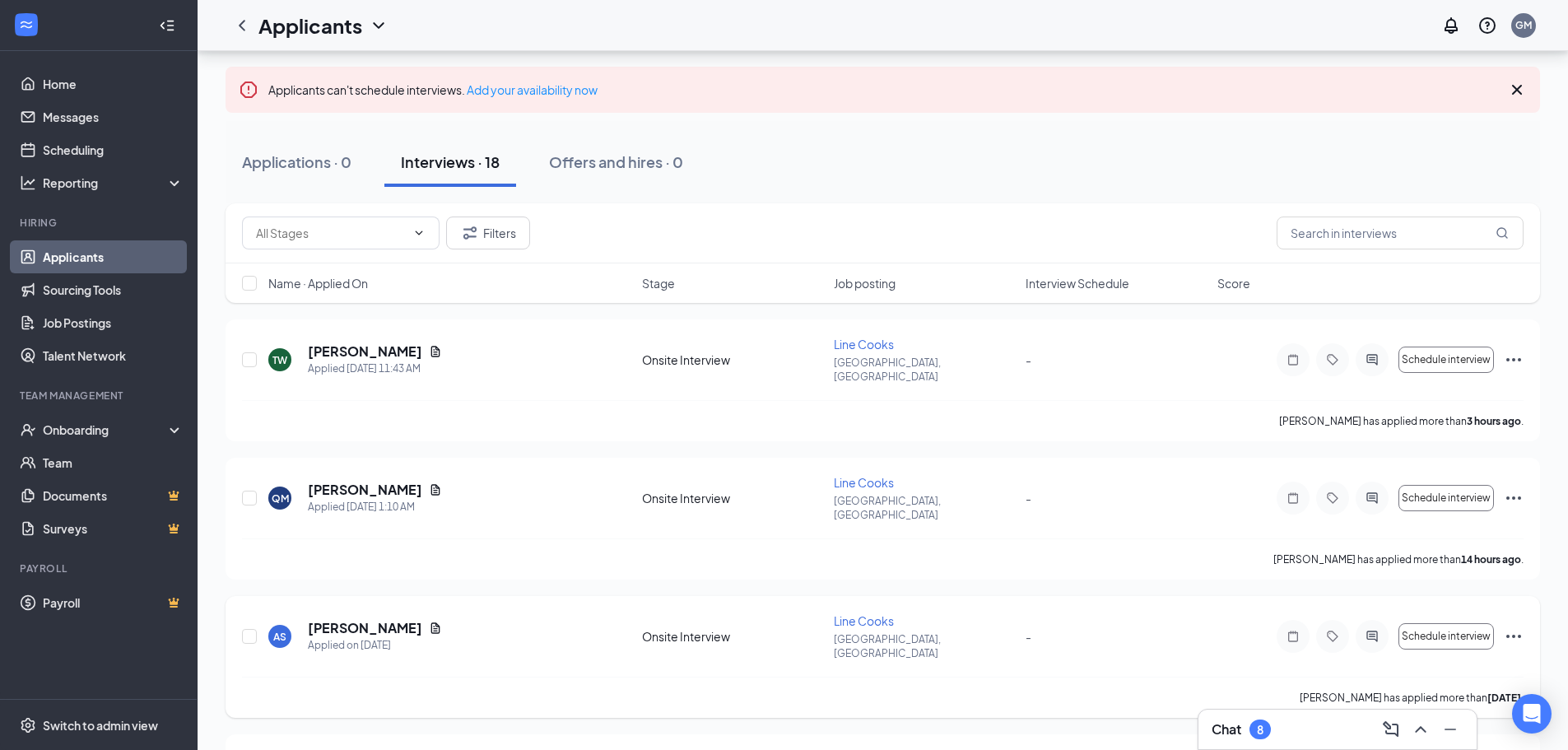
scroll to position [165, 0]
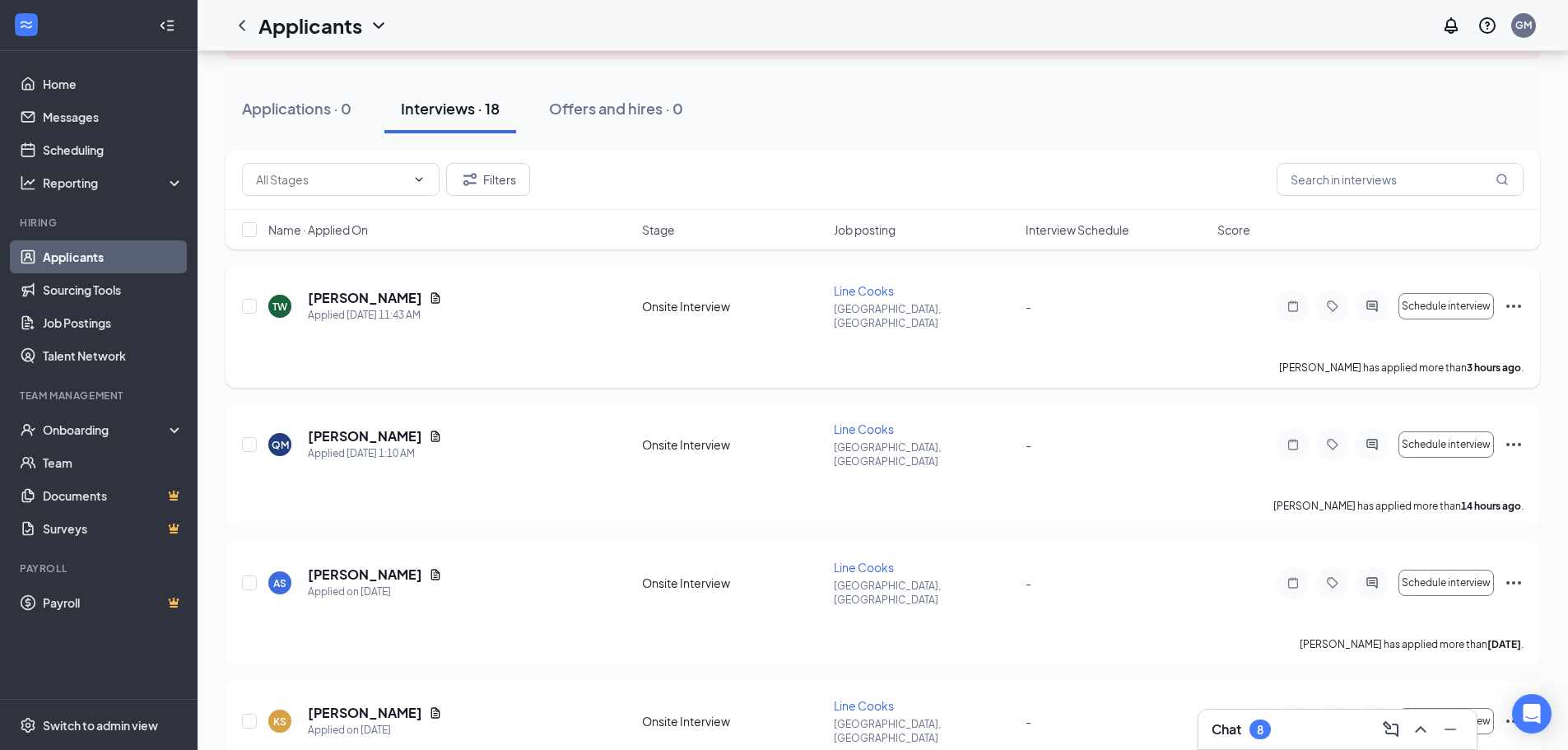
click at [1514, 296] on icon "Ellipses" at bounding box center [1513, 305] width 20 height 20
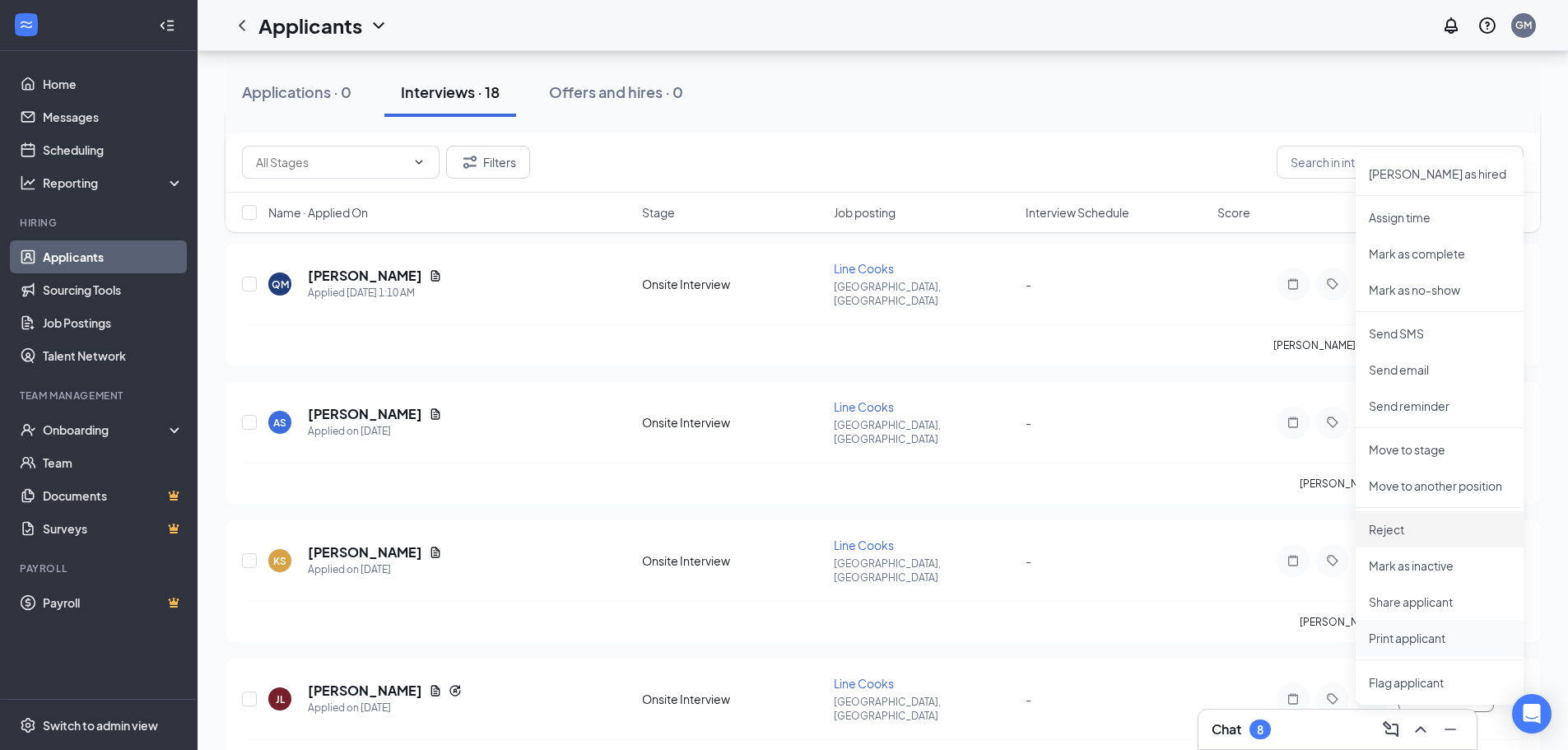
scroll to position [329, 0]
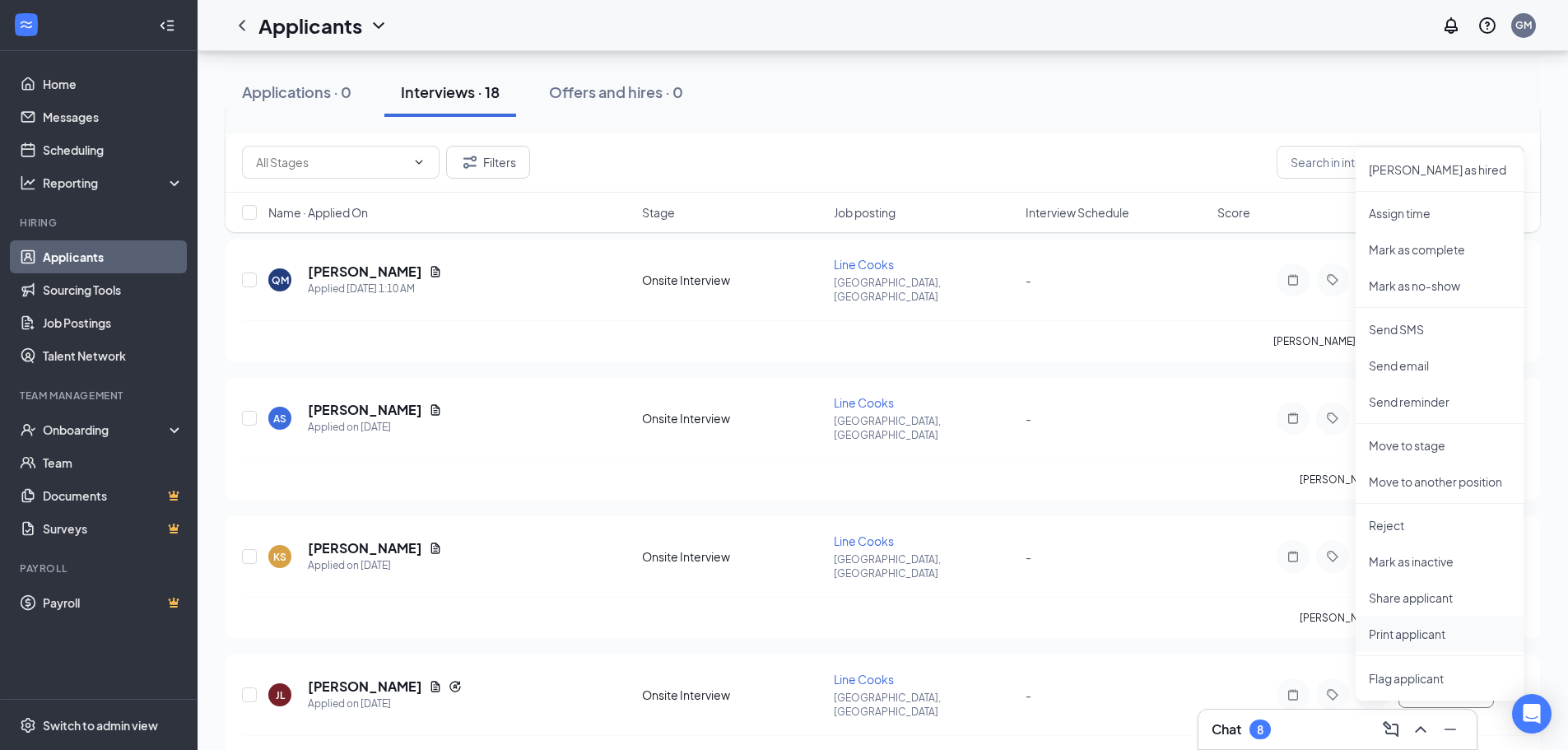
click at [1438, 629] on p "Print applicant" at bounding box center [1439, 634] width 142 height 16
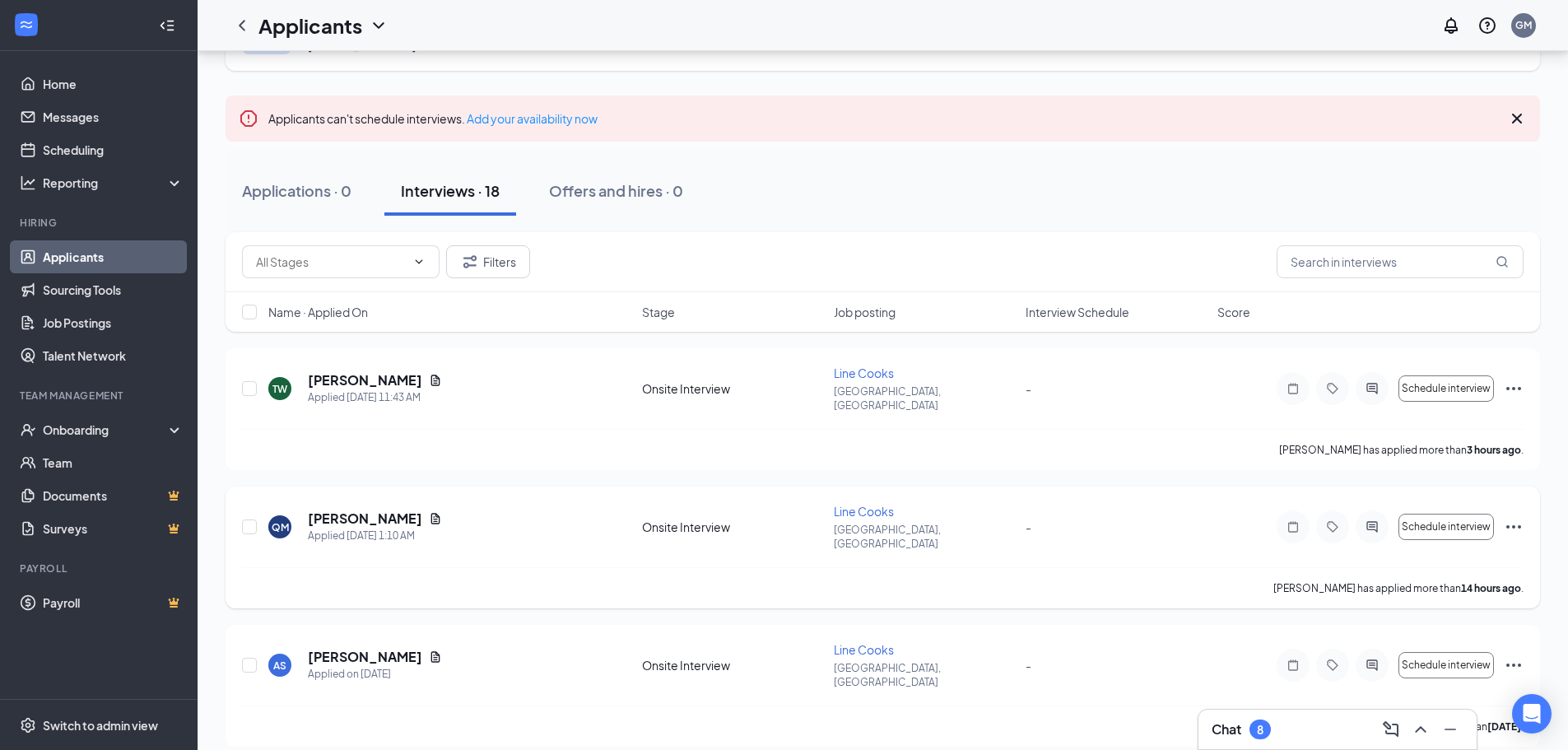
scroll to position [165, 0]
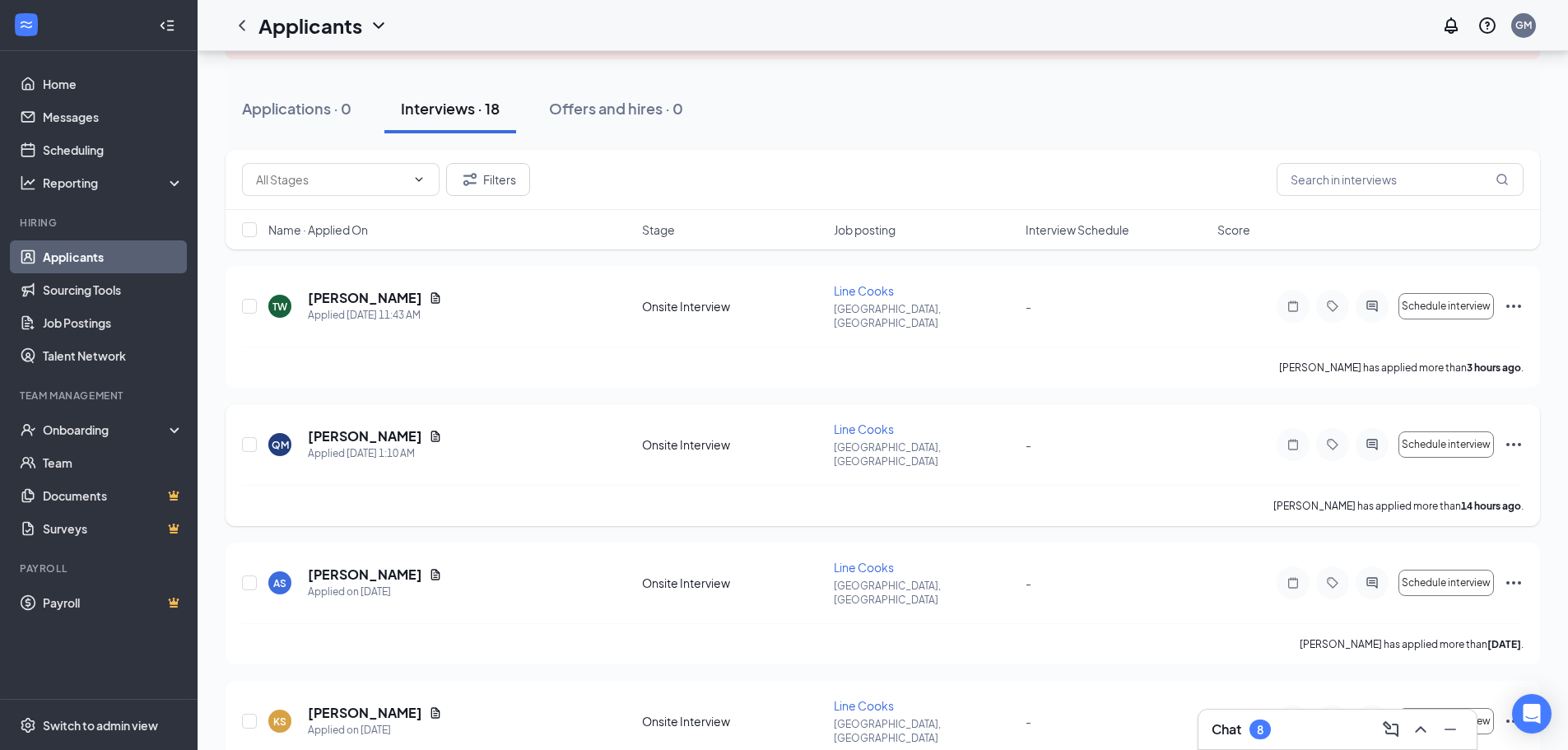
click at [1514, 443] on icon "Ellipses" at bounding box center [1514, 444] width 15 height 3
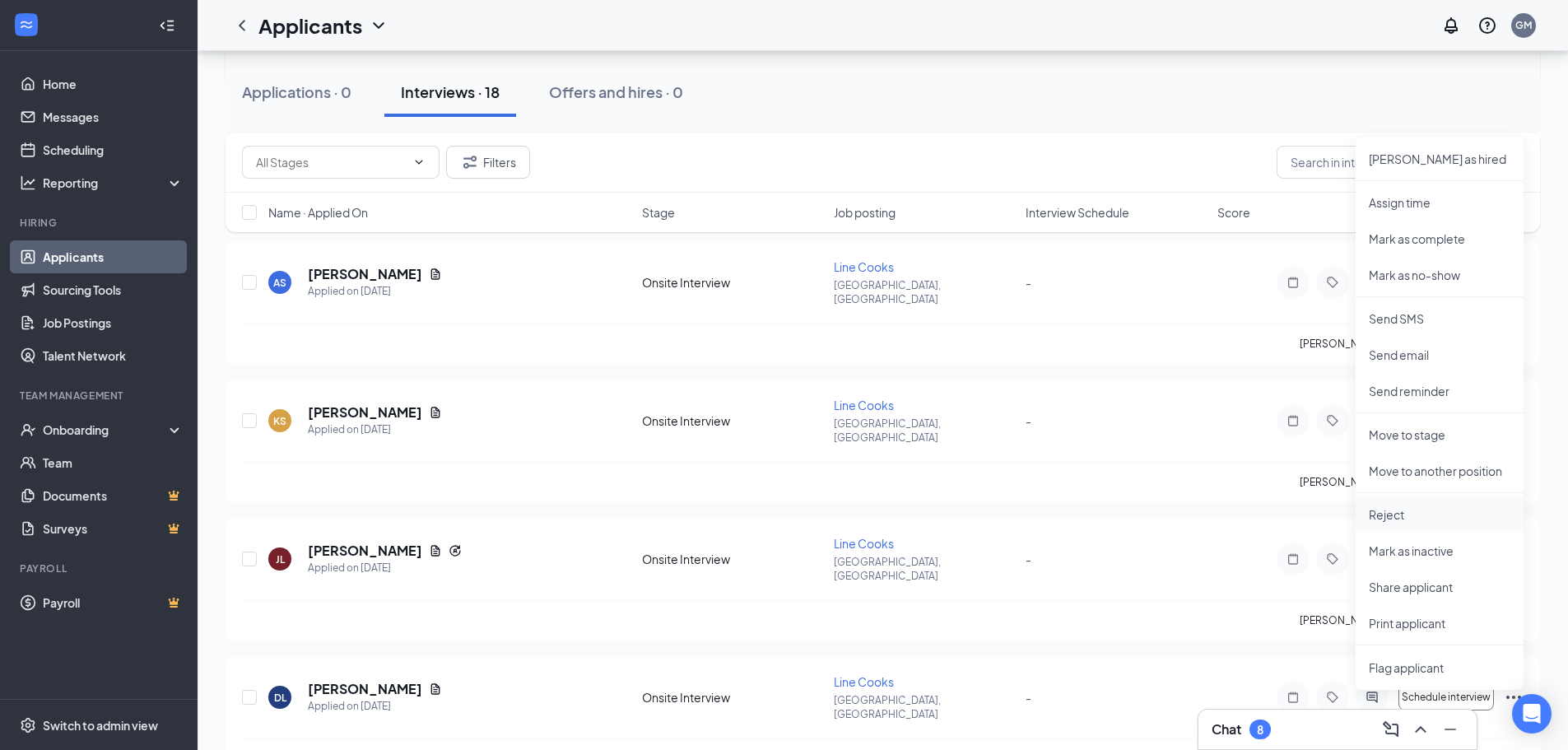
scroll to position [494, 0]
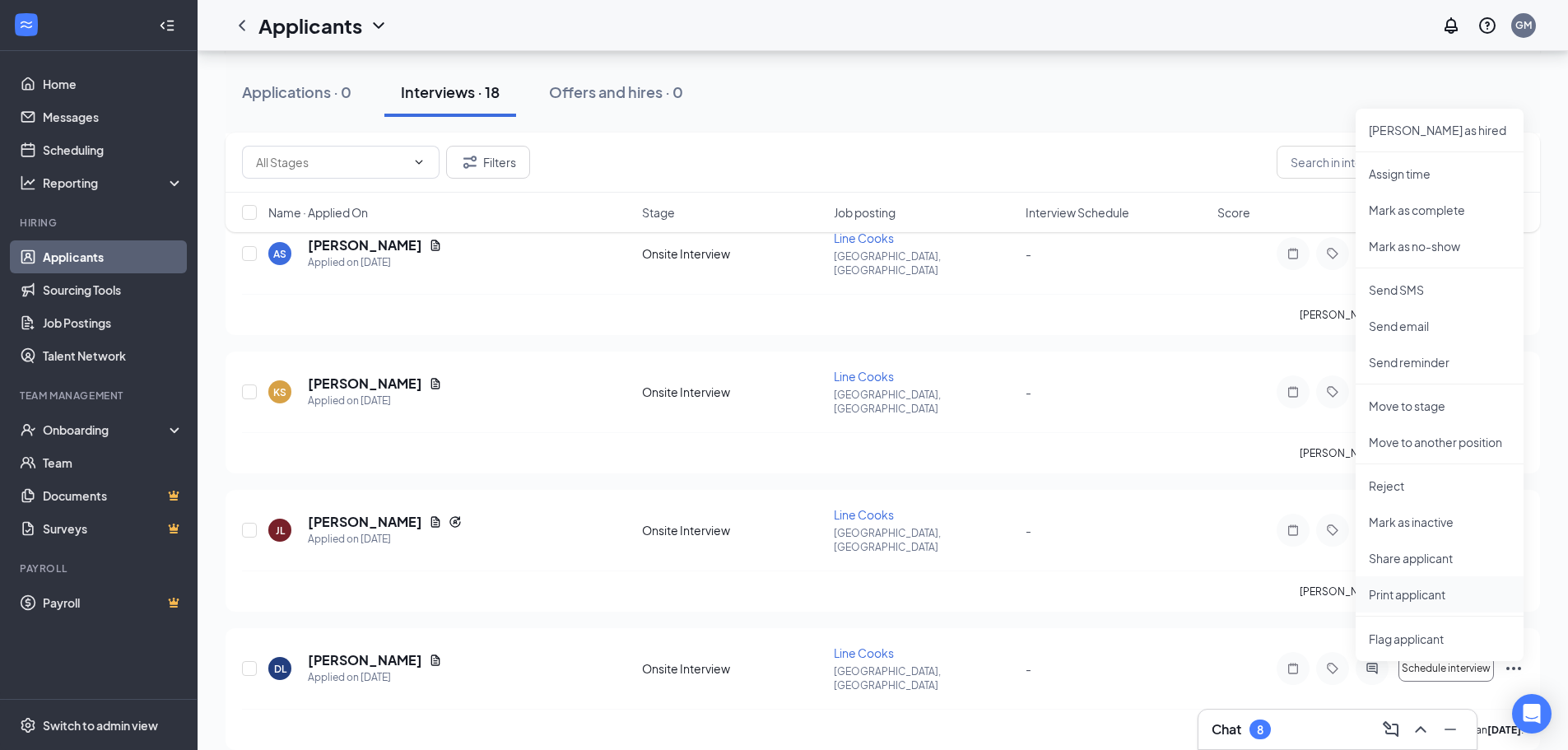
click at [1428, 596] on p "Print applicant" at bounding box center [1439, 594] width 142 height 16
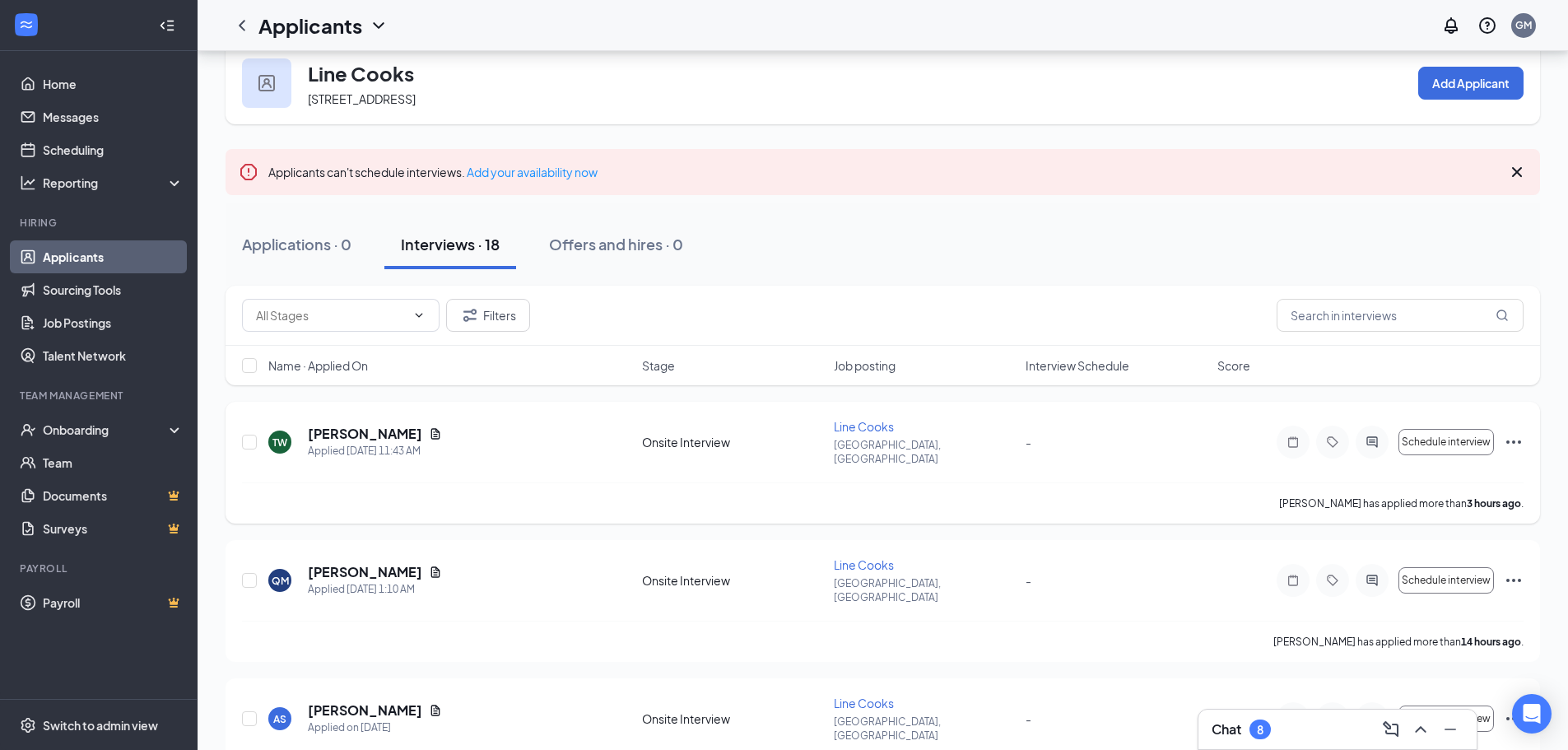
scroll to position [0, 0]
